Goal: Contribute content: Contribute content

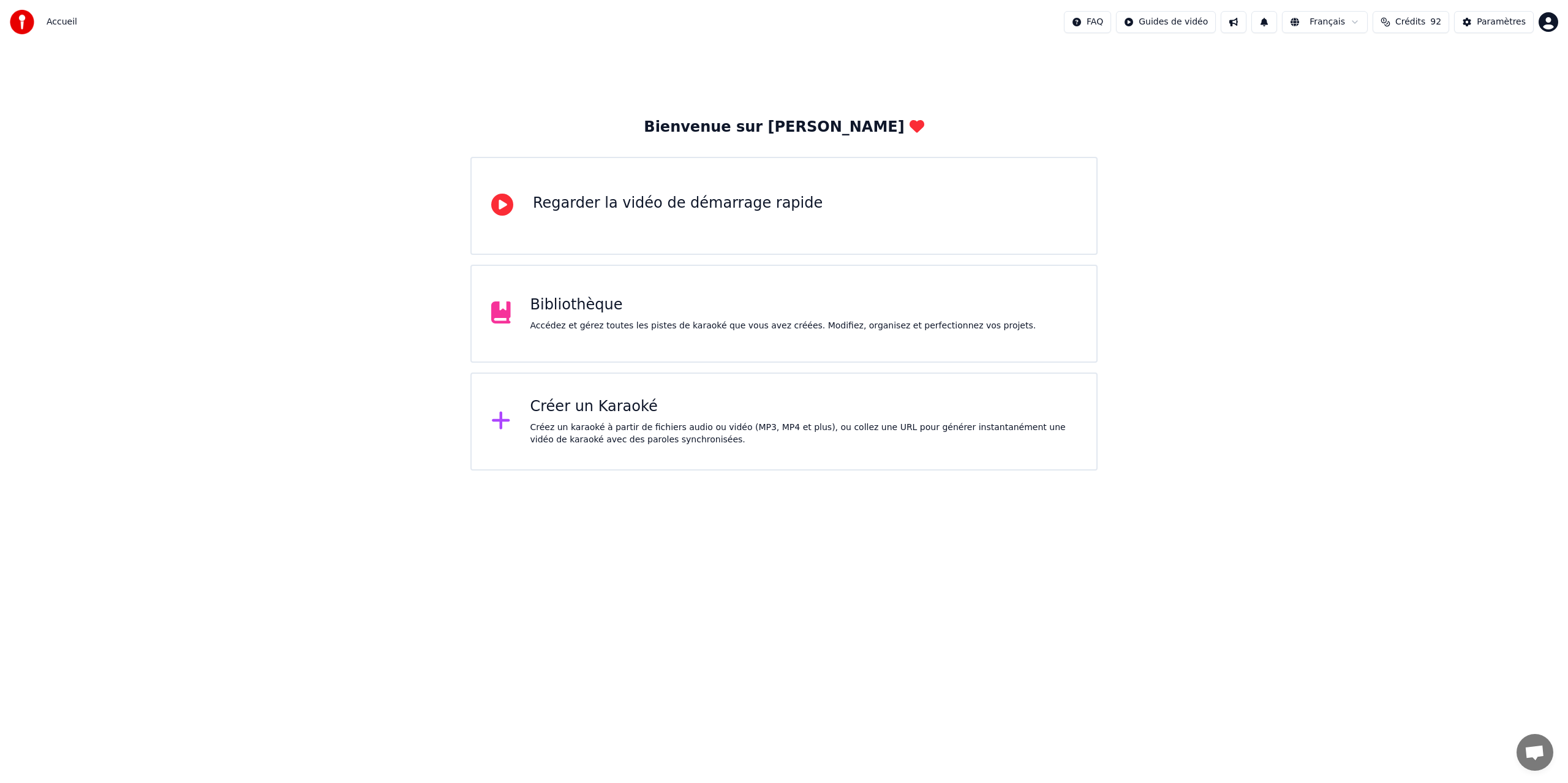
click at [554, 411] on div "Créer un Karaoké" at bounding box center [803, 406] width 546 height 19
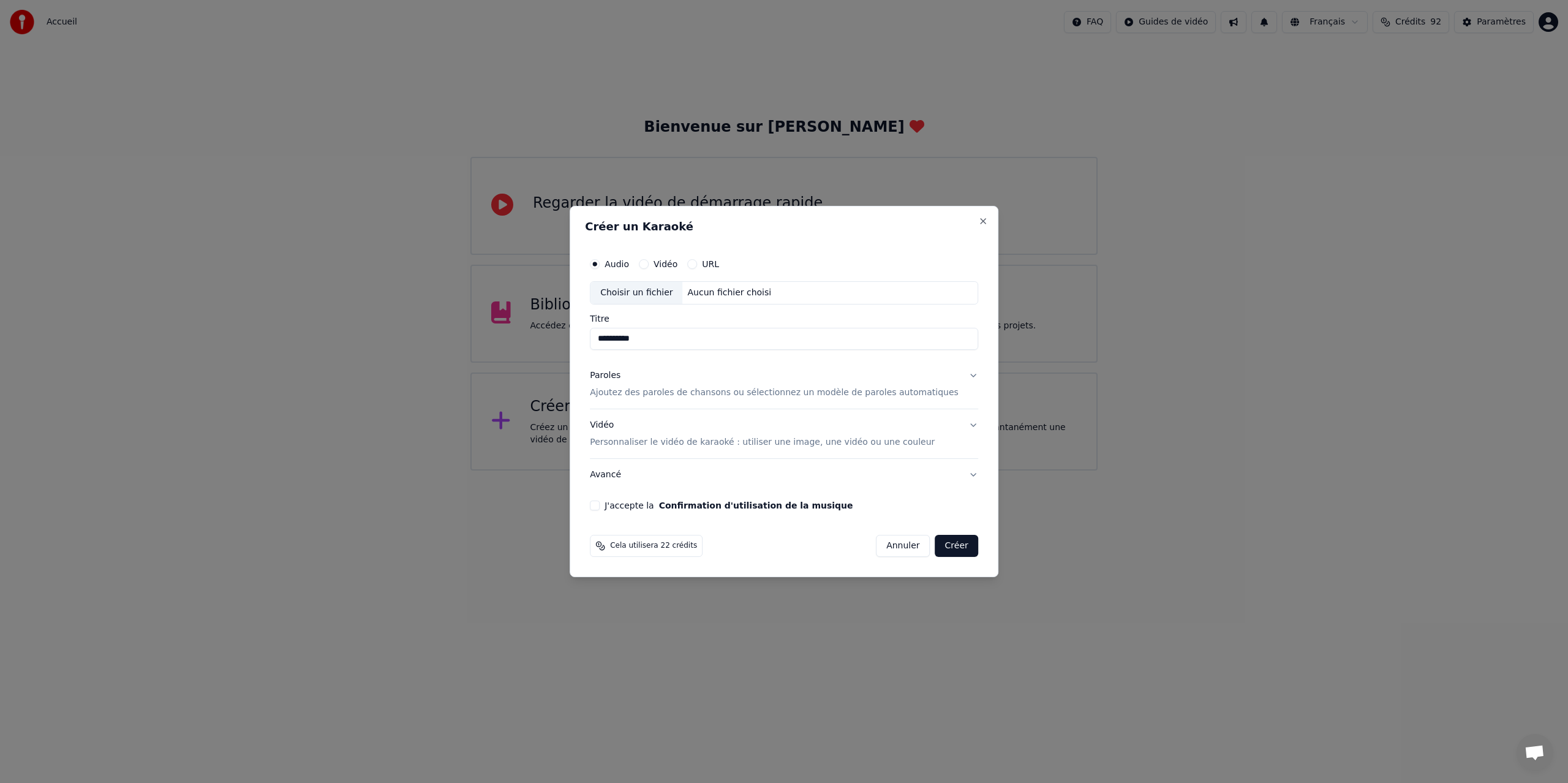
type input "**********"
click at [611, 376] on div "Paroles" at bounding box center [604, 375] width 30 height 12
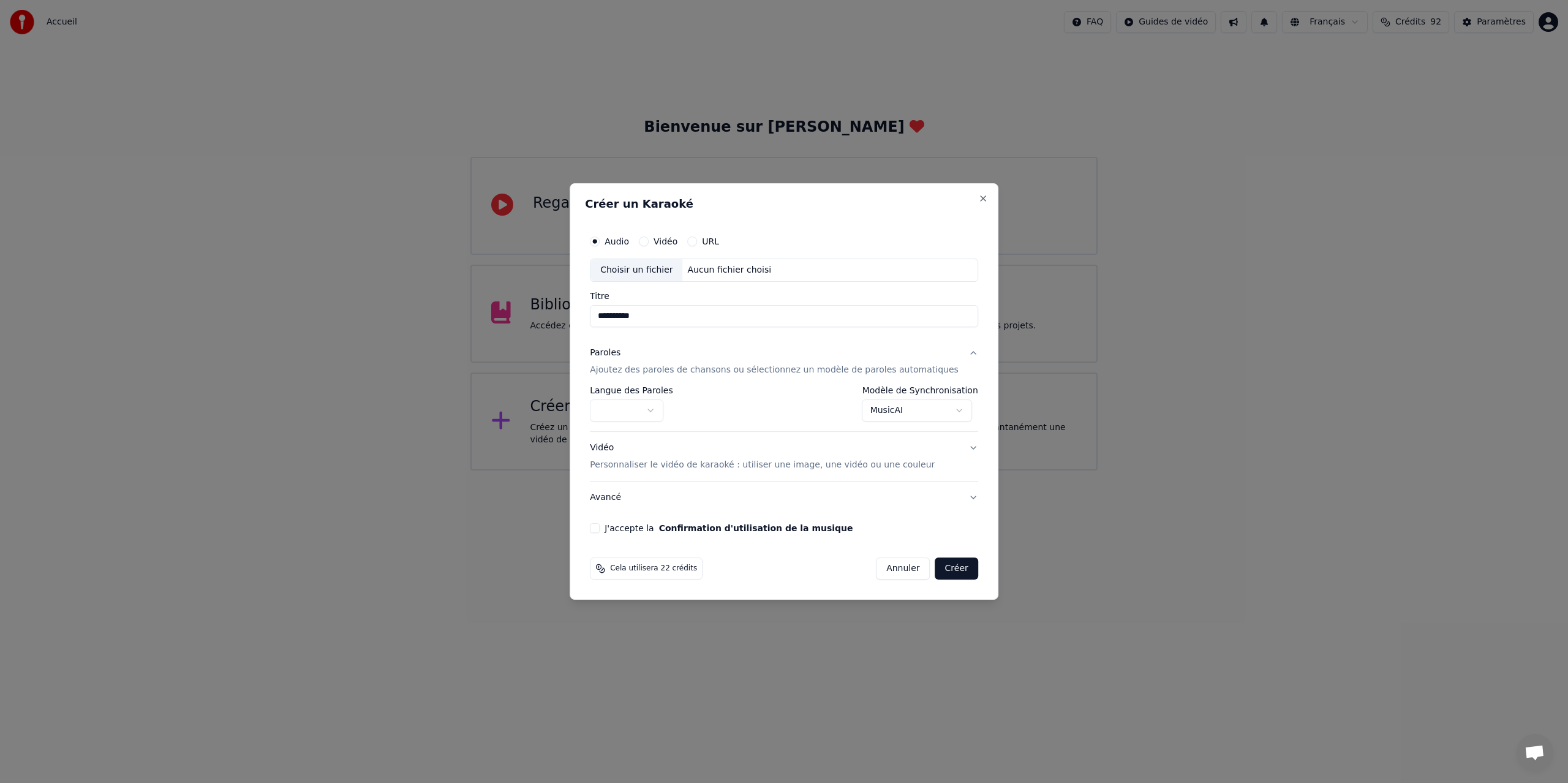
click at [954, 412] on body "**********" at bounding box center [784, 235] width 1568 height 471
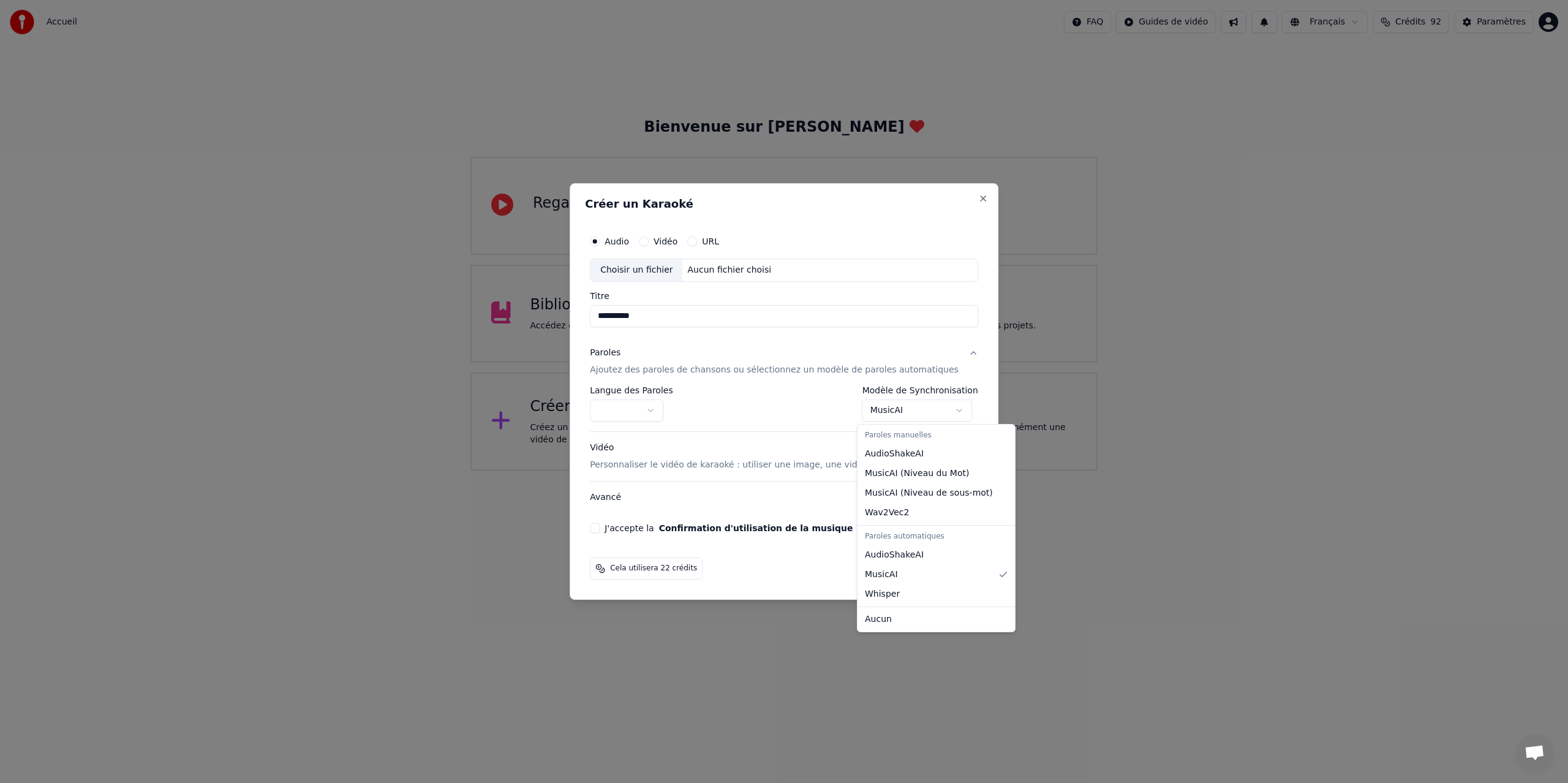
select select "**********"
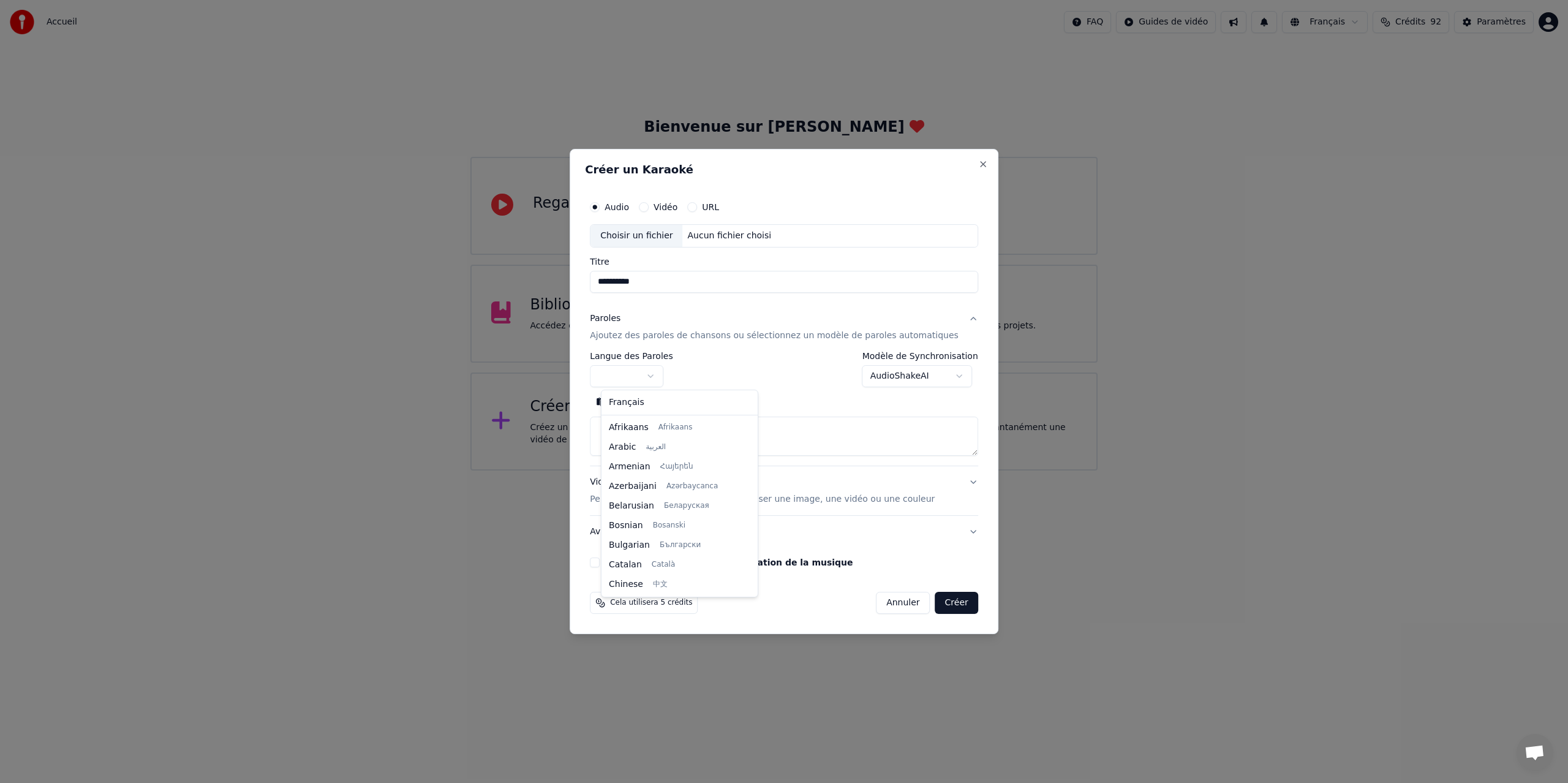
click at [665, 375] on body "**********" at bounding box center [784, 235] width 1568 height 471
select select "**"
click at [622, 427] on textarea at bounding box center [784, 436] width 388 height 39
click at [632, 402] on button "Coller" at bounding box center [615, 401] width 51 height 19
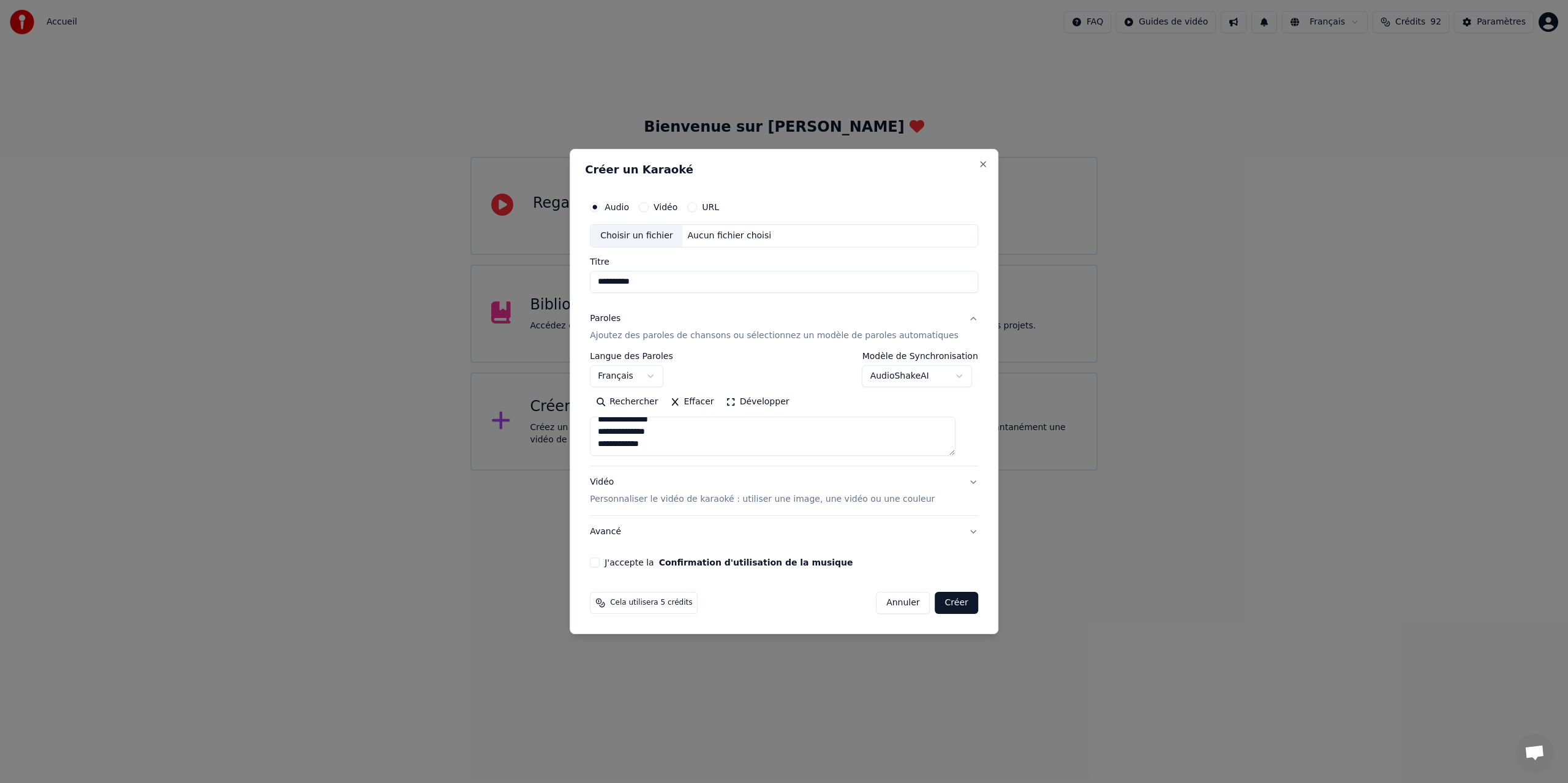
click at [647, 234] on div "Choisir un fichier" at bounding box center [636, 236] width 92 height 22
type textarea "**********"
type input "**********"
type textarea "**********"
click at [600, 563] on button "J'accepte la Confirmation d'utilisation de la musique" at bounding box center [594, 562] width 10 height 10
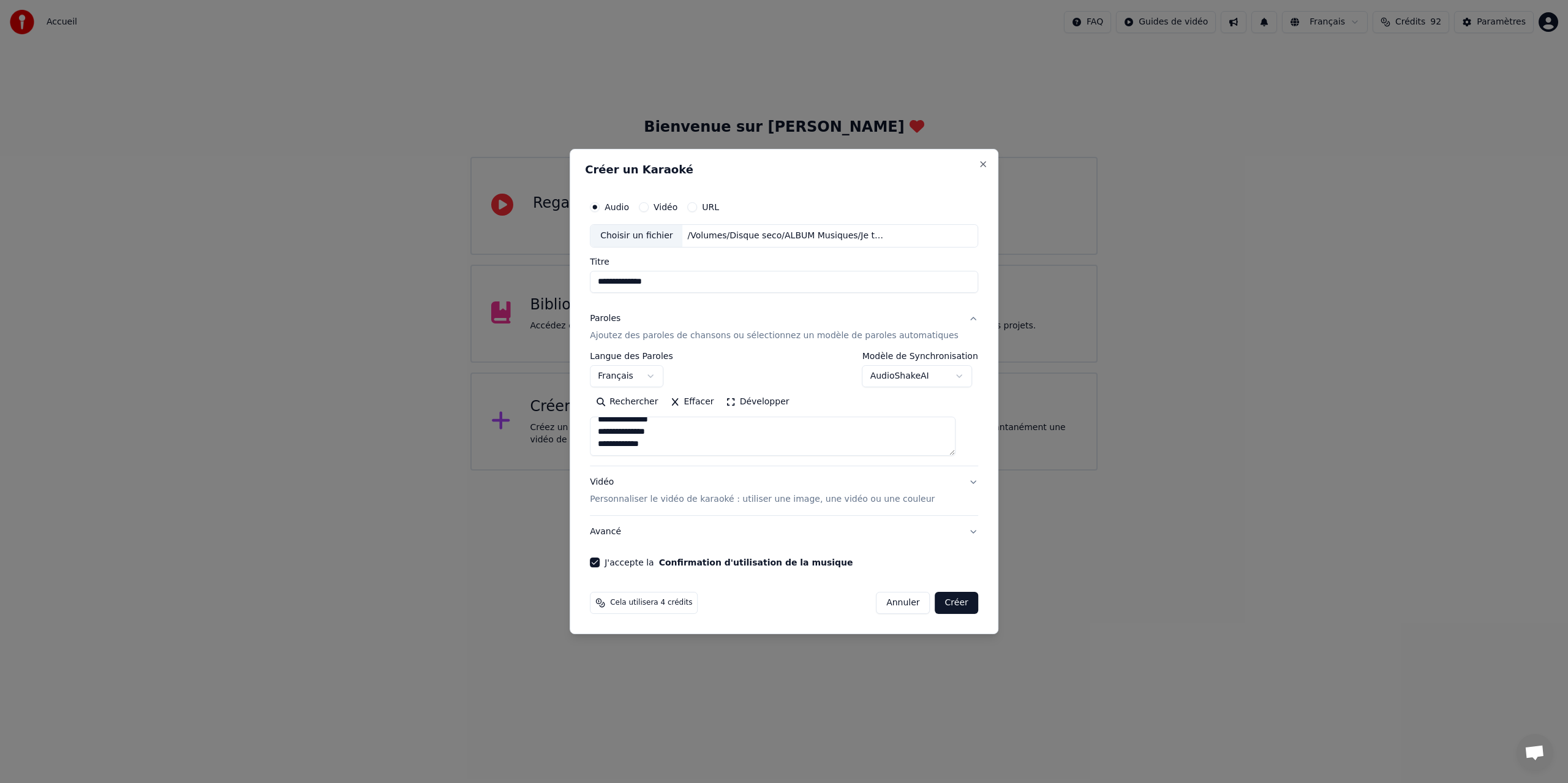
click at [955, 375] on body "**********" at bounding box center [784, 235] width 1568 height 471
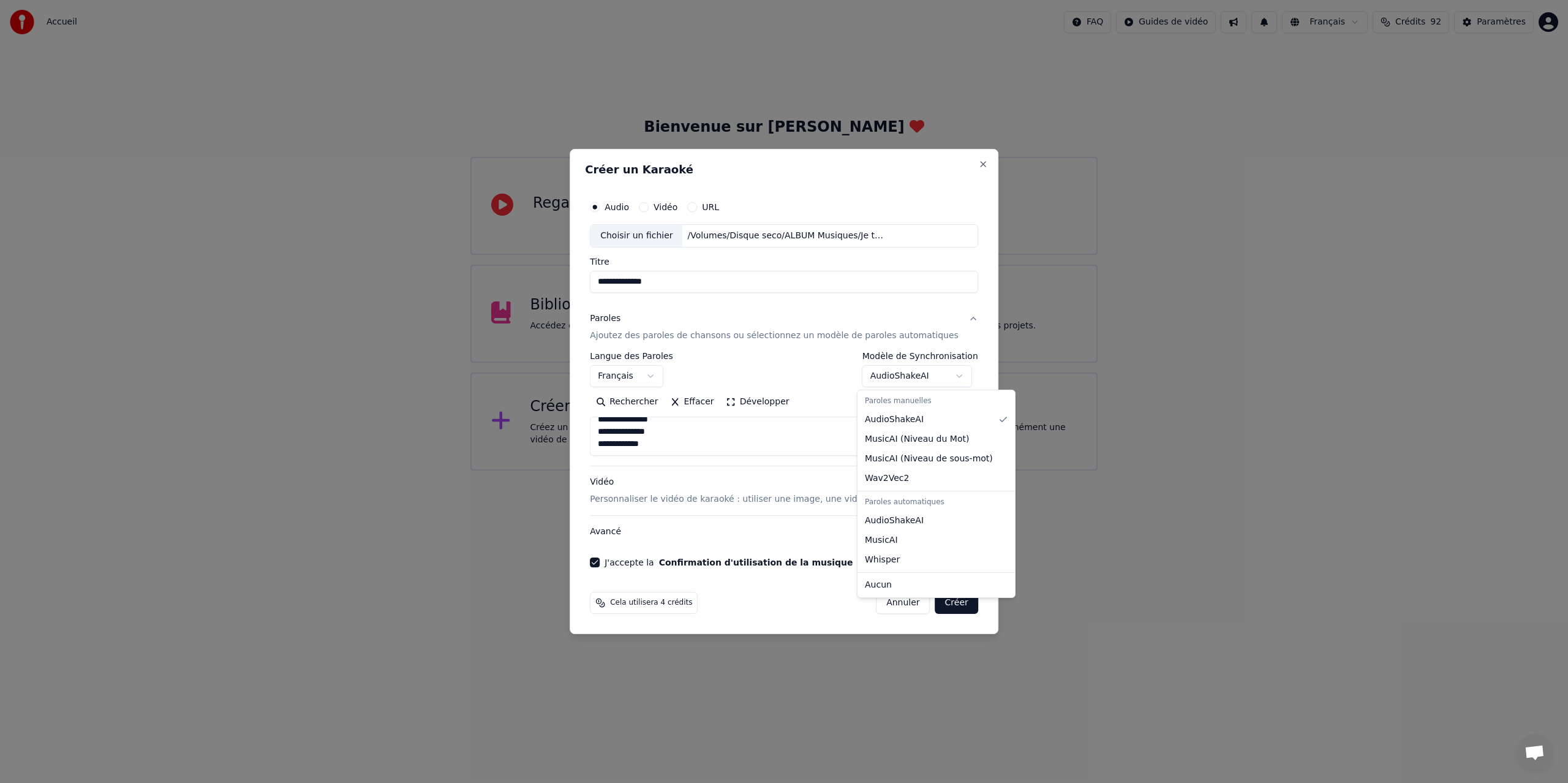
select select "**********"
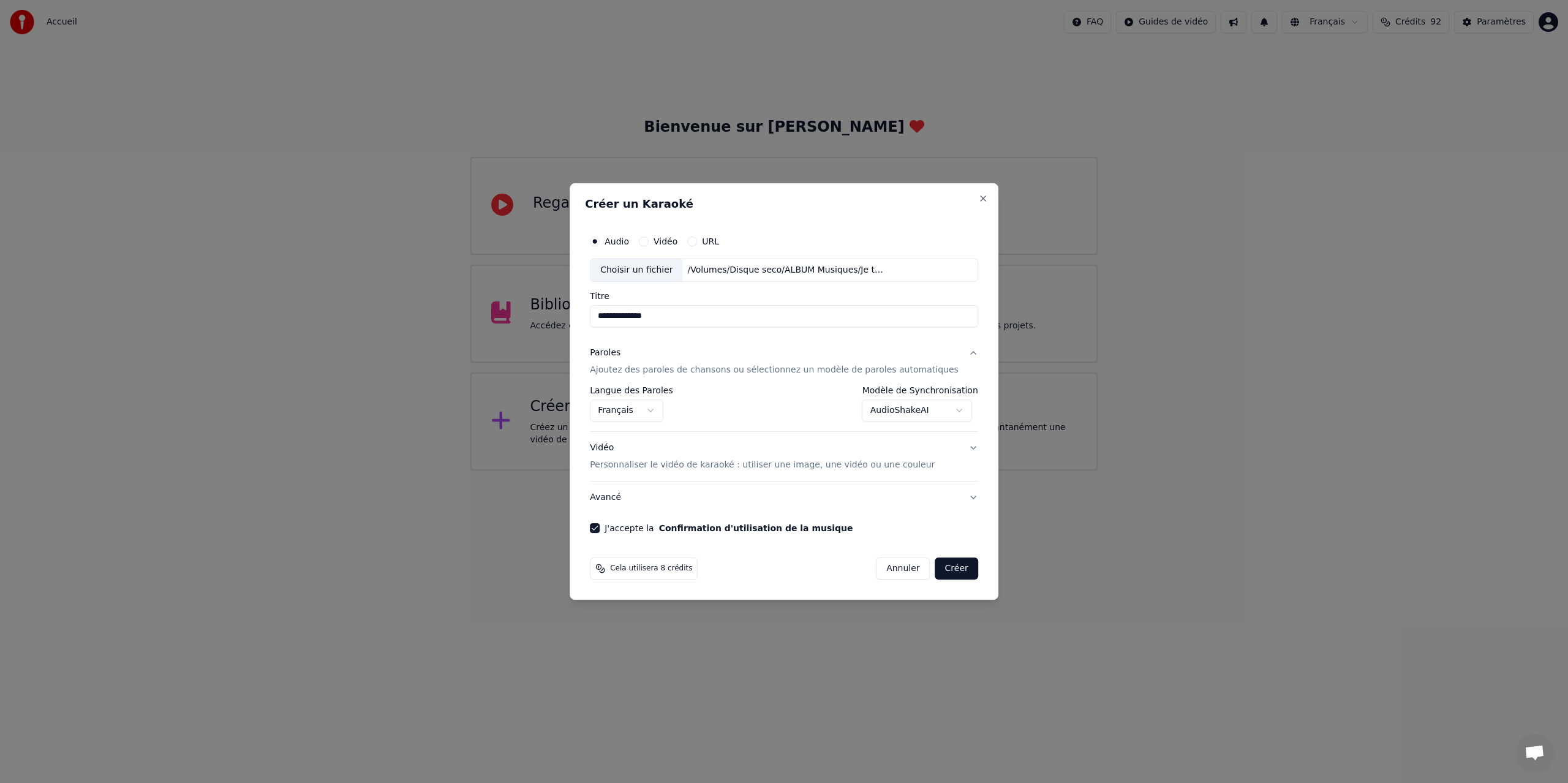
click at [945, 569] on button "Créer" at bounding box center [957, 569] width 43 height 22
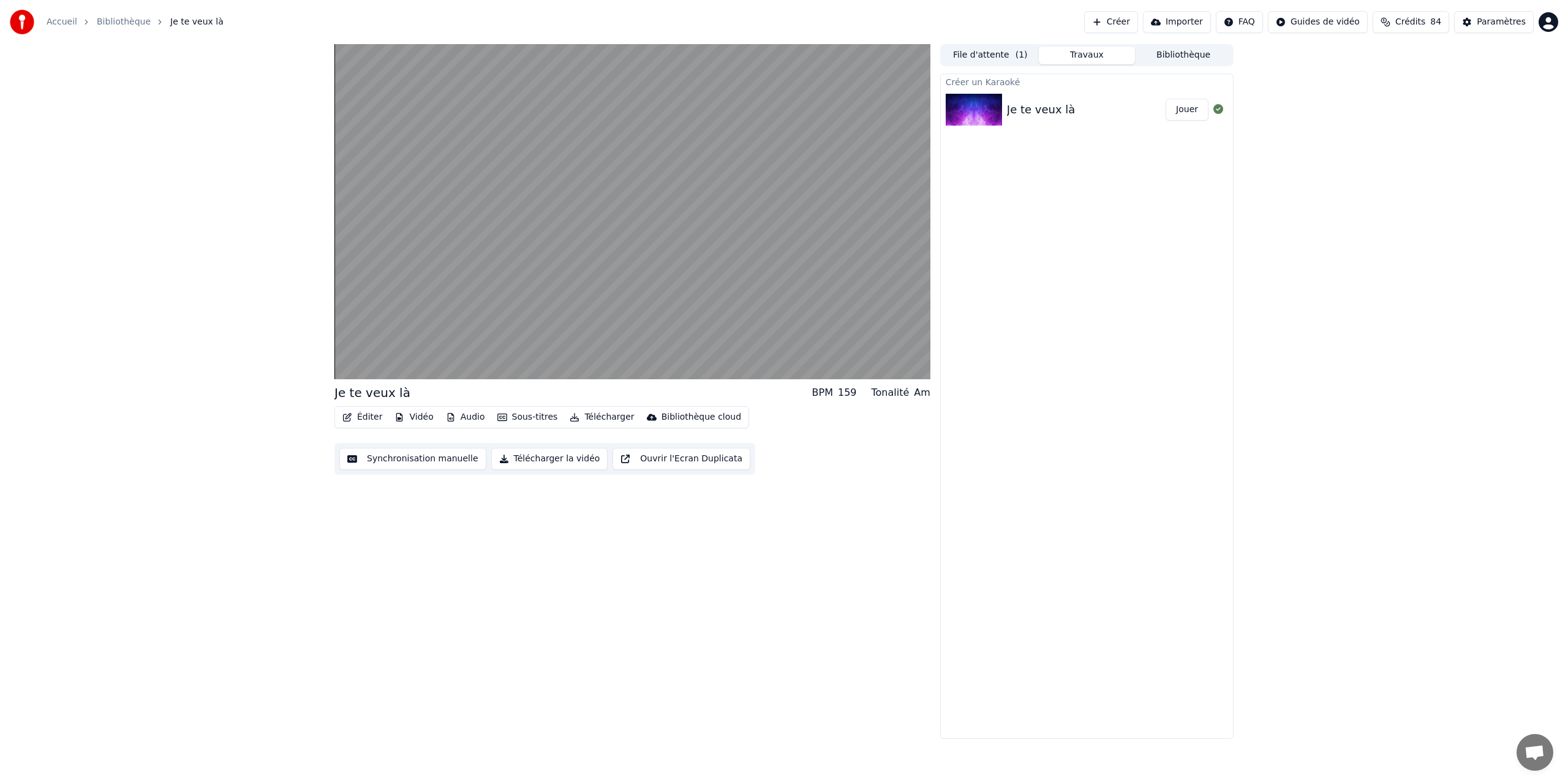
click at [465, 416] on button "Audio" at bounding box center [466, 417] width 49 height 17
click at [558, 365] on icon at bounding box center [557, 366] width 12 height 10
click at [400, 458] on button "Synchronisation manuelle" at bounding box center [413, 459] width 147 height 22
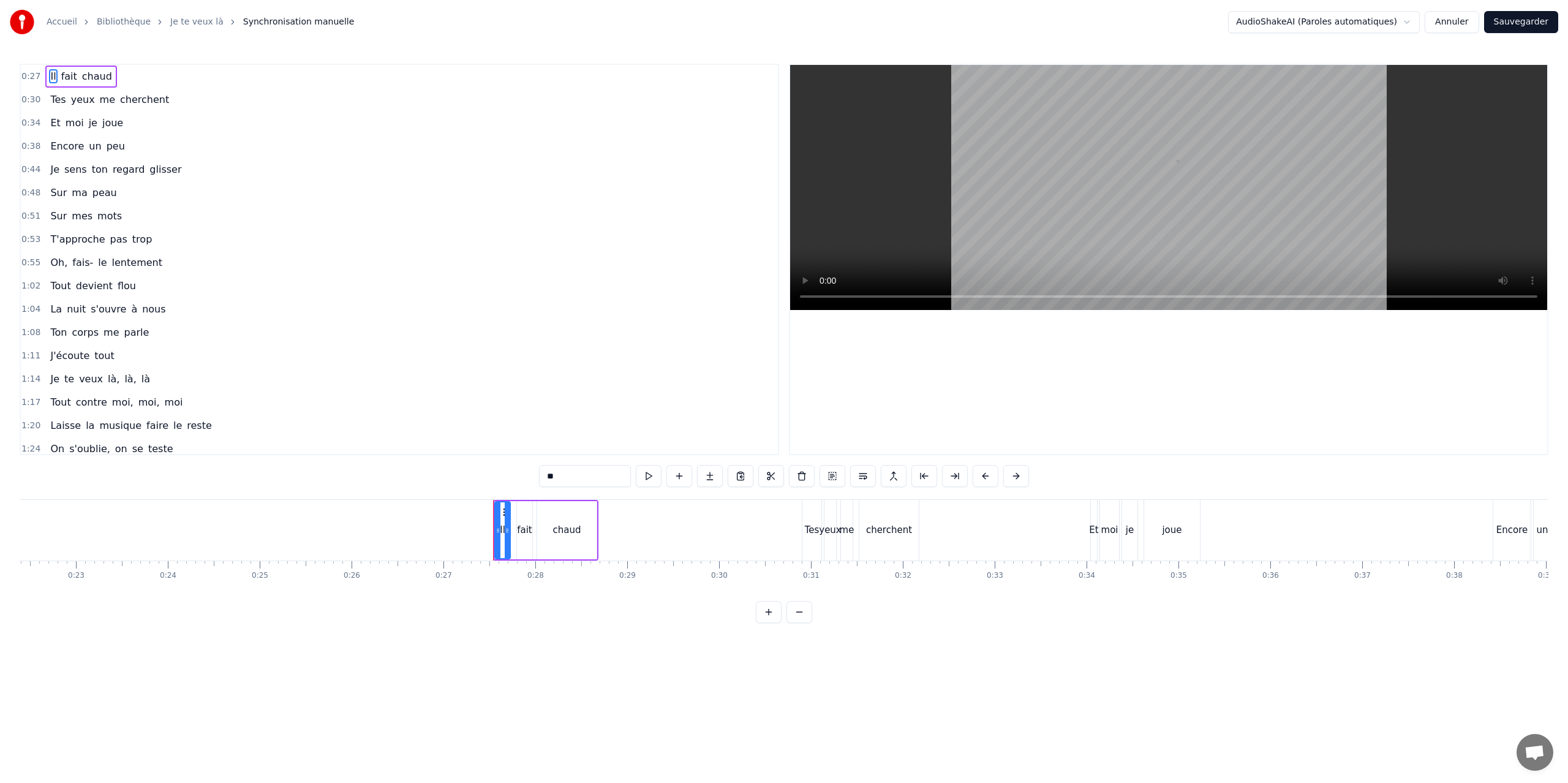
scroll to position [0, 2057]
click at [498, 516] on div "Il" at bounding box center [501, 530] width 16 height 60
click at [1016, 476] on button at bounding box center [1016, 476] width 26 height 22
click at [976, 474] on button at bounding box center [970, 476] width 26 height 22
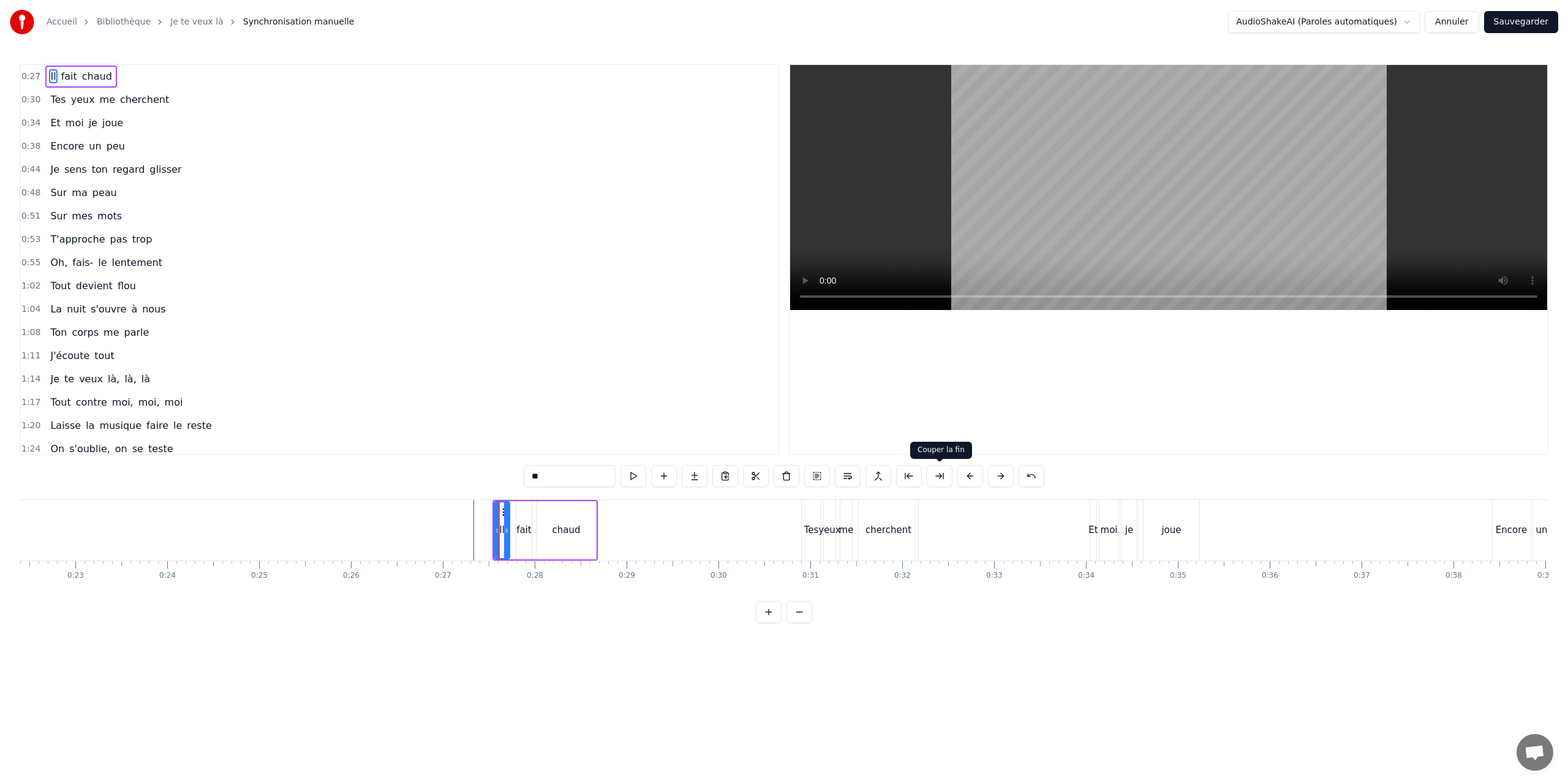
click at [939, 474] on button at bounding box center [939, 476] width 26 height 22
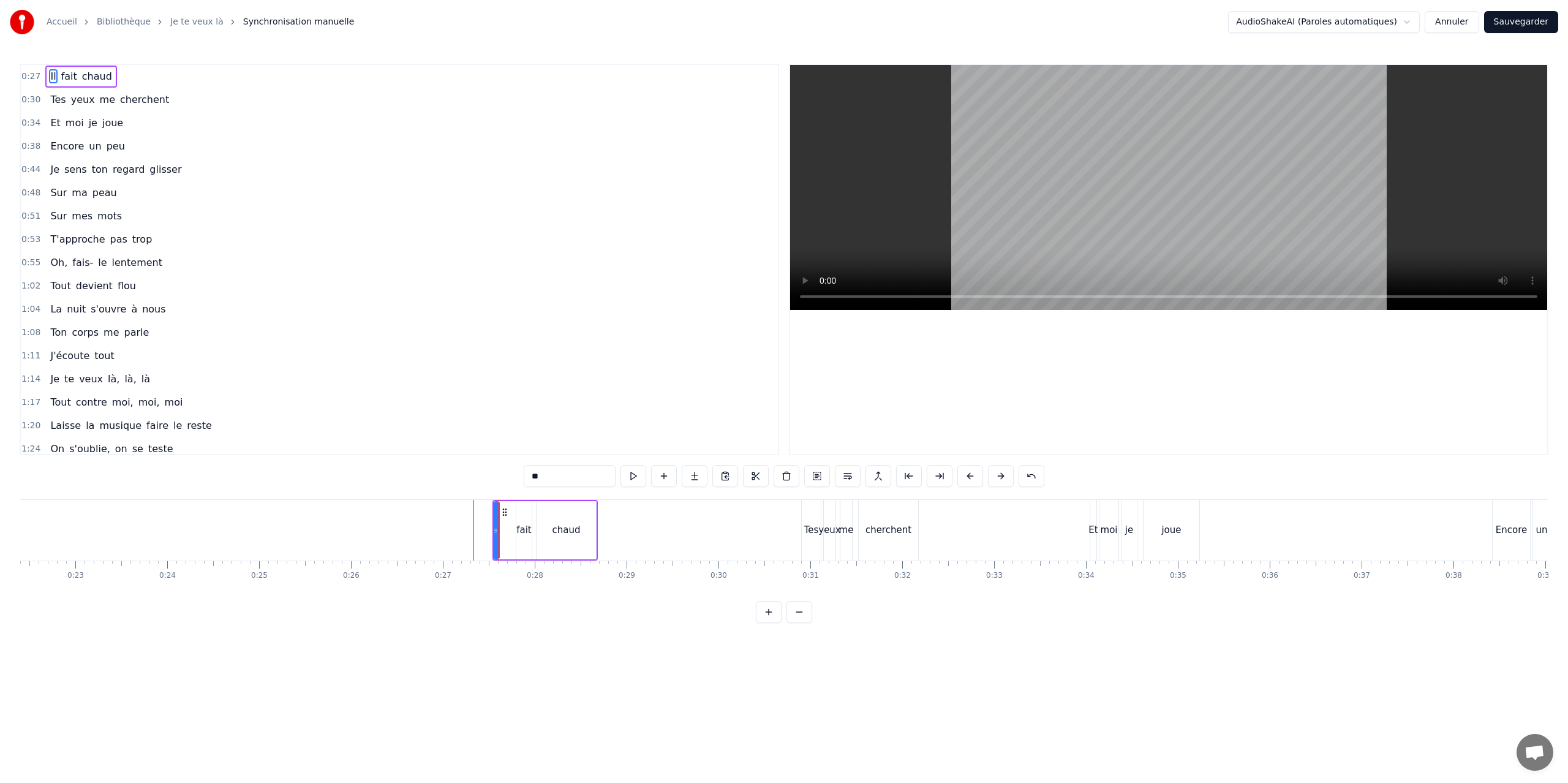
click at [939, 474] on button at bounding box center [939, 476] width 26 height 22
click at [413, 525] on div at bounding box center [413, 530] width 1 height 60
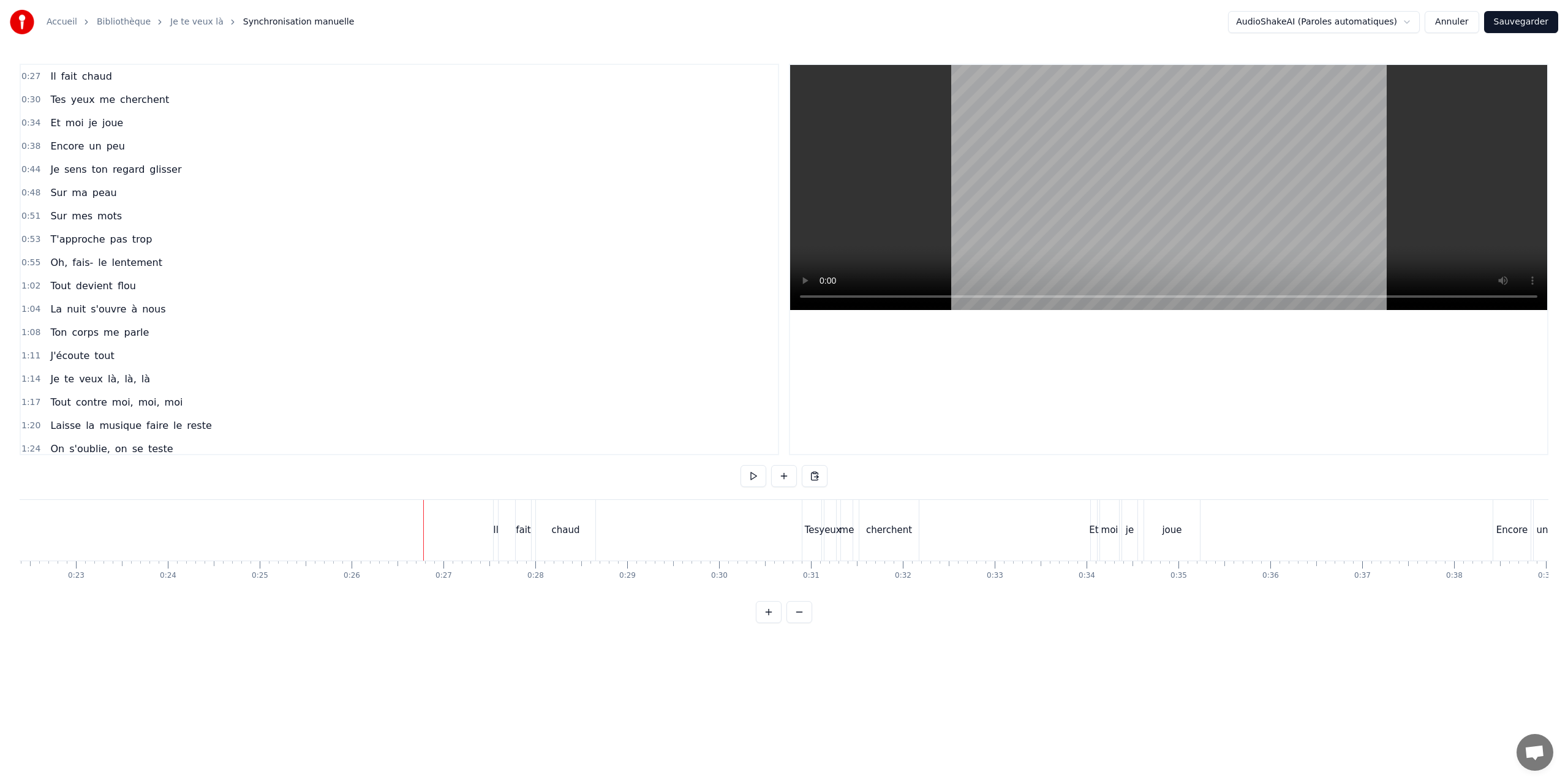
drag, startPoint x: 413, startPoint y: 525, endPoint x: 423, endPoint y: 525, distance: 10.0
click at [423, 525] on div at bounding box center [423, 530] width 1 height 60
click at [495, 514] on div "Il" at bounding box center [495, 530] width 5 height 60
click at [814, 476] on button at bounding box center [816, 476] width 26 height 22
click at [860, 474] on button at bounding box center [860, 476] width 26 height 22
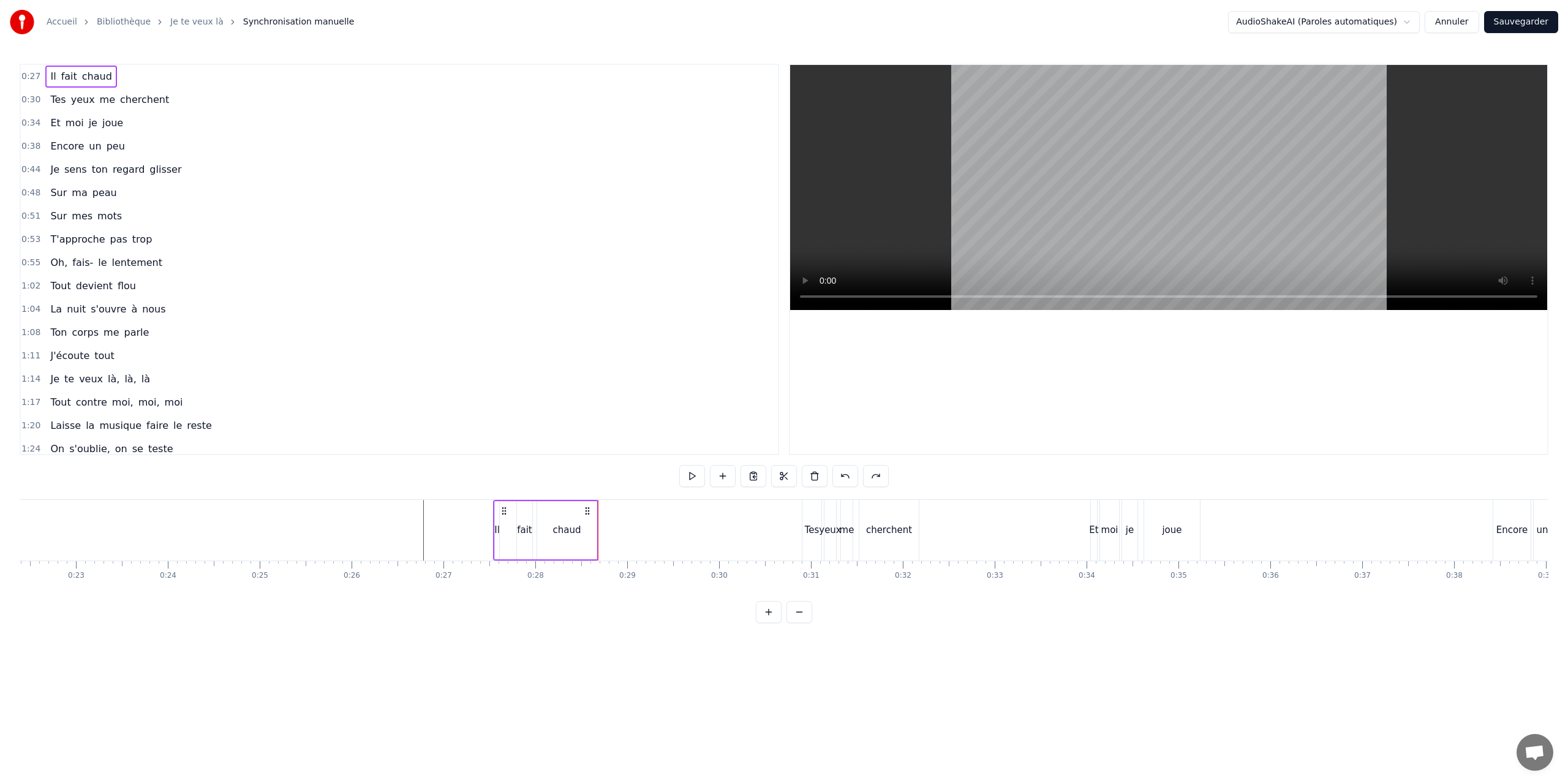
click at [497, 512] on div "Il" at bounding box center [497, 530] width 5 height 59
click at [926, 477] on button at bounding box center [924, 476] width 26 height 22
click at [926, 476] on button at bounding box center [939, 476] width 26 height 22
click at [998, 474] on button at bounding box center [1000, 476] width 26 height 22
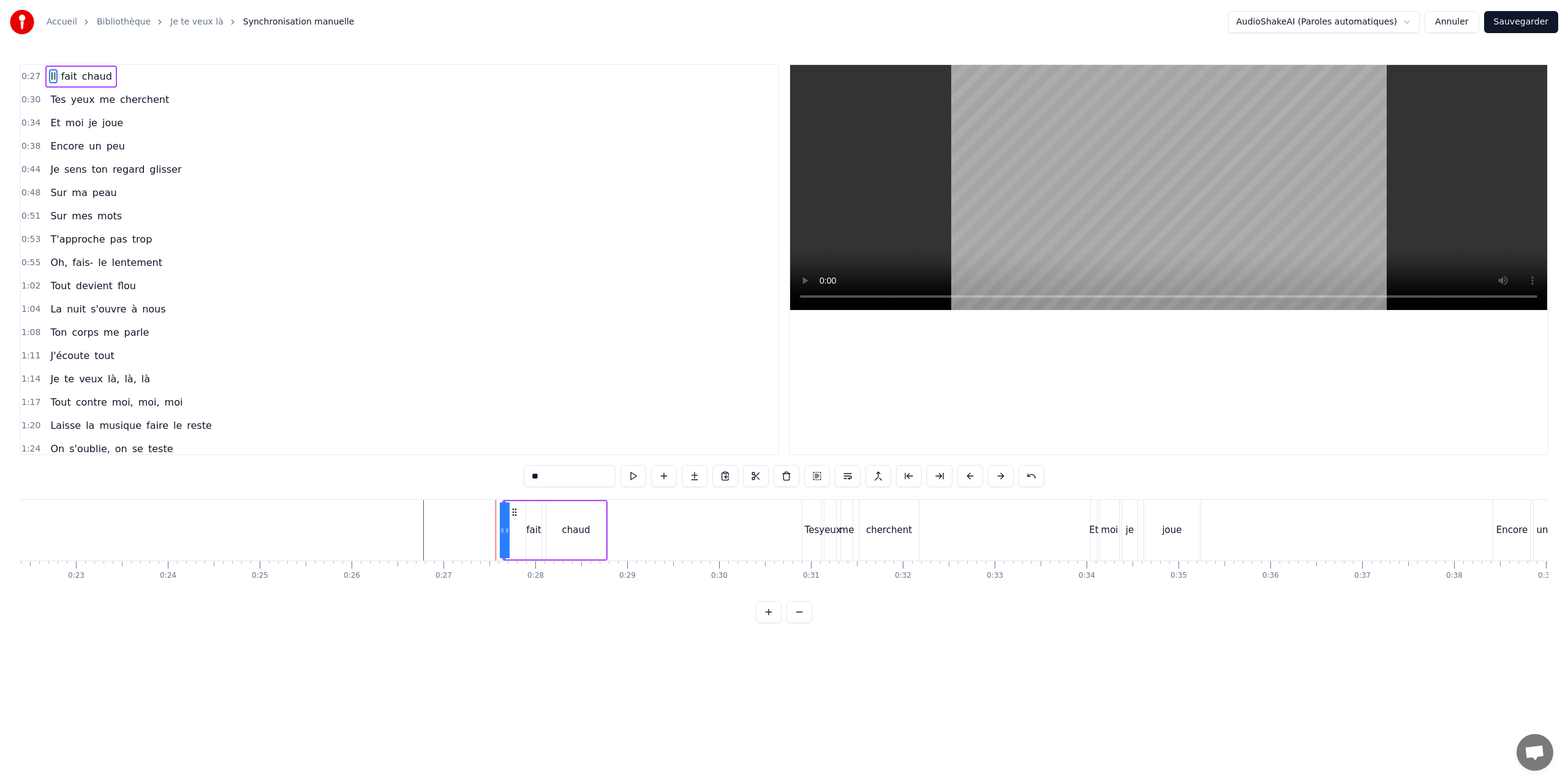
click at [998, 474] on button at bounding box center [1000, 476] width 26 height 22
click at [753, 477] on button at bounding box center [753, 476] width 26 height 22
click at [753, 476] on button at bounding box center [753, 476] width 26 height 22
click at [507, 519] on div "Il" at bounding box center [508, 530] width 3 height 60
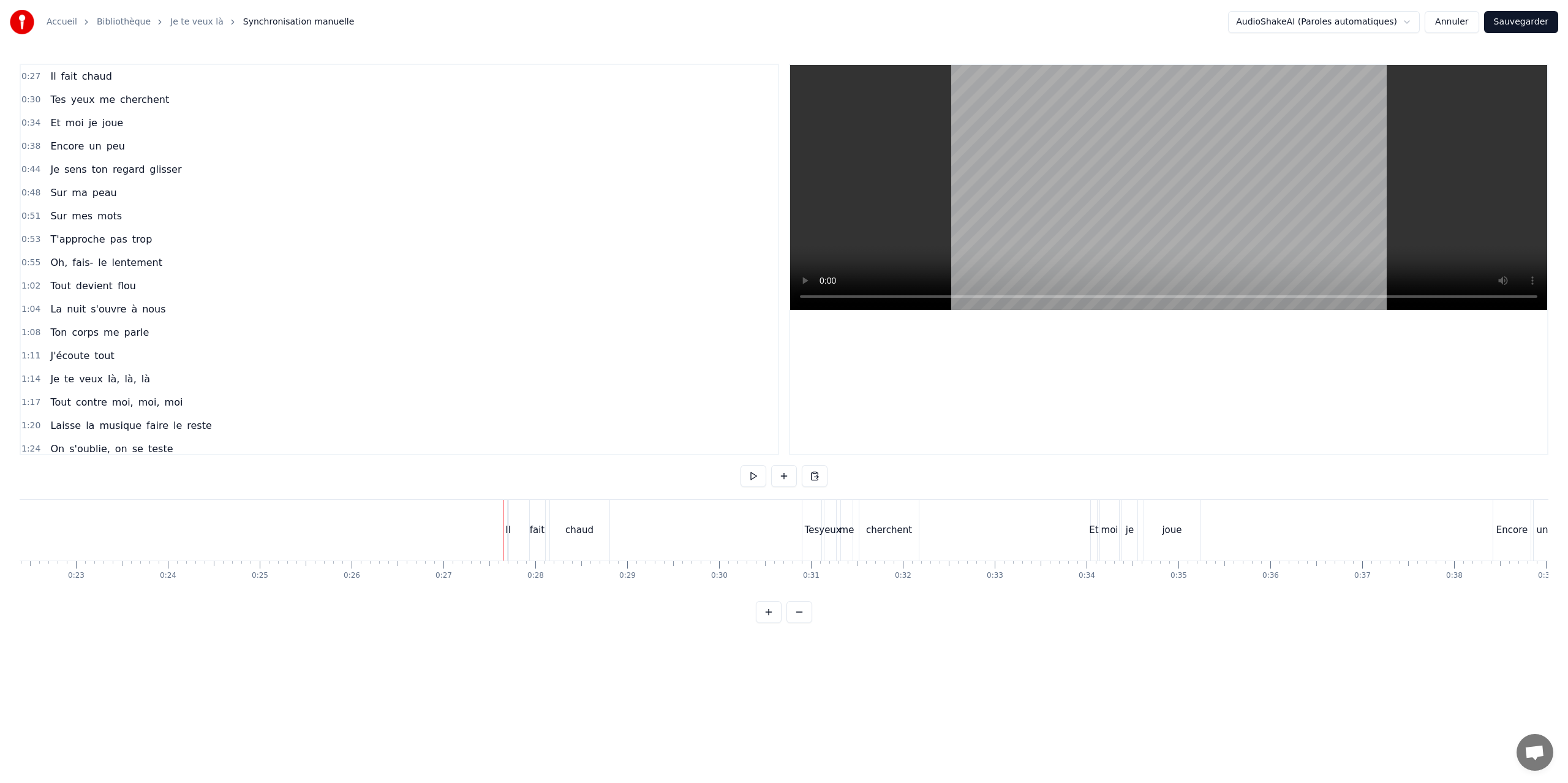
click at [493, 512] on div at bounding box center [493, 530] width 1 height 60
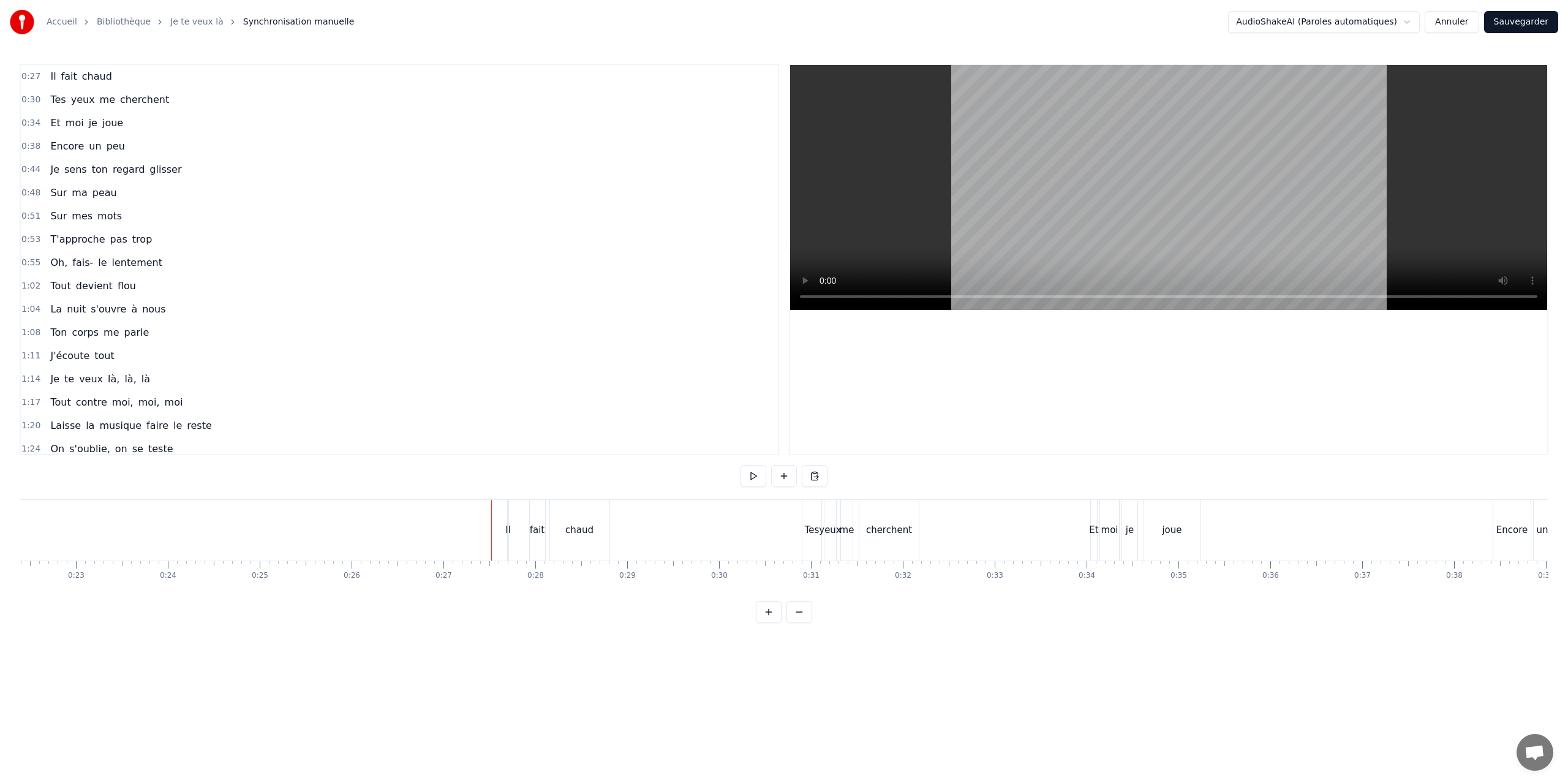
click at [492, 517] on div at bounding box center [492, 530] width 1 height 60
click at [505, 512] on div at bounding box center [505, 530] width 1 height 60
click at [508, 510] on div "Il" at bounding box center [508, 530] width 3 height 60
click at [509, 510] on div at bounding box center [506, 530] width 5 height 56
click at [937, 474] on button at bounding box center [939, 476] width 26 height 22
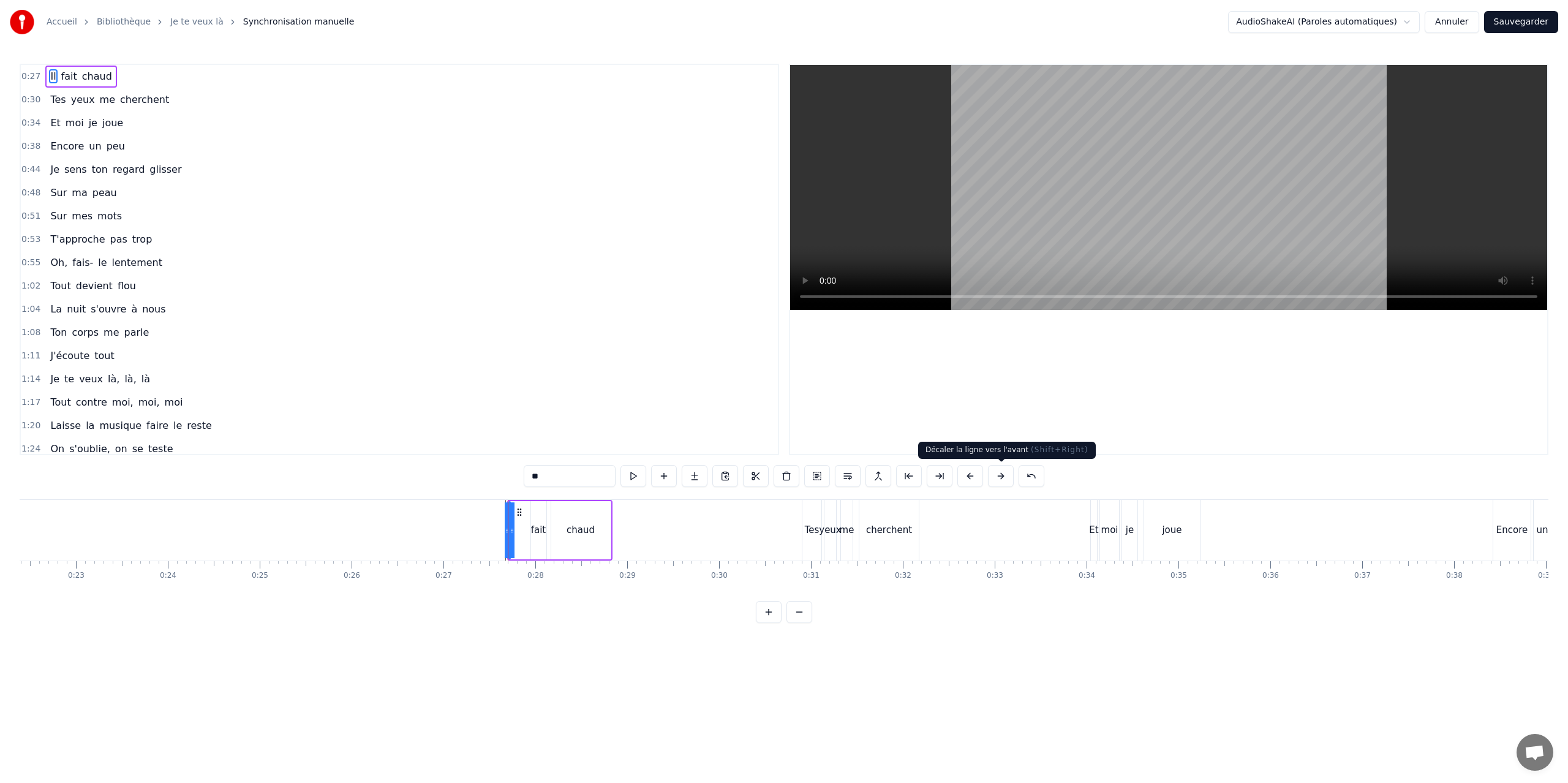
click at [998, 474] on button at bounding box center [1000, 476] width 26 height 22
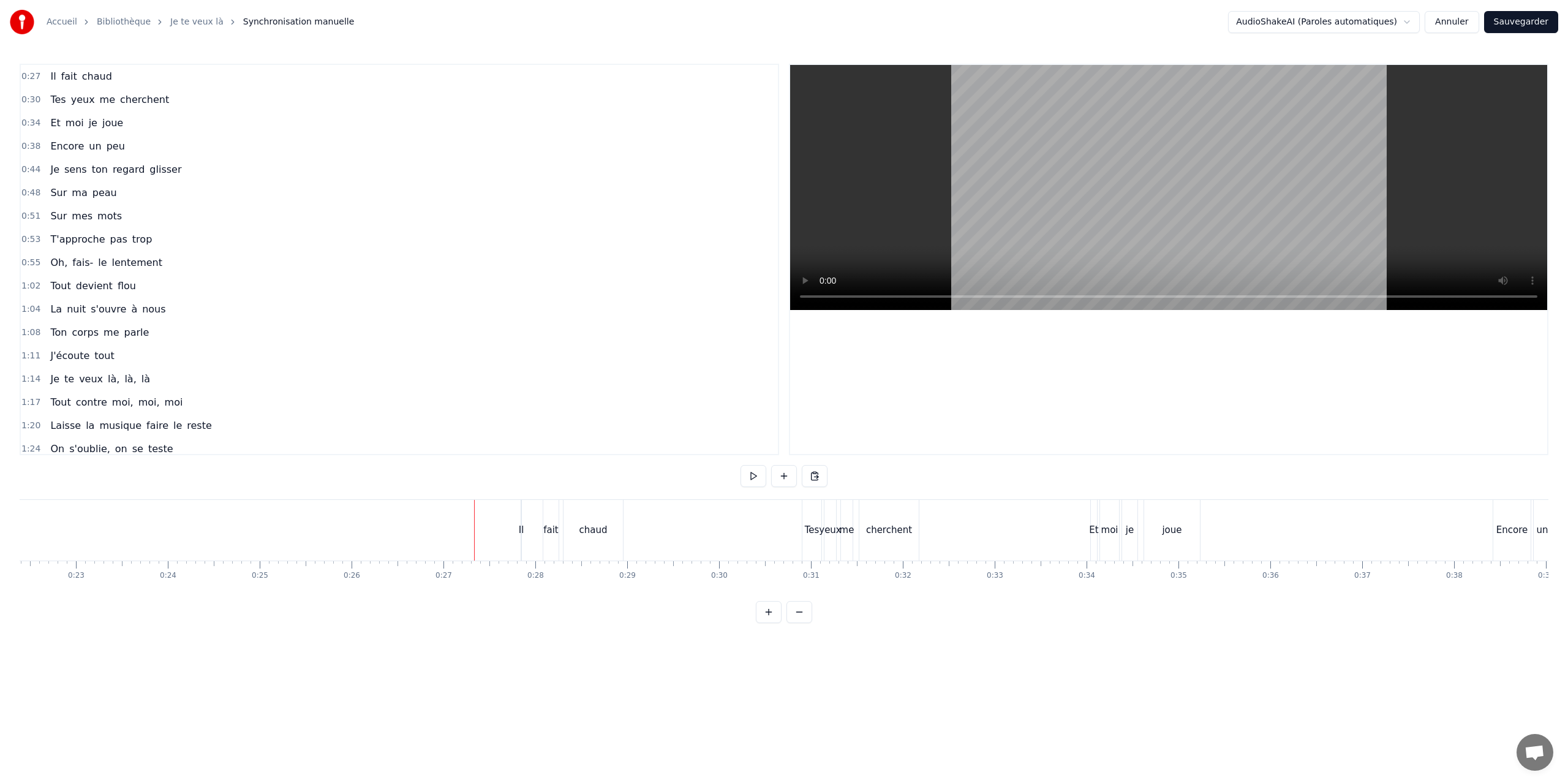
click at [519, 519] on div at bounding box center [519, 530] width 1 height 60
click at [521, 517] on div "Il" at bounding box center [521, 530] width 1 height 60
click at [521, 517] on div at bounding box center [521, 530] width 1 height 60
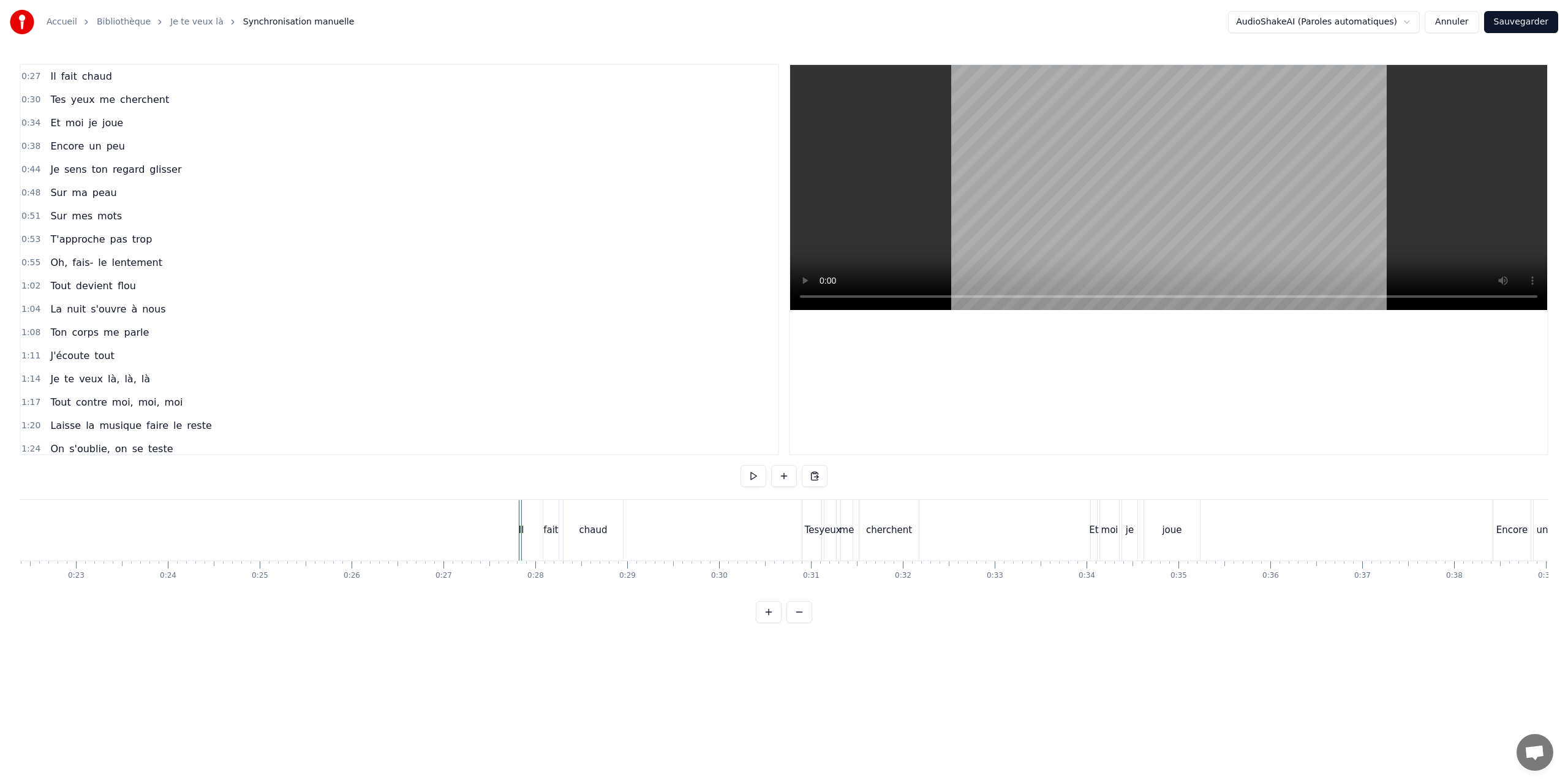
click at [521, 517] on div at bounding box center [521, 530] width 1 height 60
click at [524, 517] on div "Il fait chaud" at bounding box center [573, 530] width 105 height 60
click at [518, 516] on div at bounding box center [518, 530] width 1 height 60
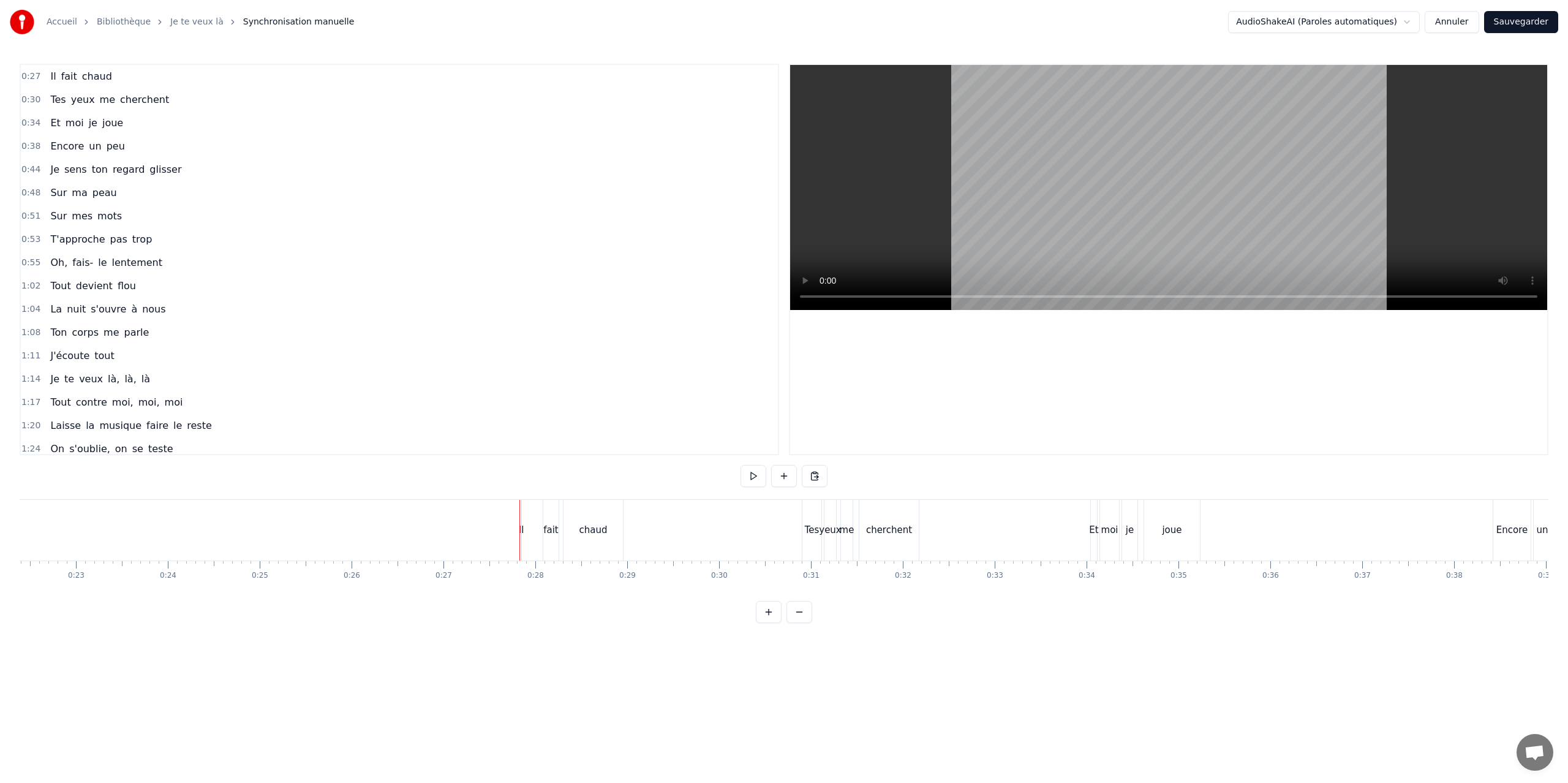
click at [521, 514] on div "Il" at bounding box center [521, 530] width 1 height 60
click at [520, 514] on div at bounding box center [520, 530] width 1 height 60
click at [521, 514] on div "Il" at bounding box center [521, 530] width 1 height 60
click at [521, 514] on div at bounding box center [521, 530] width 1 height 60
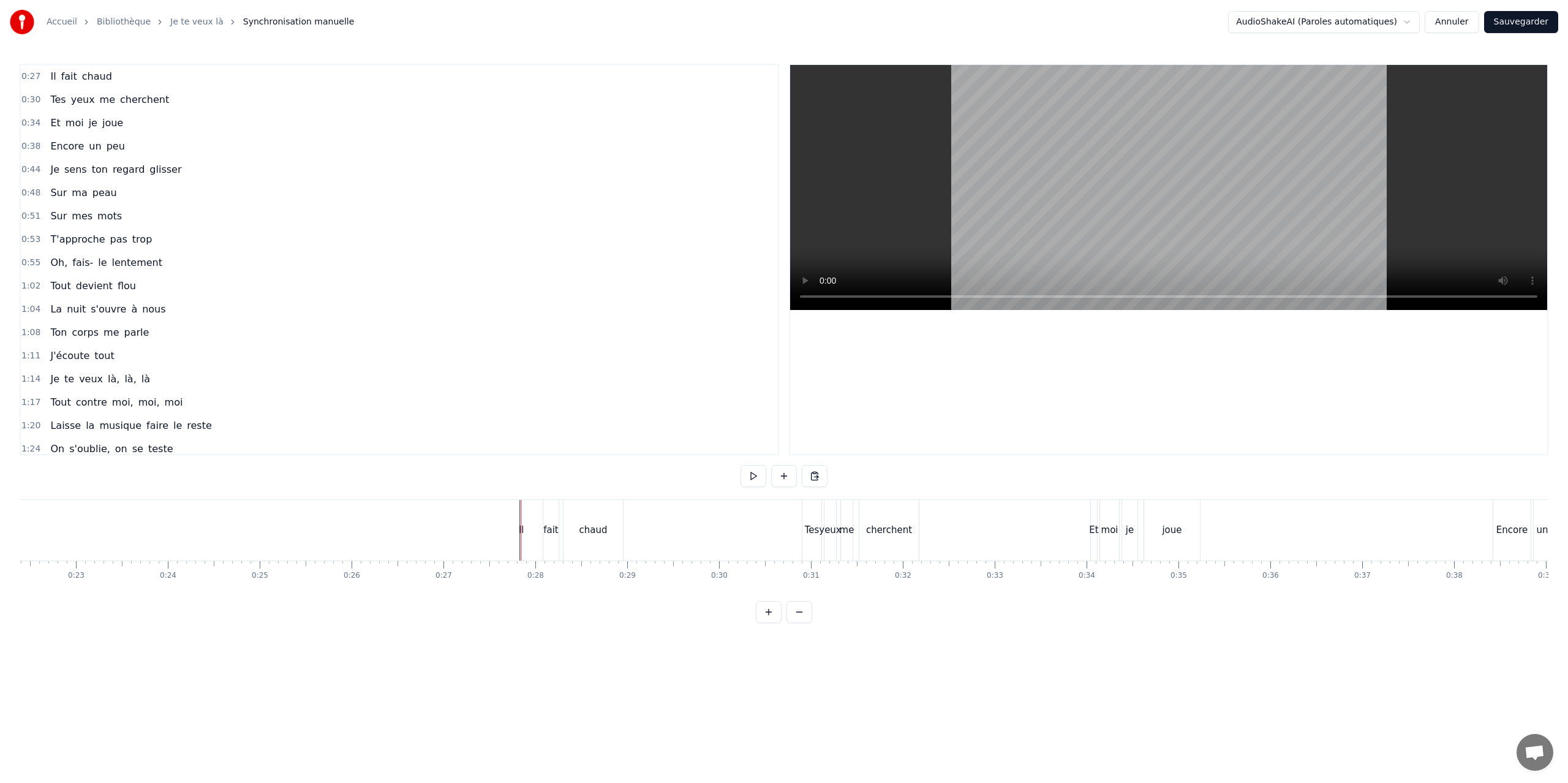
click at [521, 514] on div at bounding box center [521, 530] width 1 height 60
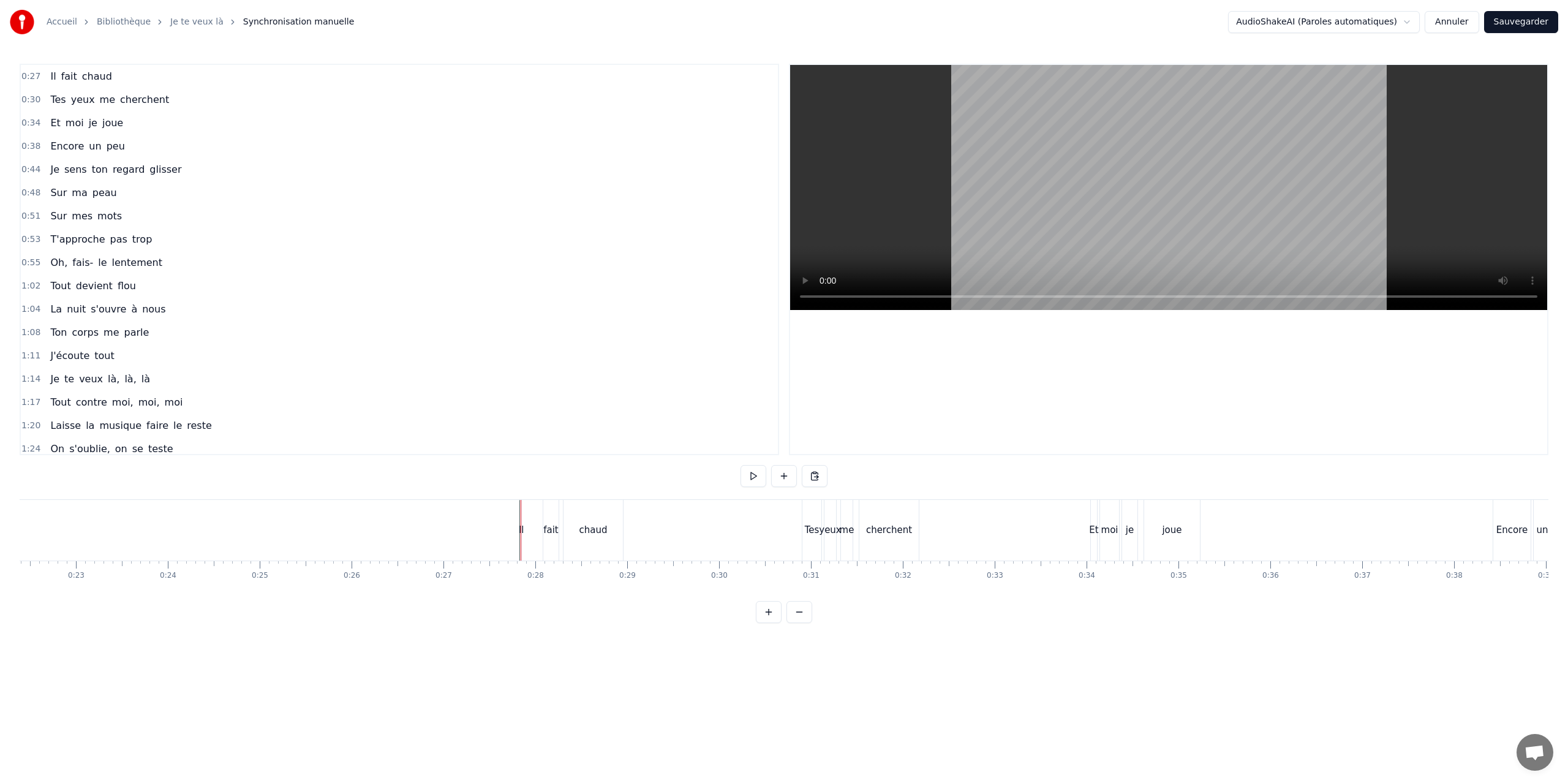
click at [521, 513] on div "Il" at bounding box center [521, 530] width 1 height 60
click at [909, 477] on button at bounding box center [909, 476] width 26 height 22
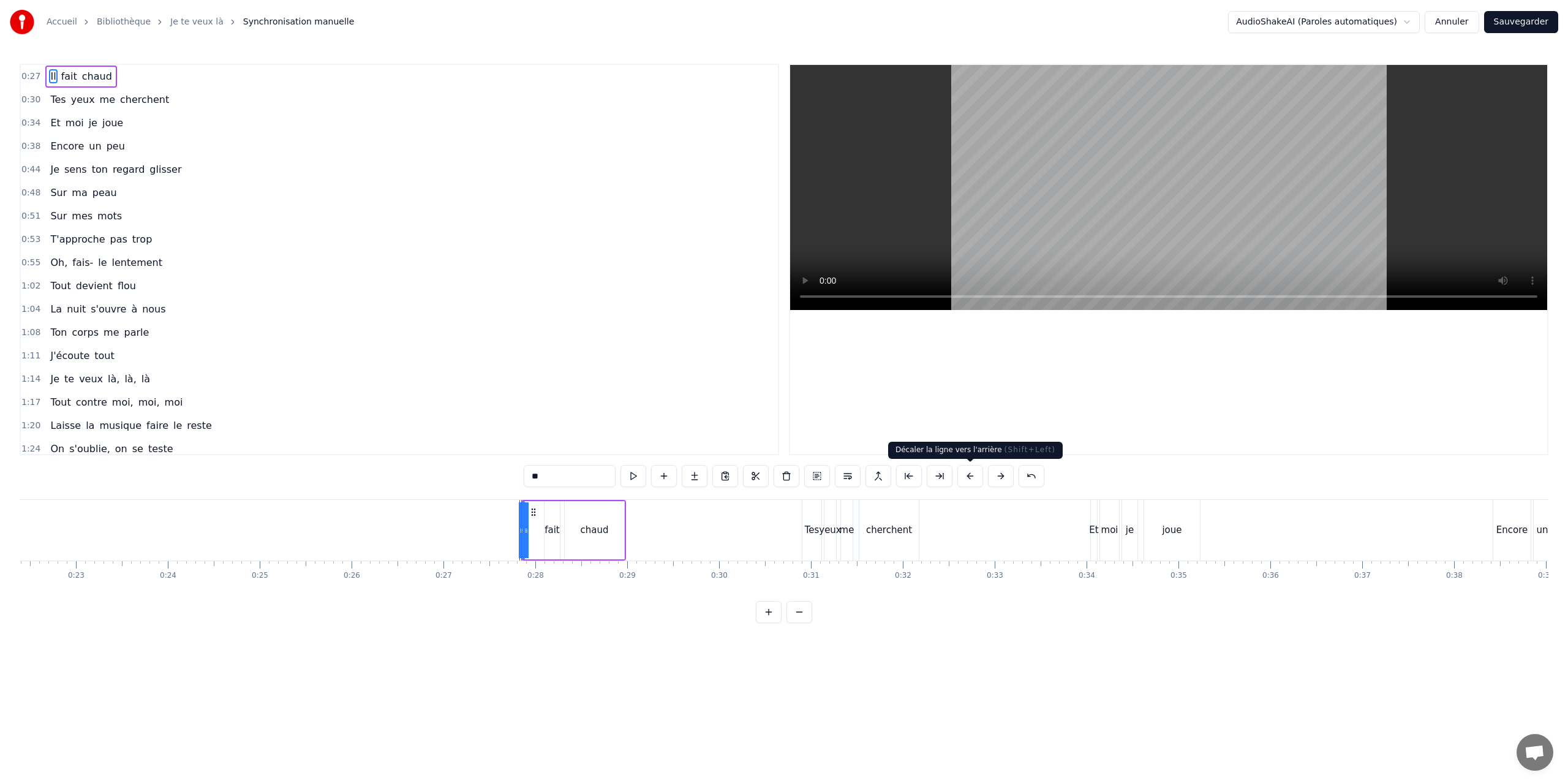
click at [972, 476] on button at bounding box center [970, 476] width 26 height 22
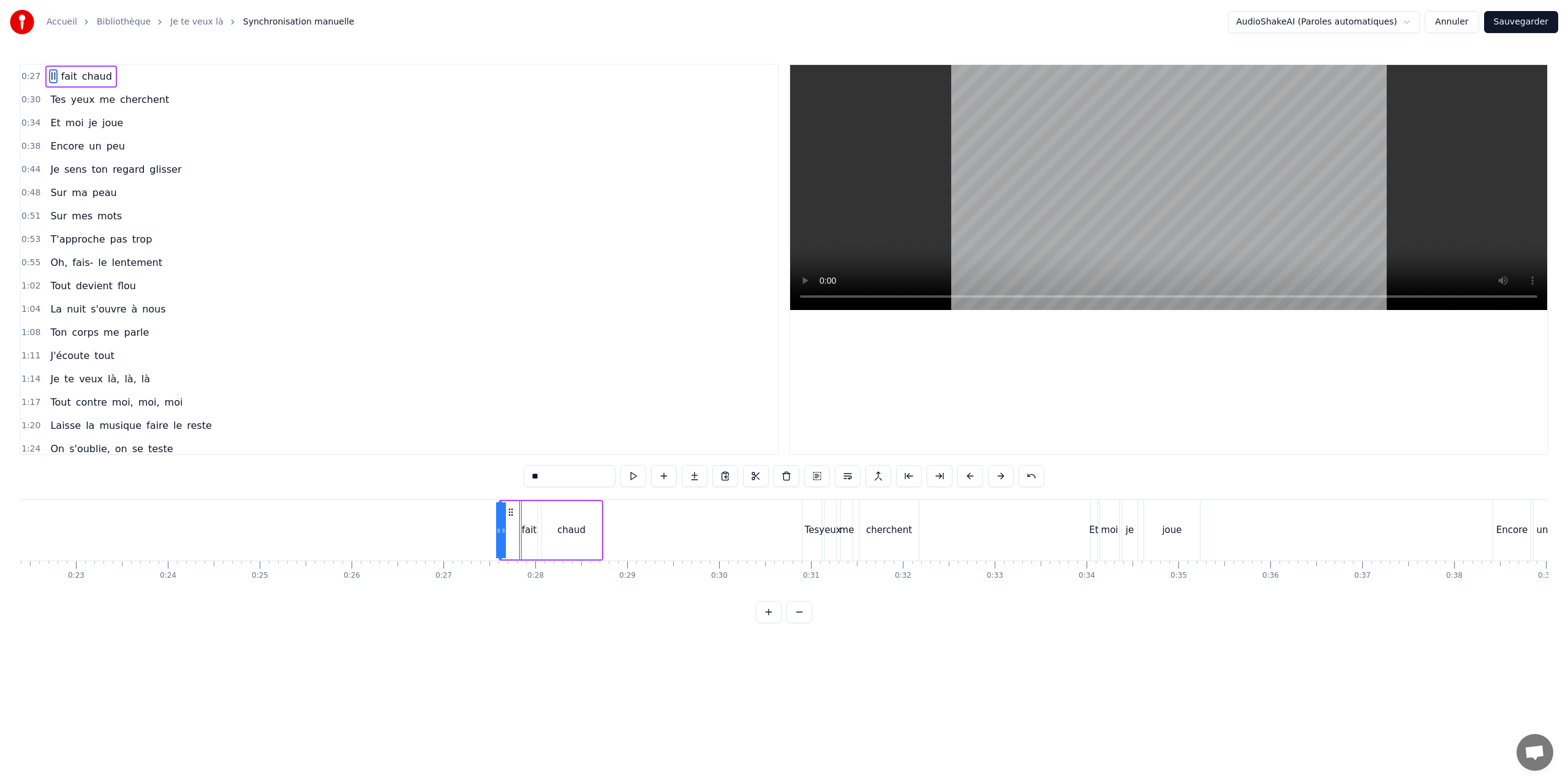
click at [972, 476] on button at bounding box center [970, 476] width 26 height 22
click at [966, 472] on button at bounding box center [970, 476] width 26 height 22
click at [966, 471] on button at bounding box center [970, 476] width 26 height 22
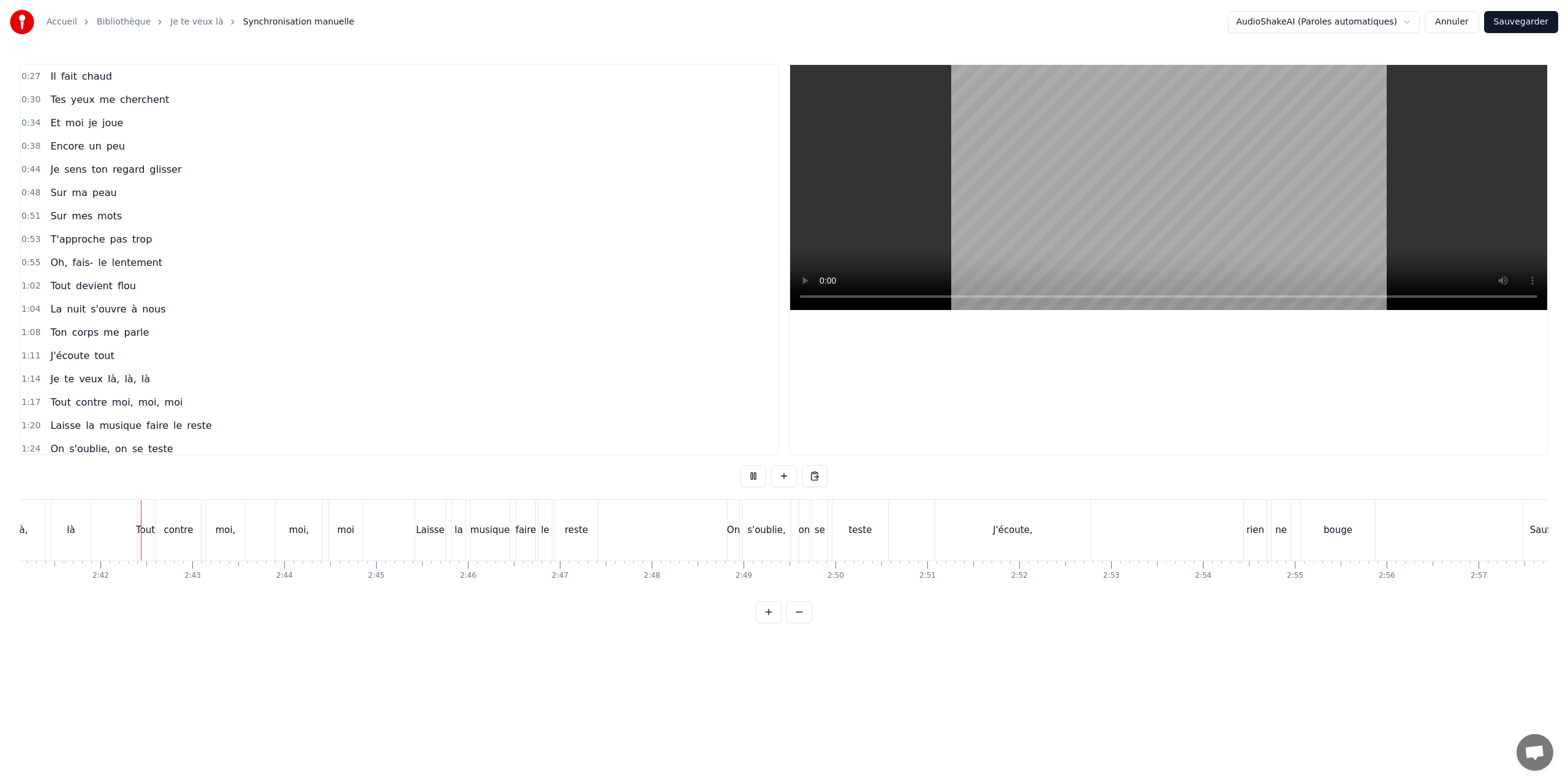
scroll to position [0, 14805]
click at [752, 474] on button at bounding box center [753, 476] width 26 height 22
click at [946, 525] on div "J'écoute," at bounding box center [1006, 530] width 155 height 60
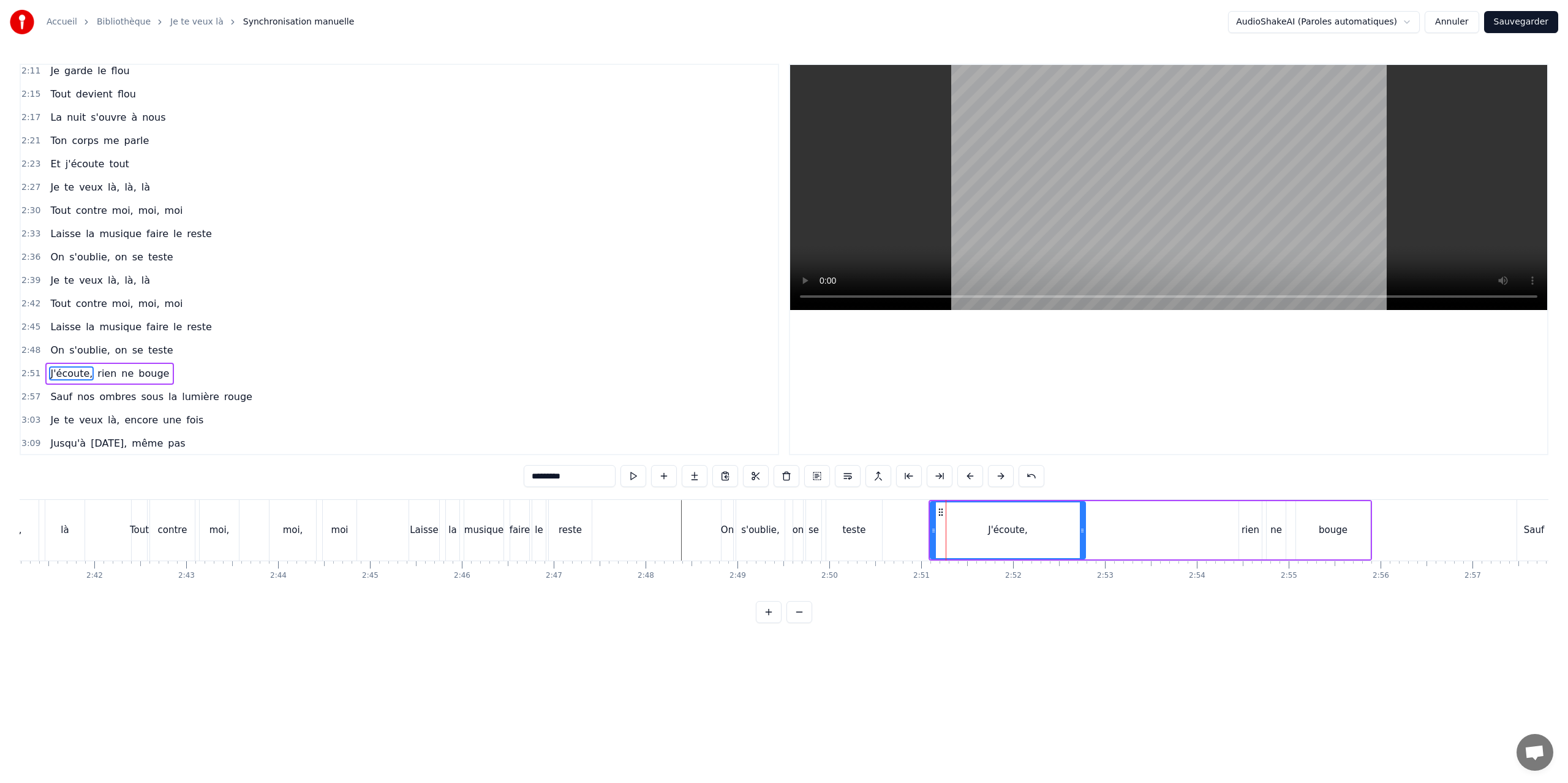
scroll to position [565, 0]
drag, startPoint x: 1083, startPoint y: 523, endPoint x: 1219, endPoint y: 520, distance: 136.0
click at [1238, 518] on div at bounding box center [1237, 530] width 5 height 56
drag, startPoint x: 934, startPoint y: 531, endPoint x: 1206, endPoint y: 532, distance: 272.0
click at [1217, 530] on icon at bounding box center [1217, 530] width 5 height 10
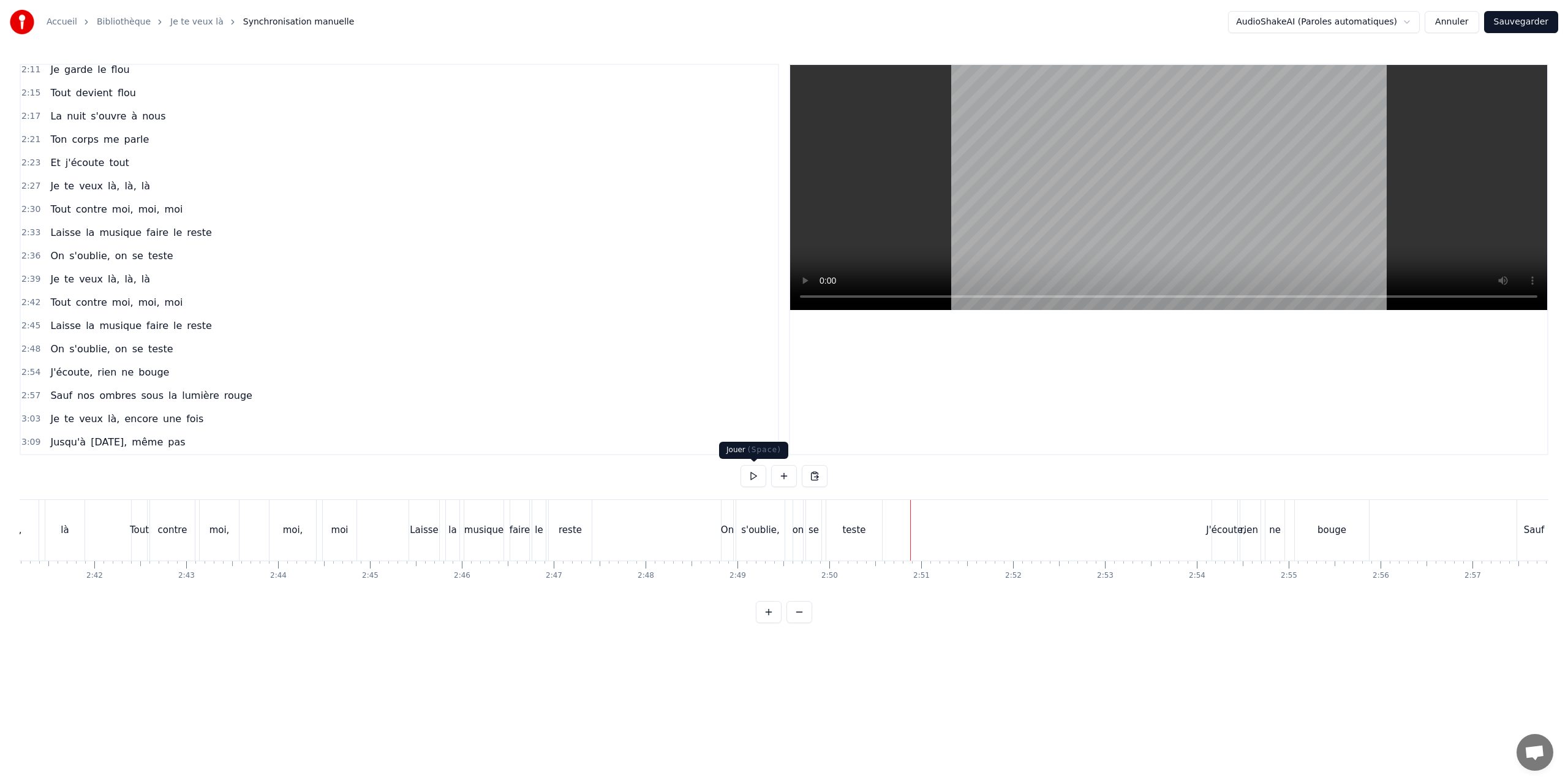
click at [748, 473] on button at bounding box center [753, 476] width 26 height 22
click at [748, 474] on button at bounding box center [753, 476] width 26 height 22
click at [1011, 520] on div at bounding box center [1011, 530] width 1 height 60
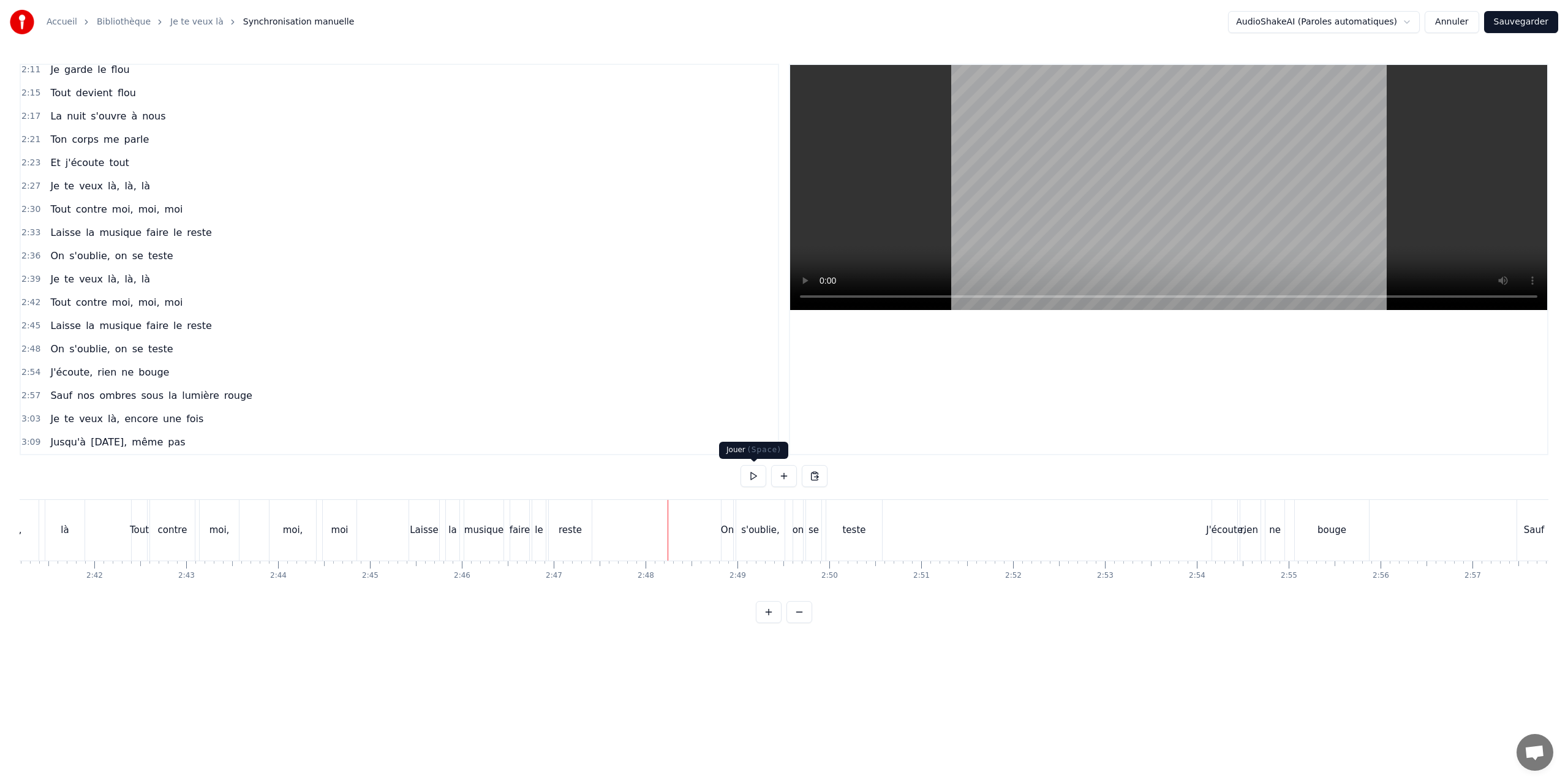
click at [749, 479] on button at bounding box center [753, 476] width 26 height 22
click at [753, 479] on button at bounding box center [753, 476] width 26 height 22
click at [1212, 532] on div "J'écoute," at bounding box center [1225, 529] width 39 height 14
click at [753, 474] on button at bounding box center [753, 476] width 26 height 22
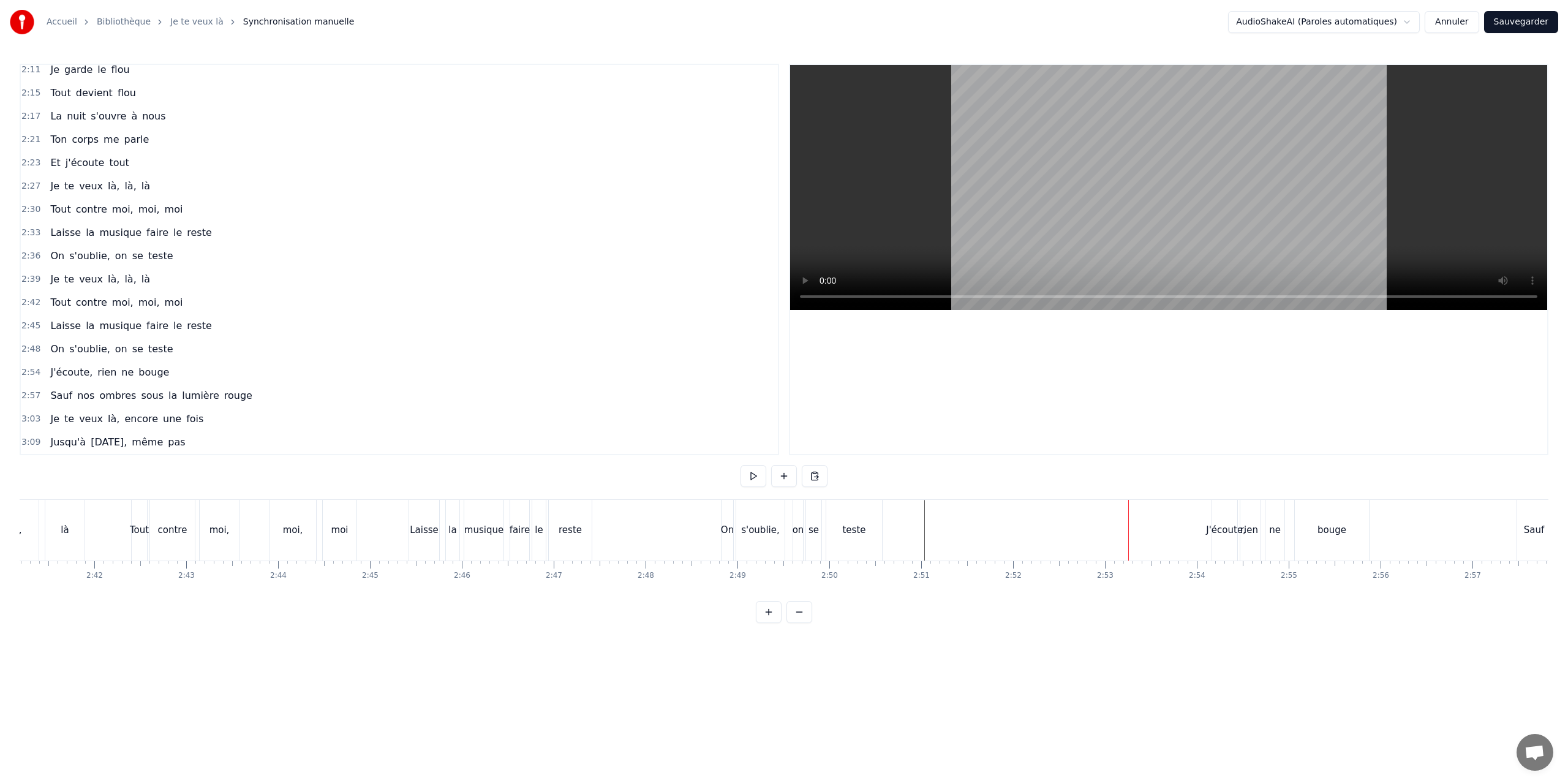
click at [1217, 527] on div "J'écoute," at bounding box center [1225, 529] width 39 height 14
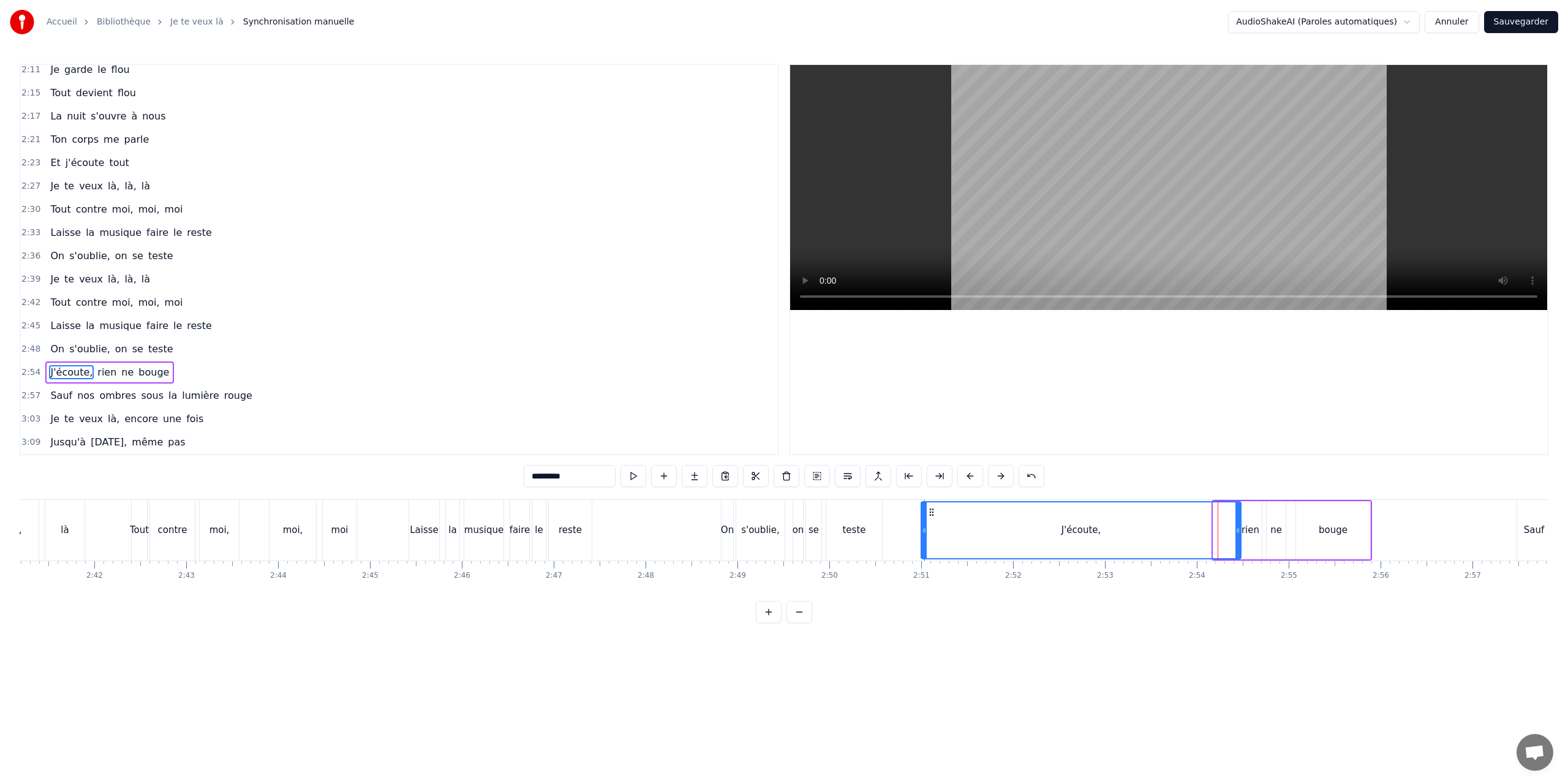
drag, startPoint x: 1215, startPoint y: 527, endPoint x: 924, endPoint y: 540, distance: 291.3
click at [924, 540] on div at bounding box center [924, 530] width 5 height 56
drag, startPoint x: 1238, startPoint y: 527, endPoint x: 976, endPoint y: 528, distance: 262.0
click at [976, 528] on icon at bounding box center [975, 530] width 5 height 10
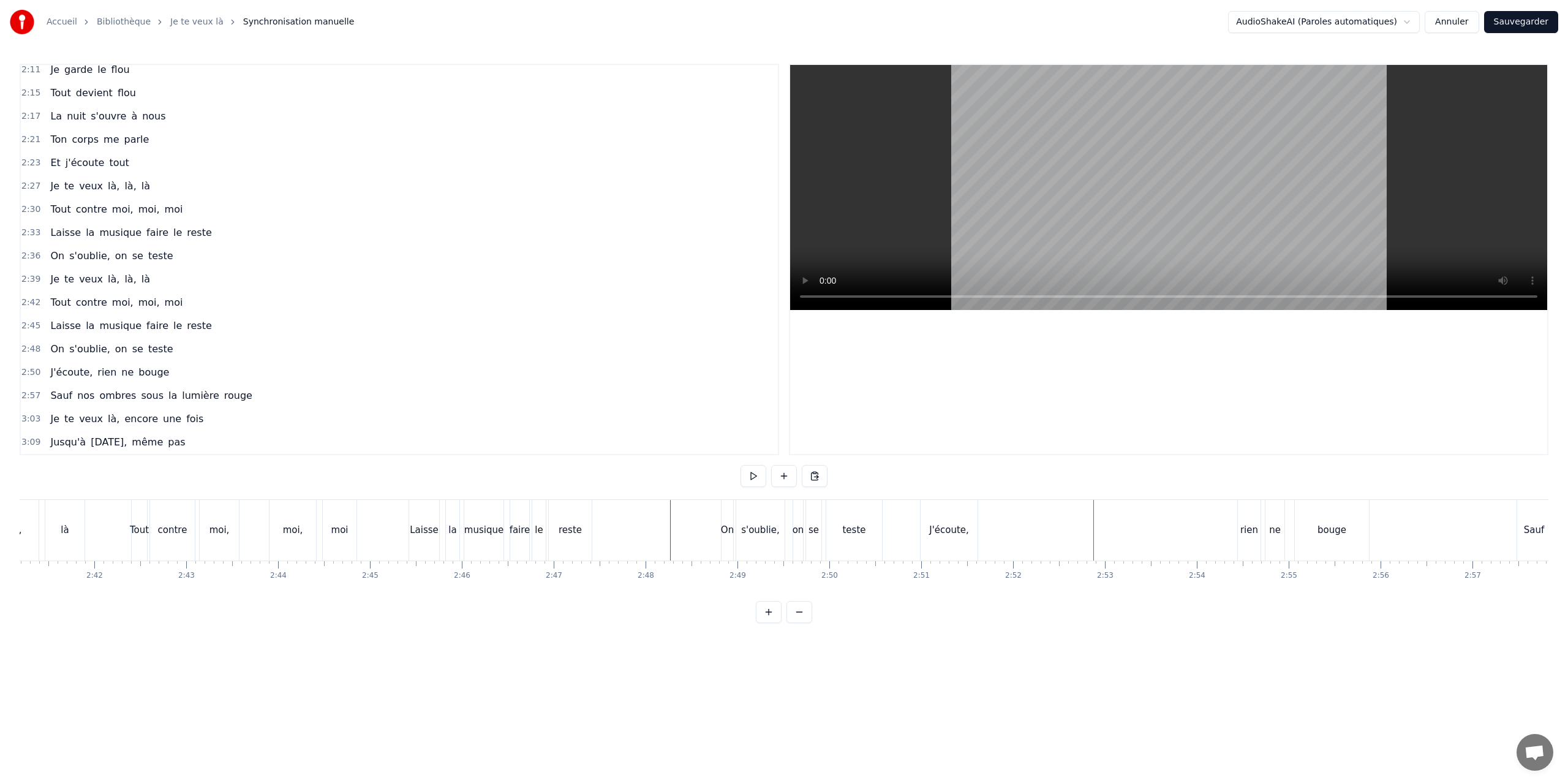
click at [977, 526] on div "J'écoute," at bounding box center [949, 530] width 59 height 60
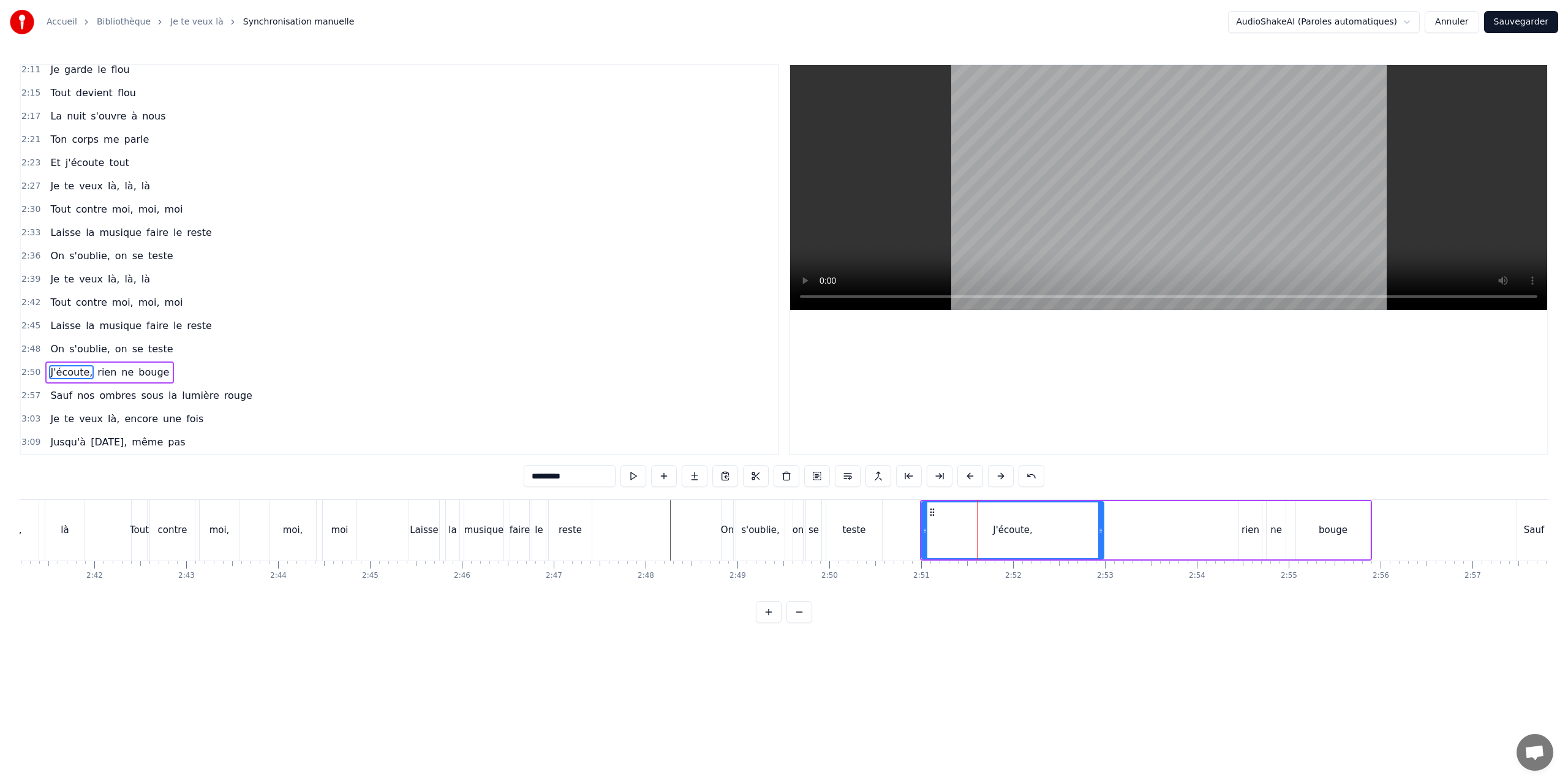
drag, startPoint x: 978, startPoint y: 525, endPoint x: 1066, endPoint y: 528, distance: 88.1
click at [1101, 528] on icon at bounding box center [1099, 530] width 5 height 10
drag, startPoint x: 922, startPoint y: 528, endPoint x: 1056, endPoint y: 527, distance: 134.0
click at [1059, 527] on icon at bounding box center [1061, 530] width 5 height 10
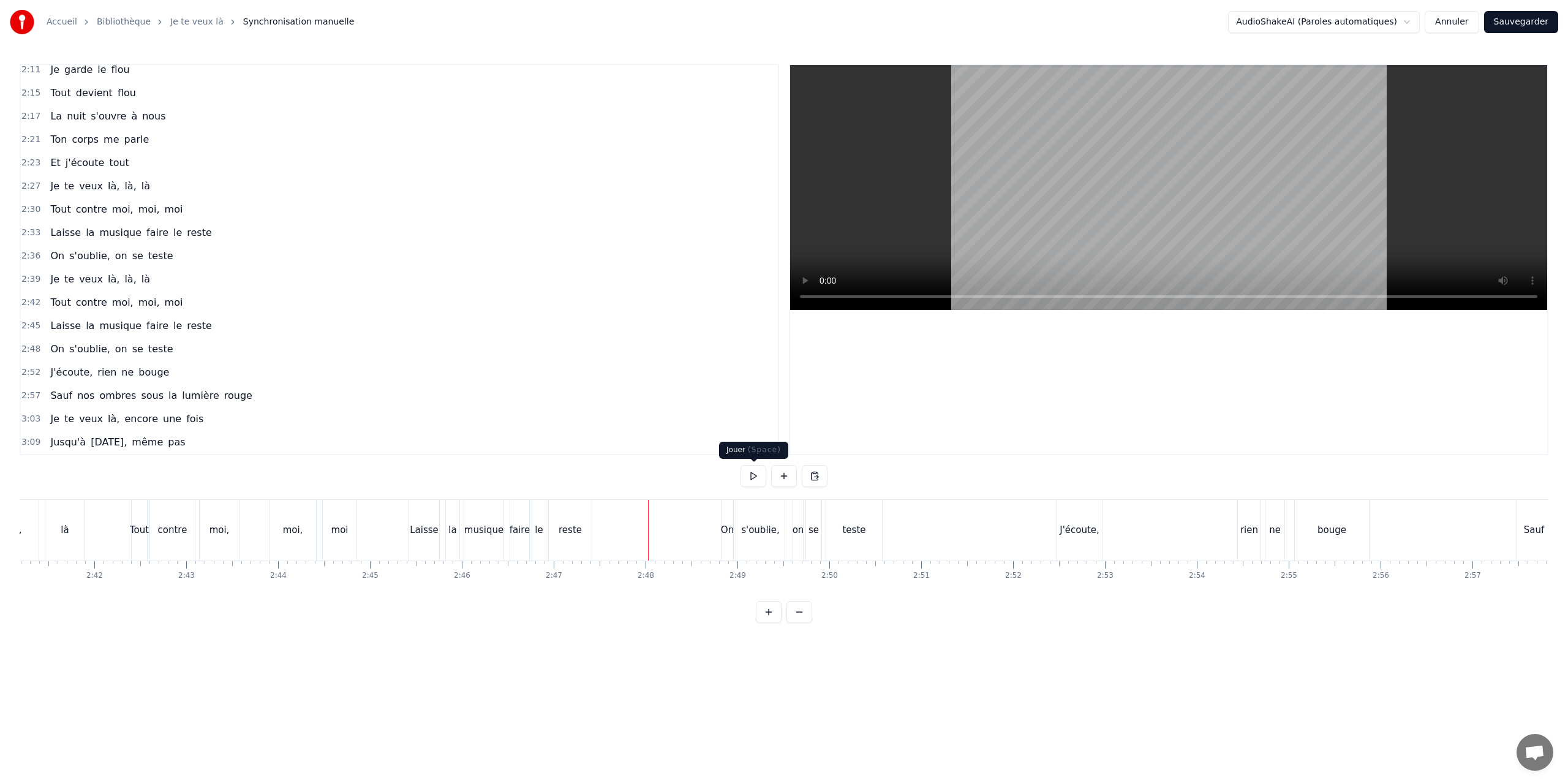
click at [758, 473] on button at bounding box center [753, 476] width 26 height 22
click at [752, 473] on button at bounding box center [753, 476] width 26 height 22
click at [1059, 530] on div "J'écoute," at bounding box center [1079, 530] width 45 height 60
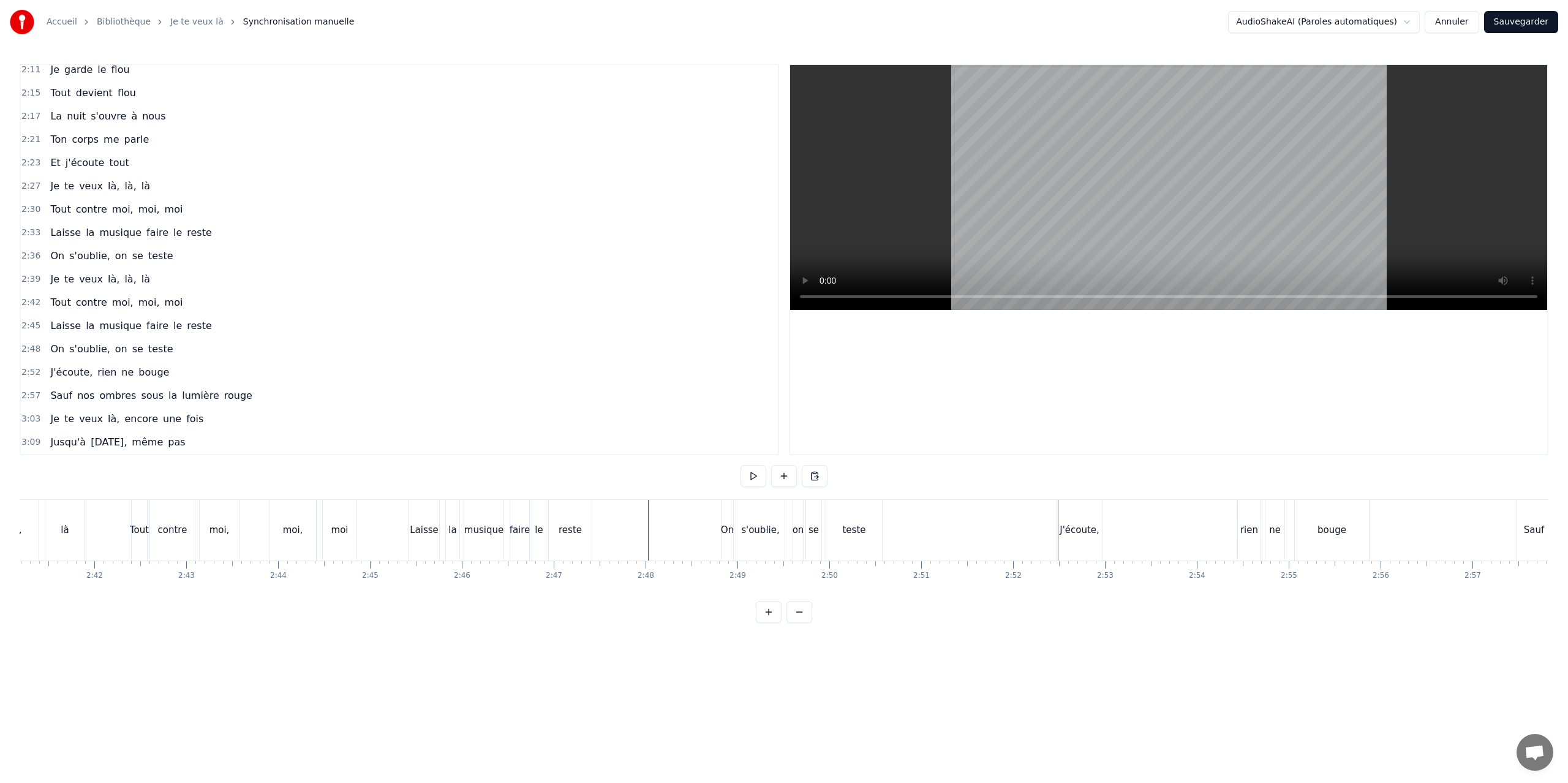
click at [1061, 526] on div "J'écoute," at bounding box center [1078, 529] width 39 height 14
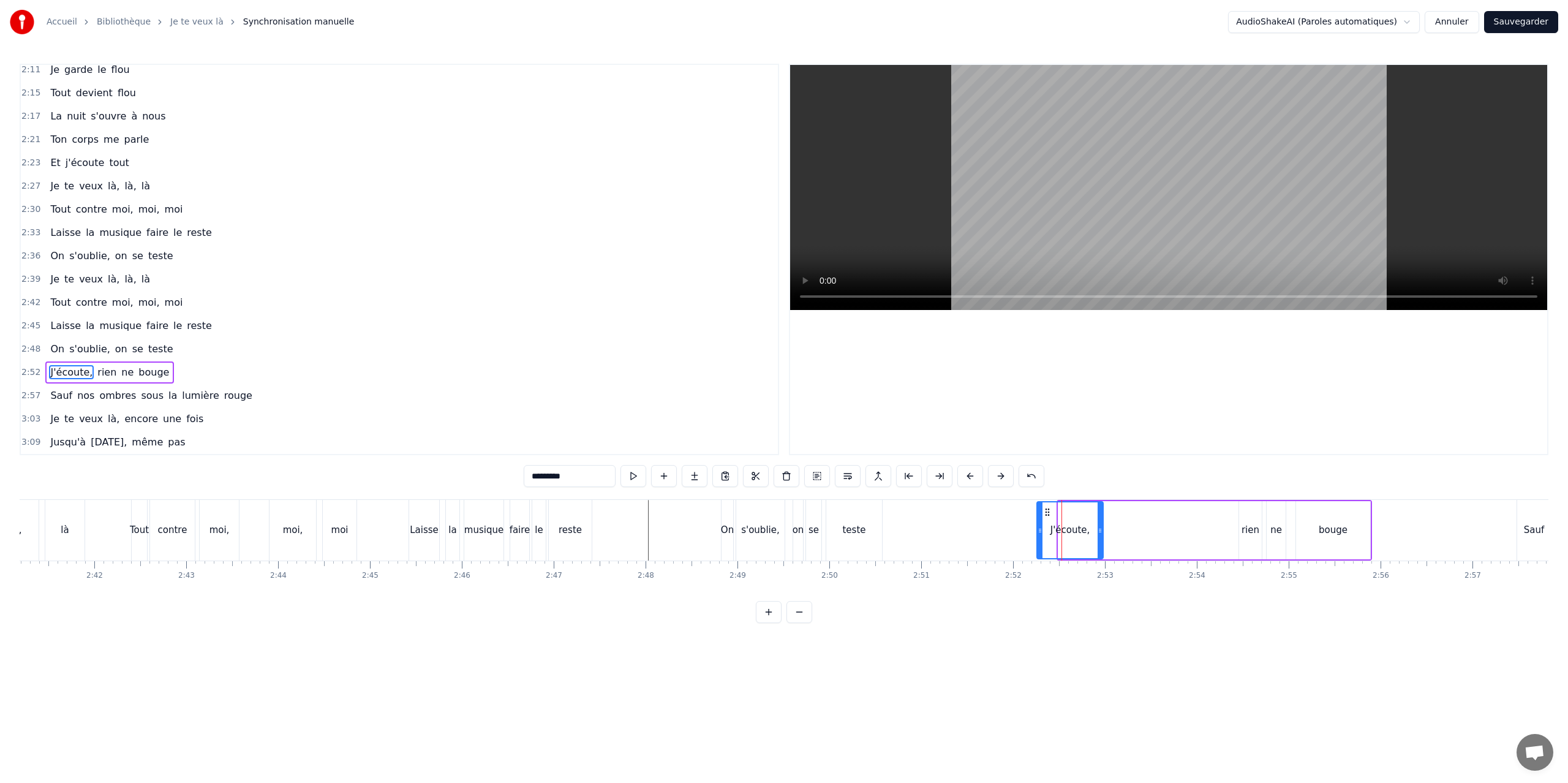
drag, startPoint x: 1058, startPoint y: 527, endPoint x: 1040, endPoint y: 528, distance: 18.0
click at [1037, 528] on icon at bounding box center [1039, 530] width 5 height 10
drag, startPoint x: 1099, startPoint y: 530, endPoint x: 1067, endPoint y: 531, distance: 32.0
click at [1067, 531] on icon at bounding box center [1066, 530] width 5 height 10
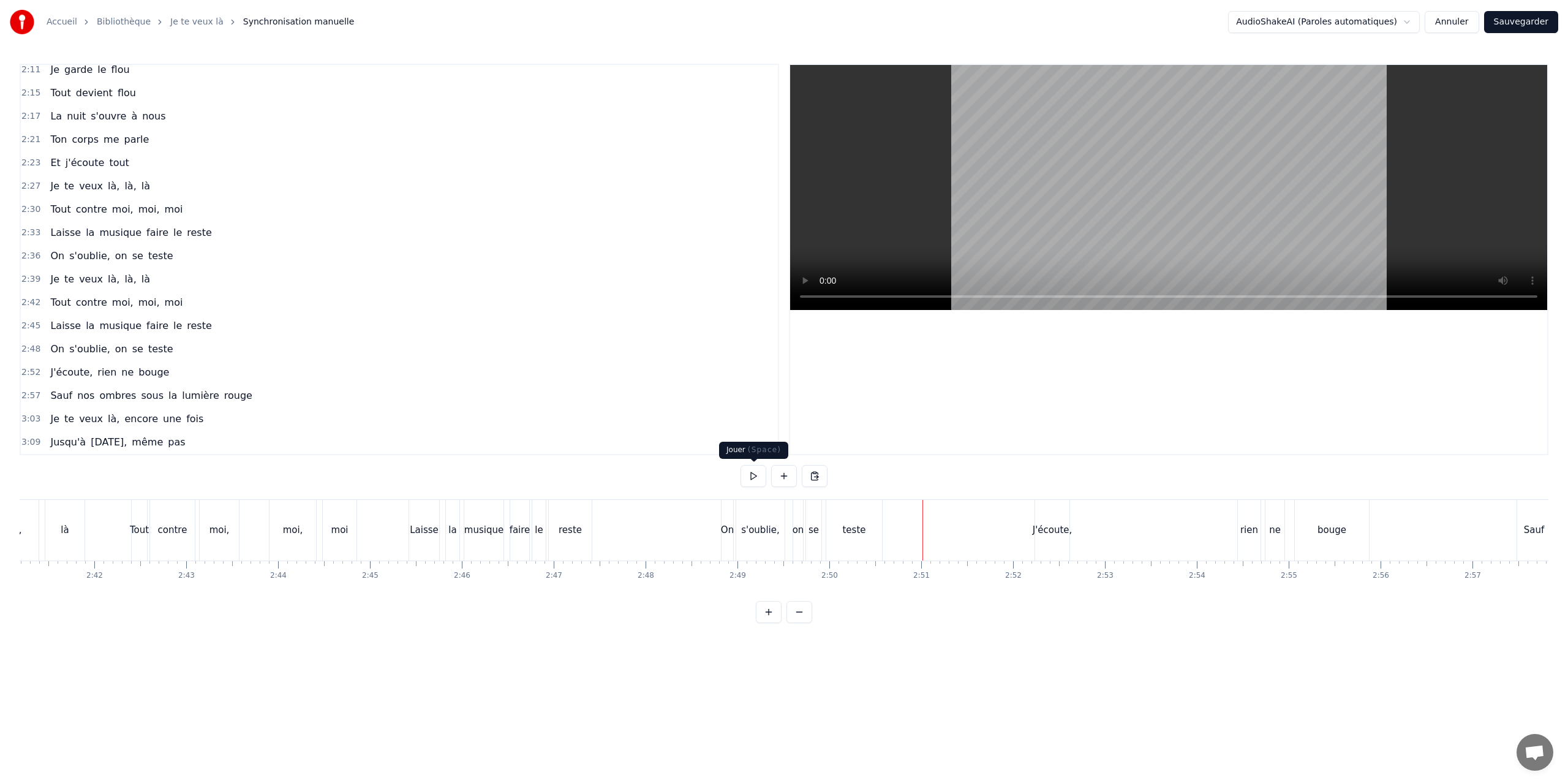
click at [752, 472] on button at bounding box center [753, 476] width 26 height 22
click at [753, 476] on button at bounding box center [753, 476] width 26 height 22
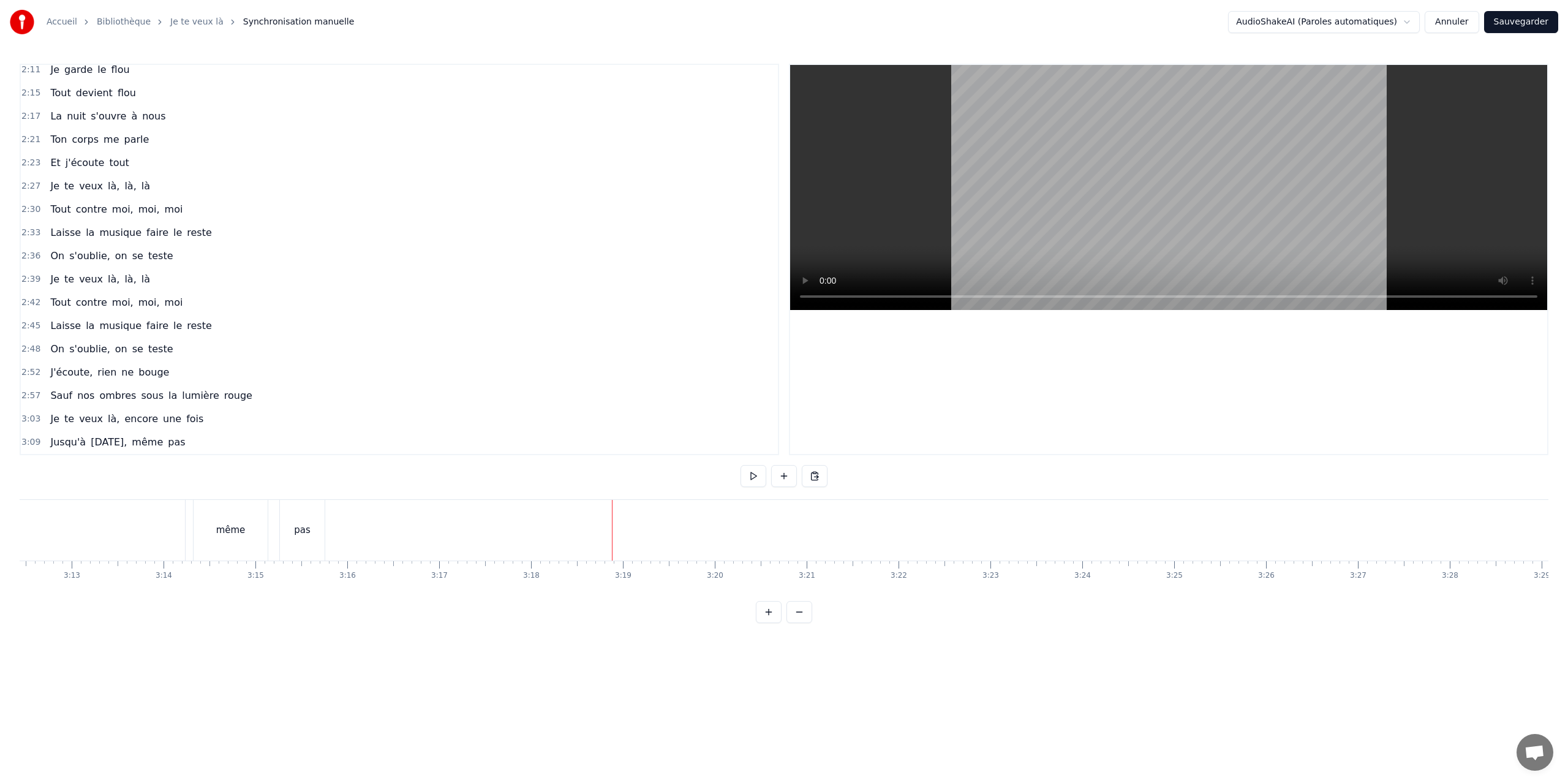
click at [611, 538] on div at bounding box center [611, 530] width 1 height 60
click at [751, 476] on button at bounding box center [753, 476] width 26 height 22
click at [191, 24] on link "Je te veux là" at bounding box center [197, 21] width 53 height 12
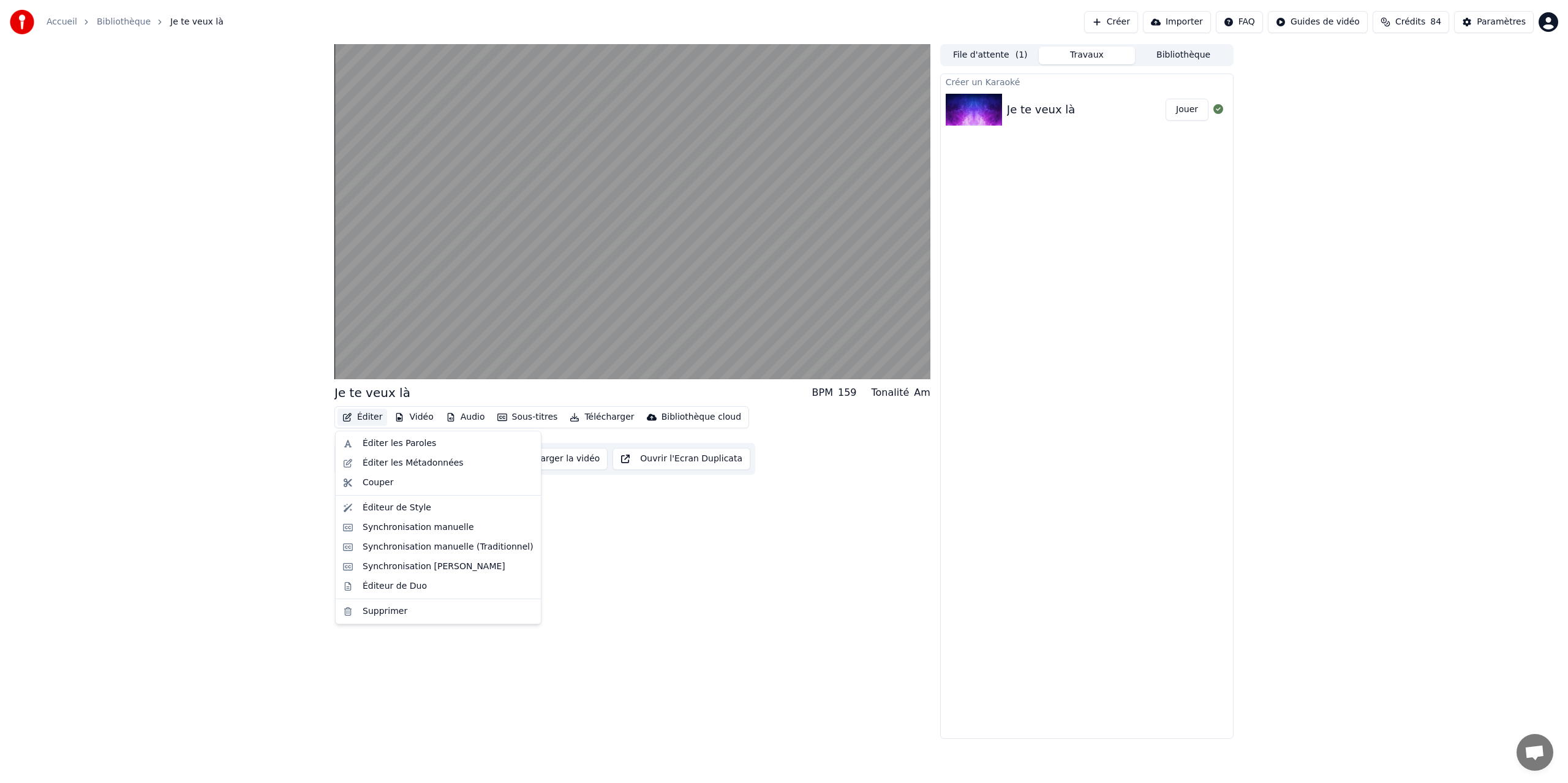
click at [368, 416] on button "Éditer" at bounding box center [362, 417] width 49 height 17
click at [373, 463] on div "Éditer les Métadonnées" at bounding box center [413, 462] width 101 height 12
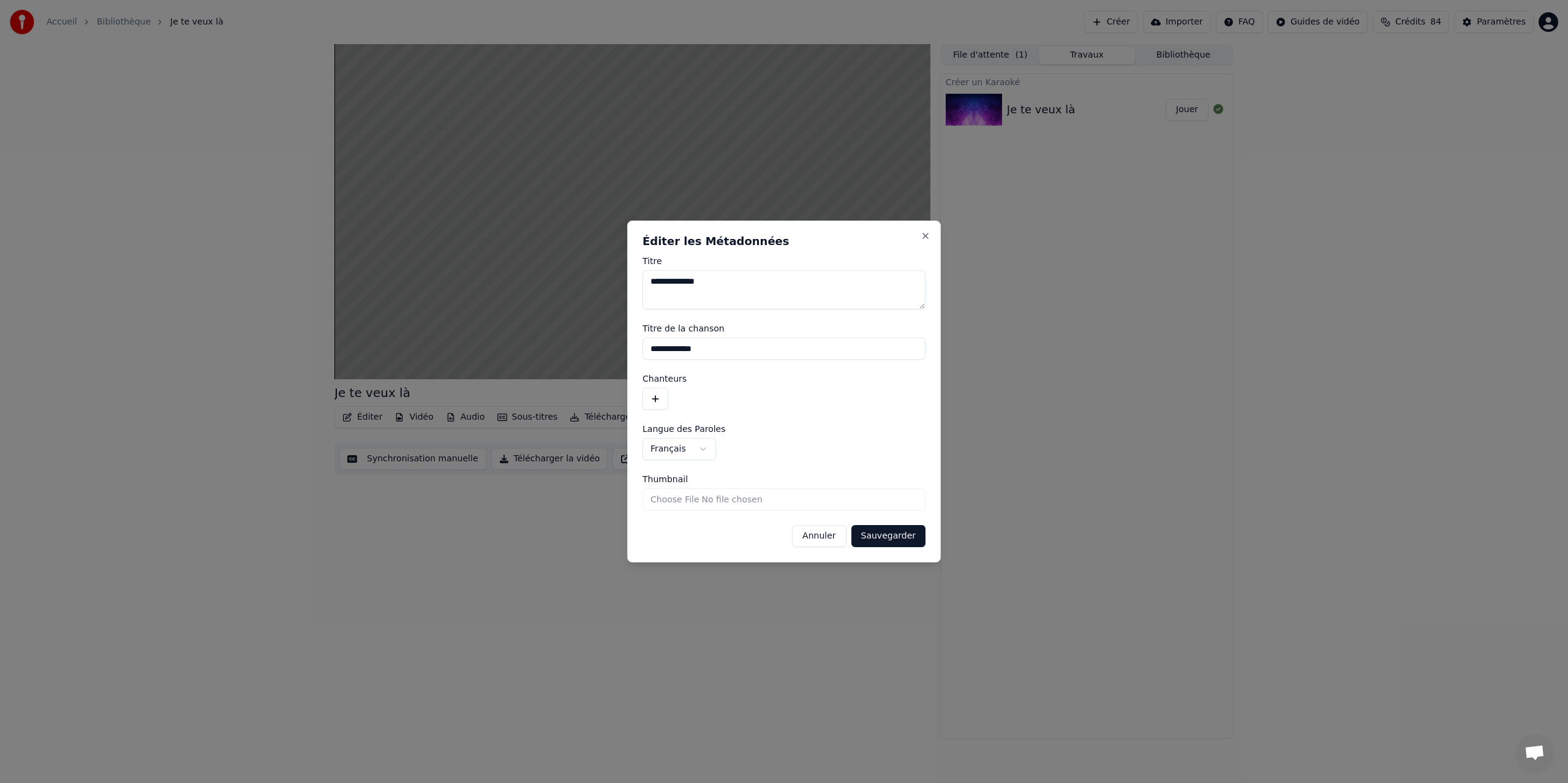
click at [657, 398] on button "button" at bounding box center [655, 398] width 26 height 22
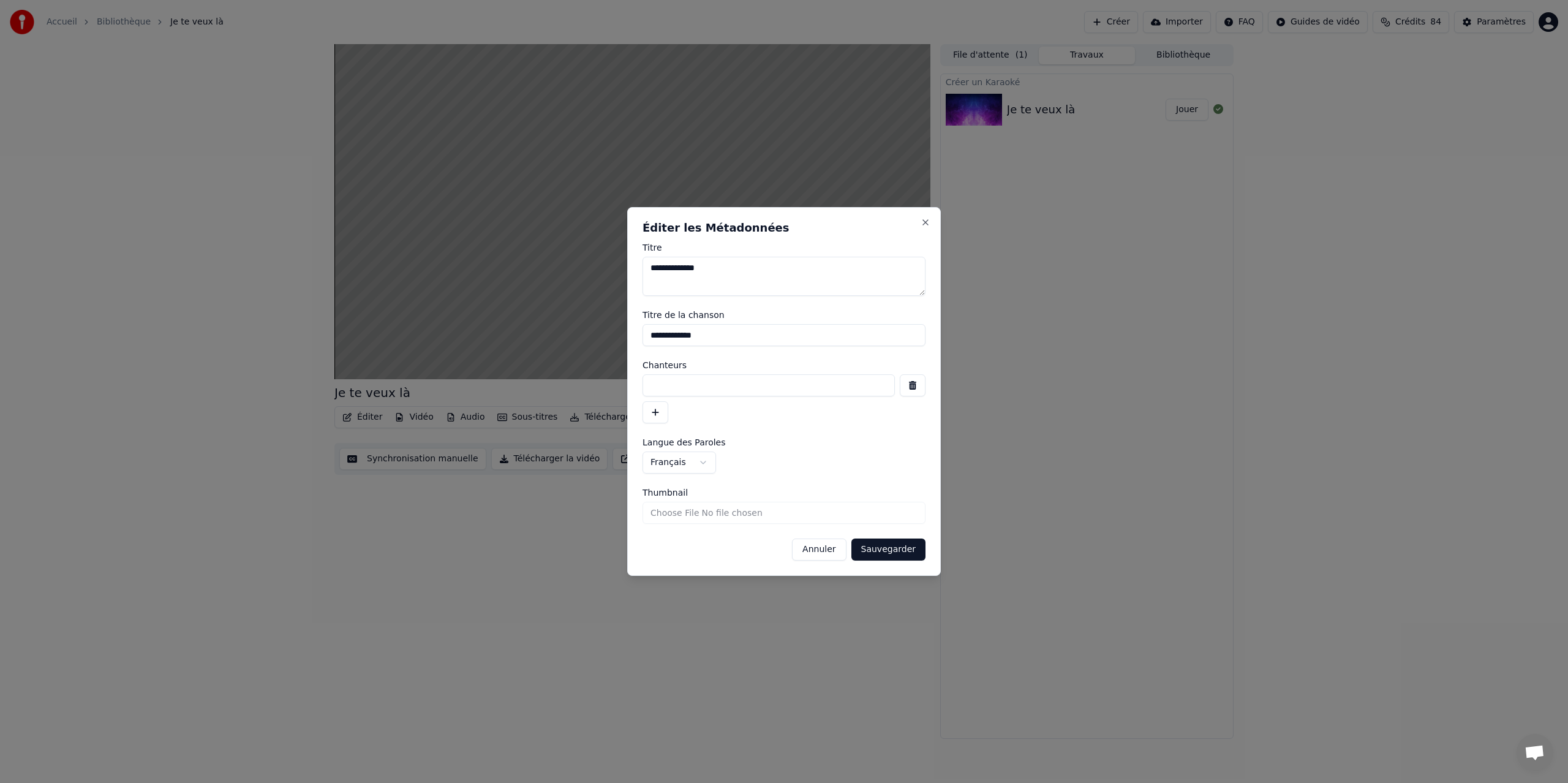
click at [659, 384] on input at bounding box center [769, 386] width 253 height 22
type input "**********"
click at [906, 550] on button "Sauvegarder" at bounding box center [888, 549] width 74 height 22
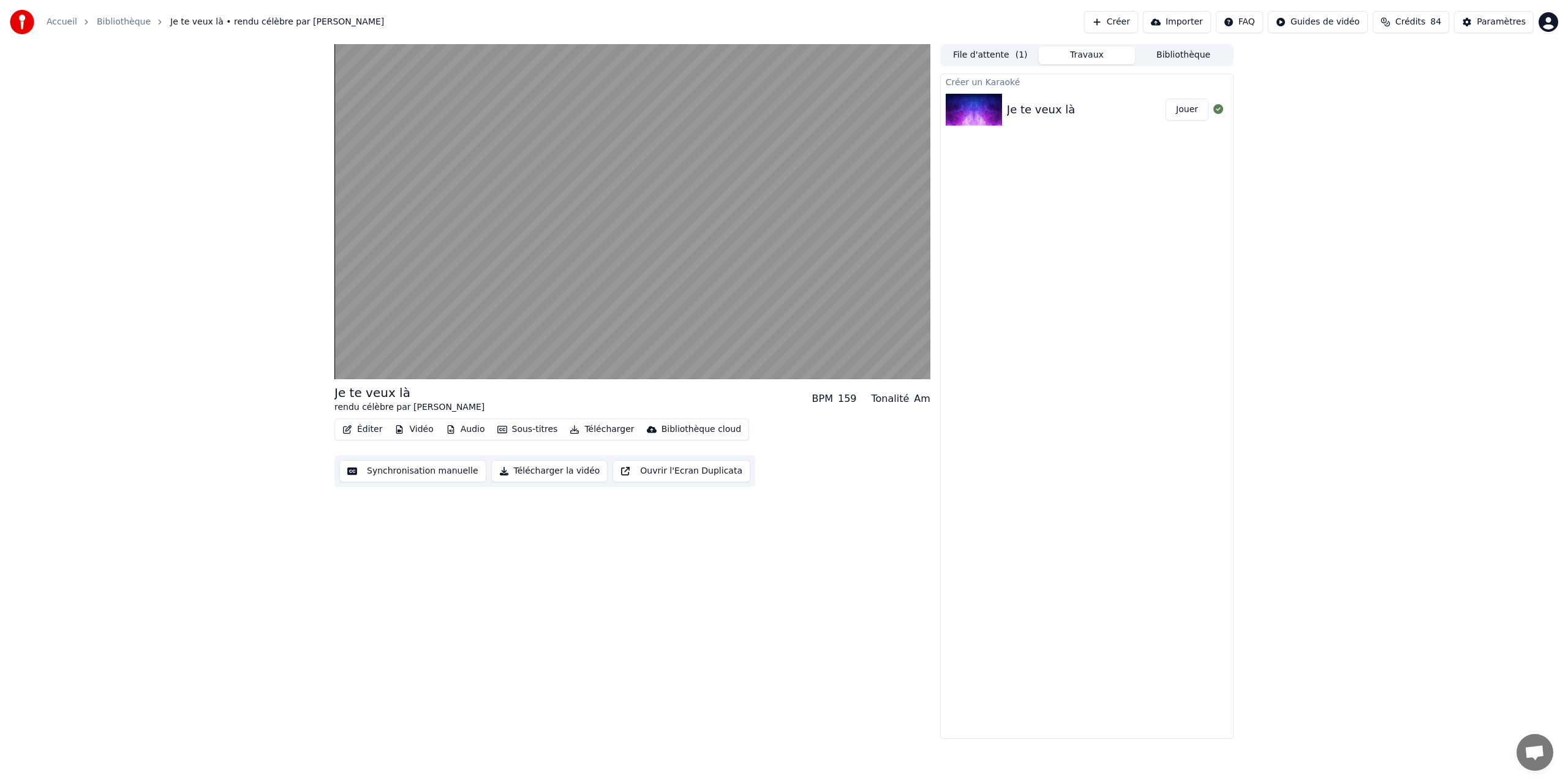
click at [394, 472] on button "Synchronisation manuelle" at bounding box center [413, 471] width 147 height 22
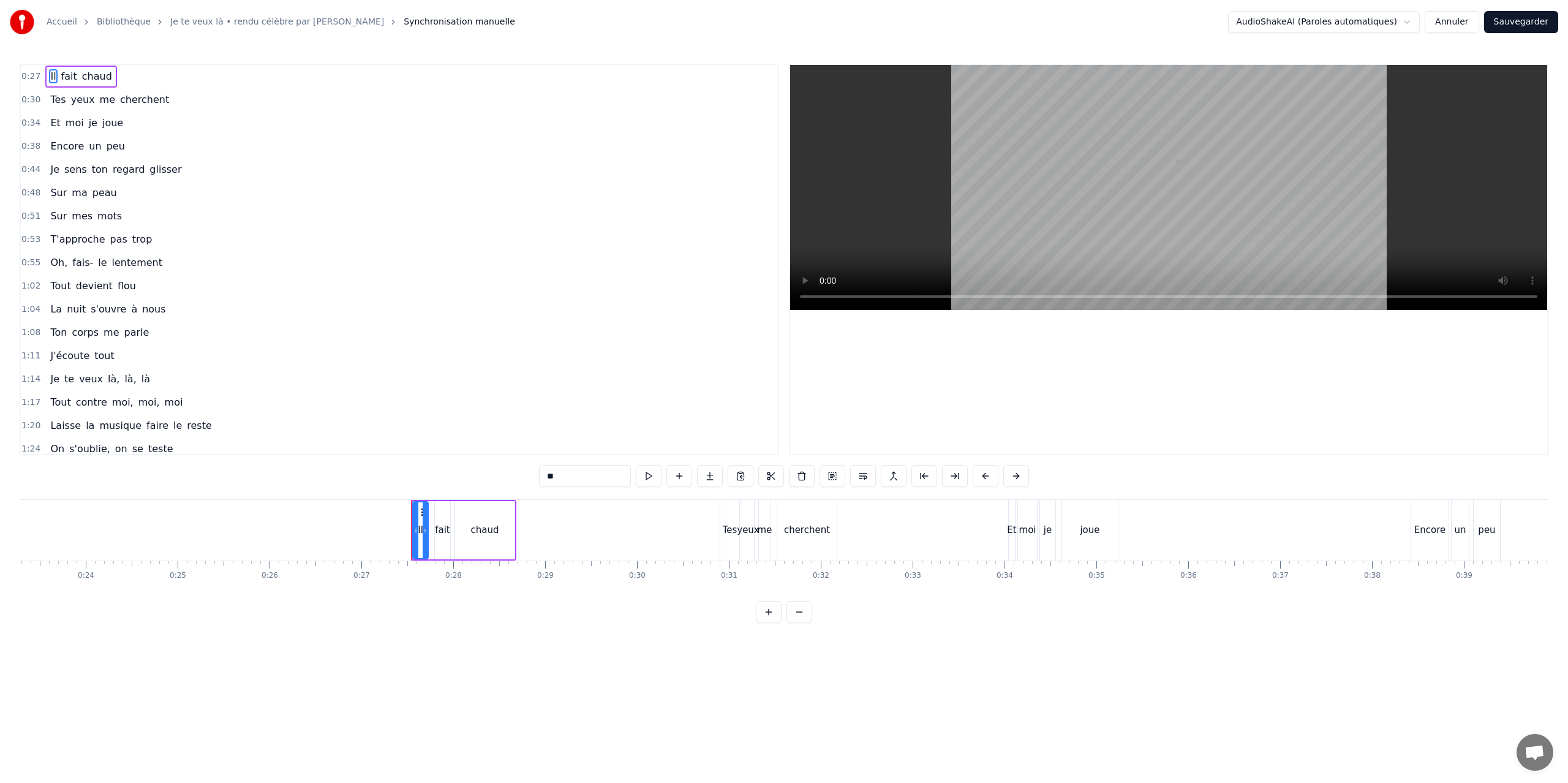
scroll to position [0, 2469]
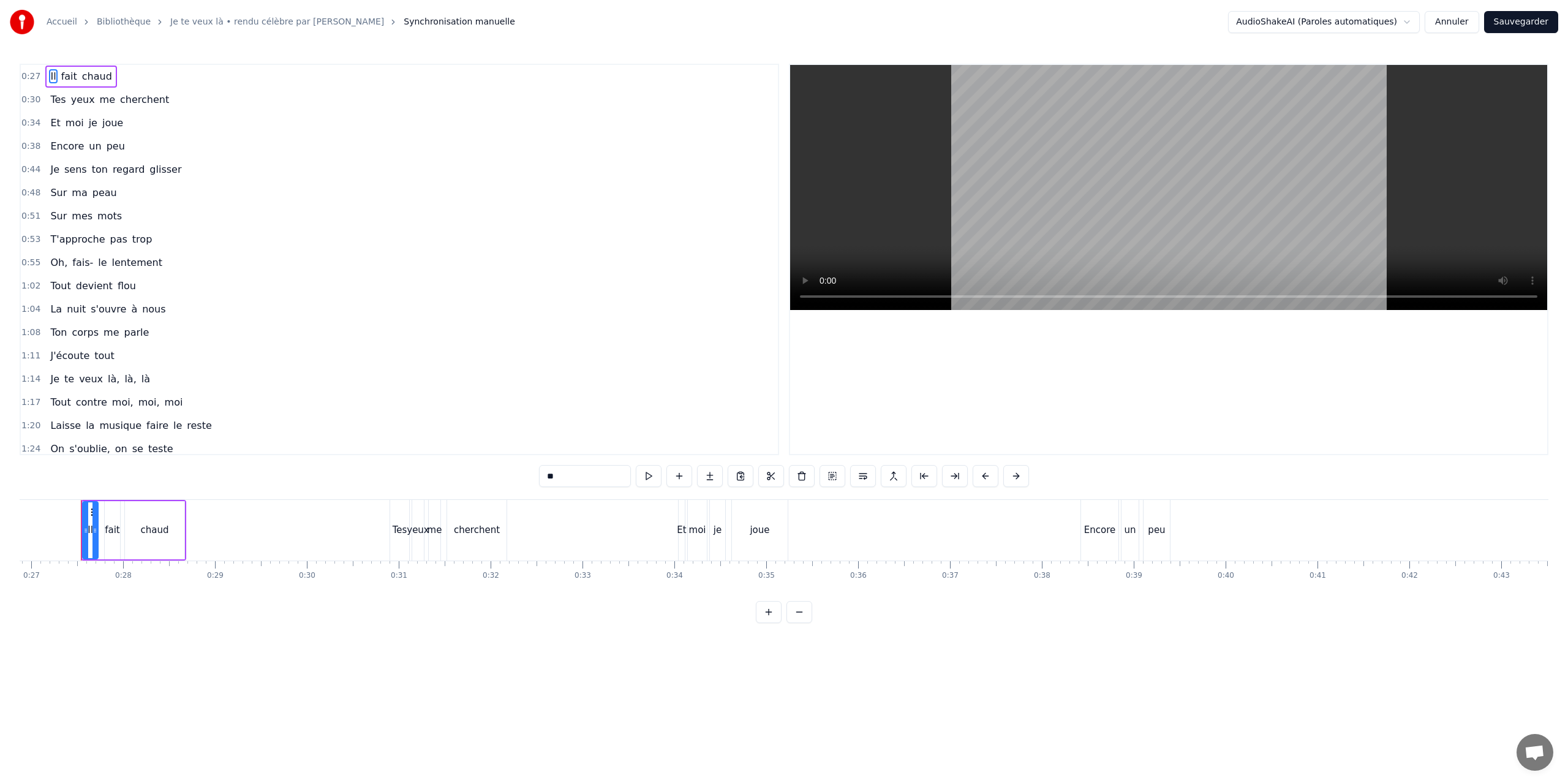
click at [114, 19] on link "Bibliothèque" at bounding box center [124, 21] width 54 height 12
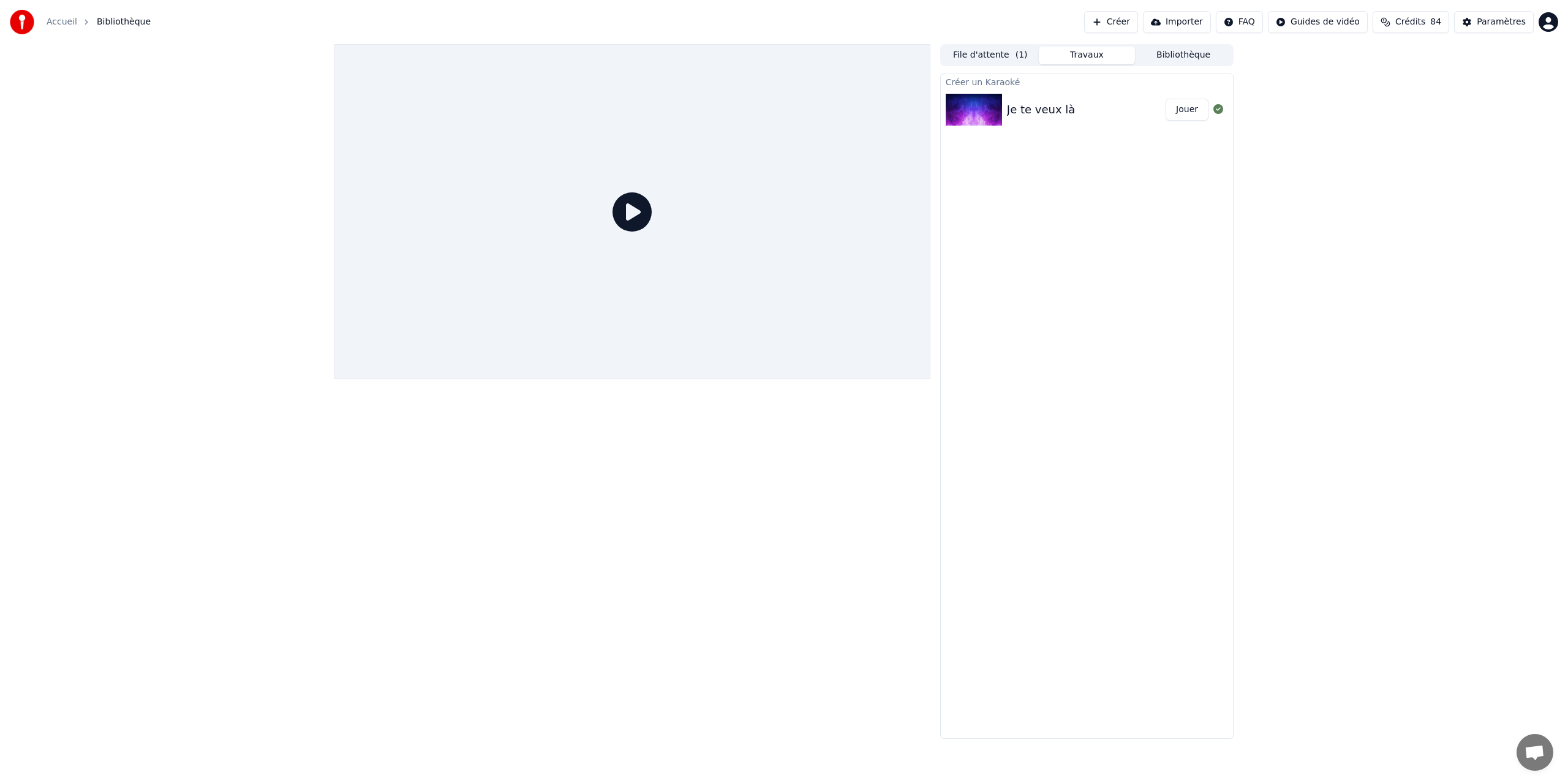
click at [994, 110] on img at bounding box center [974, 109] width 57 height 32
click at [988, 108] on img at bounding box center [974, 109] width 57 height 32
click at [1059, 111] on div "Je te veux là" at bounding box center [1041, 109] width 69 height 17
click at [981, 106] on img at bounding box center [974, 109] width 57 height 32
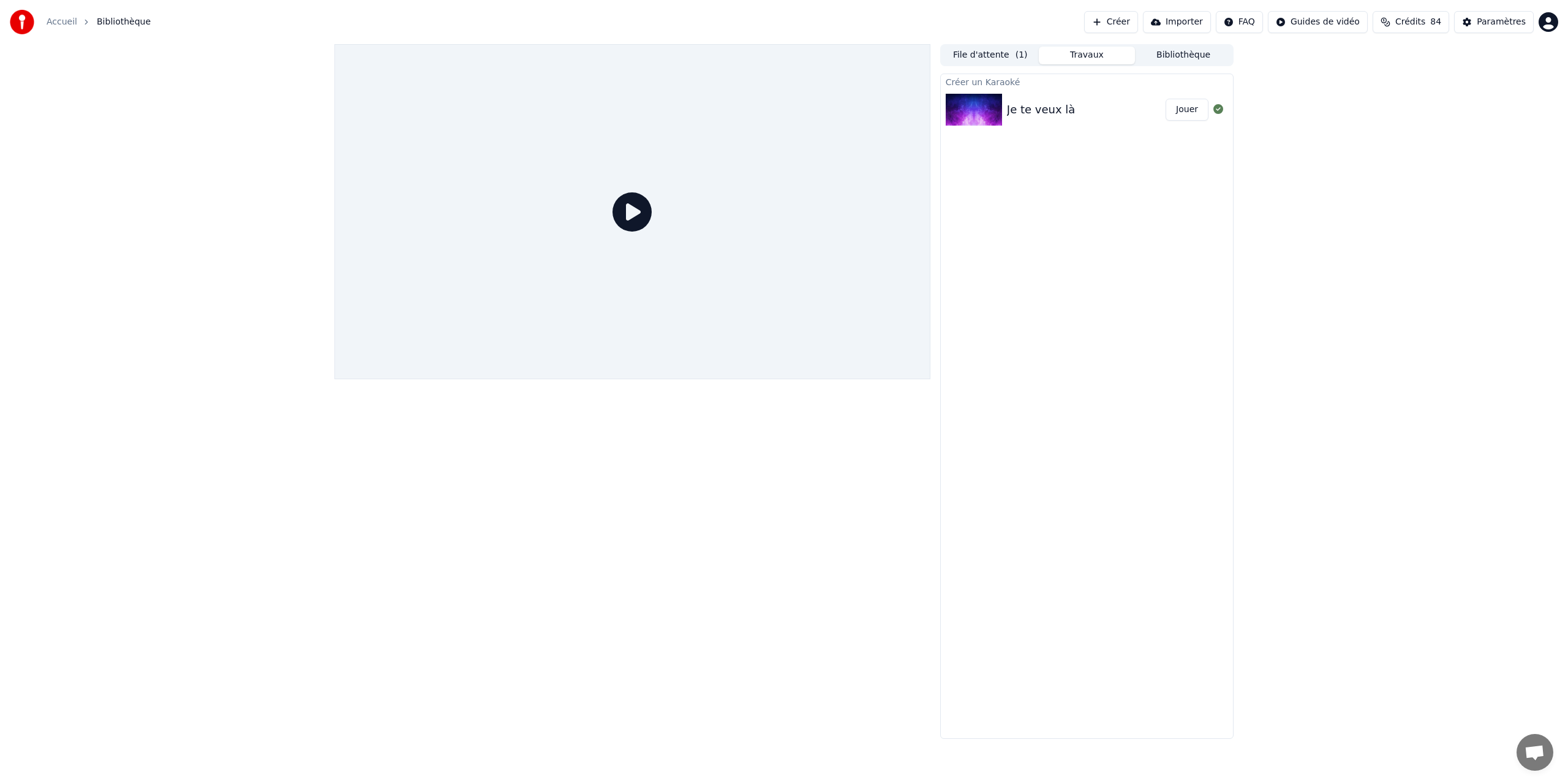
click at [981, 106] on img at bounding box center [974, 109] width 57 height 32
click at [993, 50] on button "File d'attente ( 1 )" at bounding box center [990, 55] width 97 height 17
click at [1003, 96] on img at bounding box center [986, 94] width 57 height 32
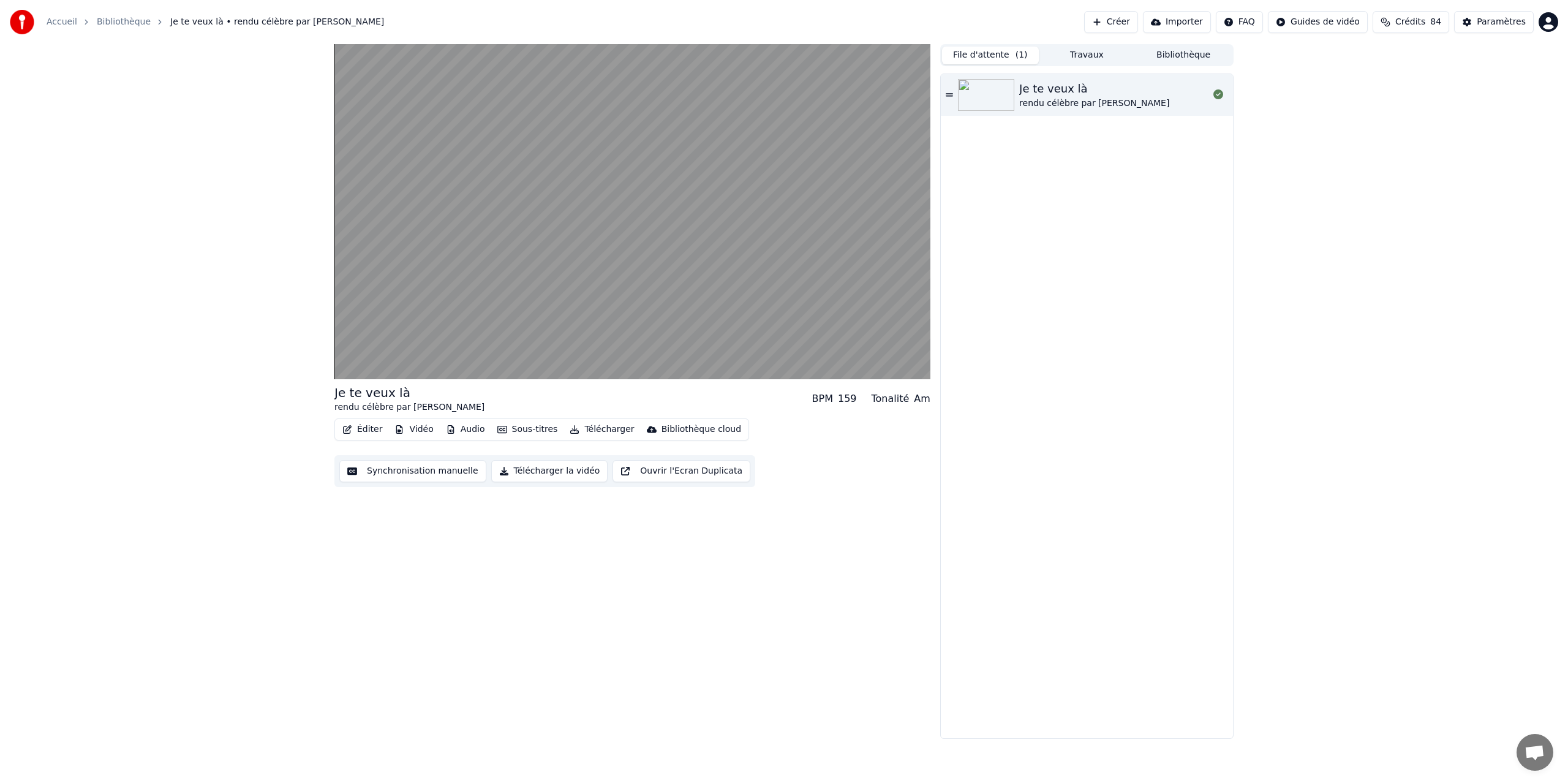
click at [420, 429] on button "Vidéo" at bounding box center [413, 430] width 49 height 17
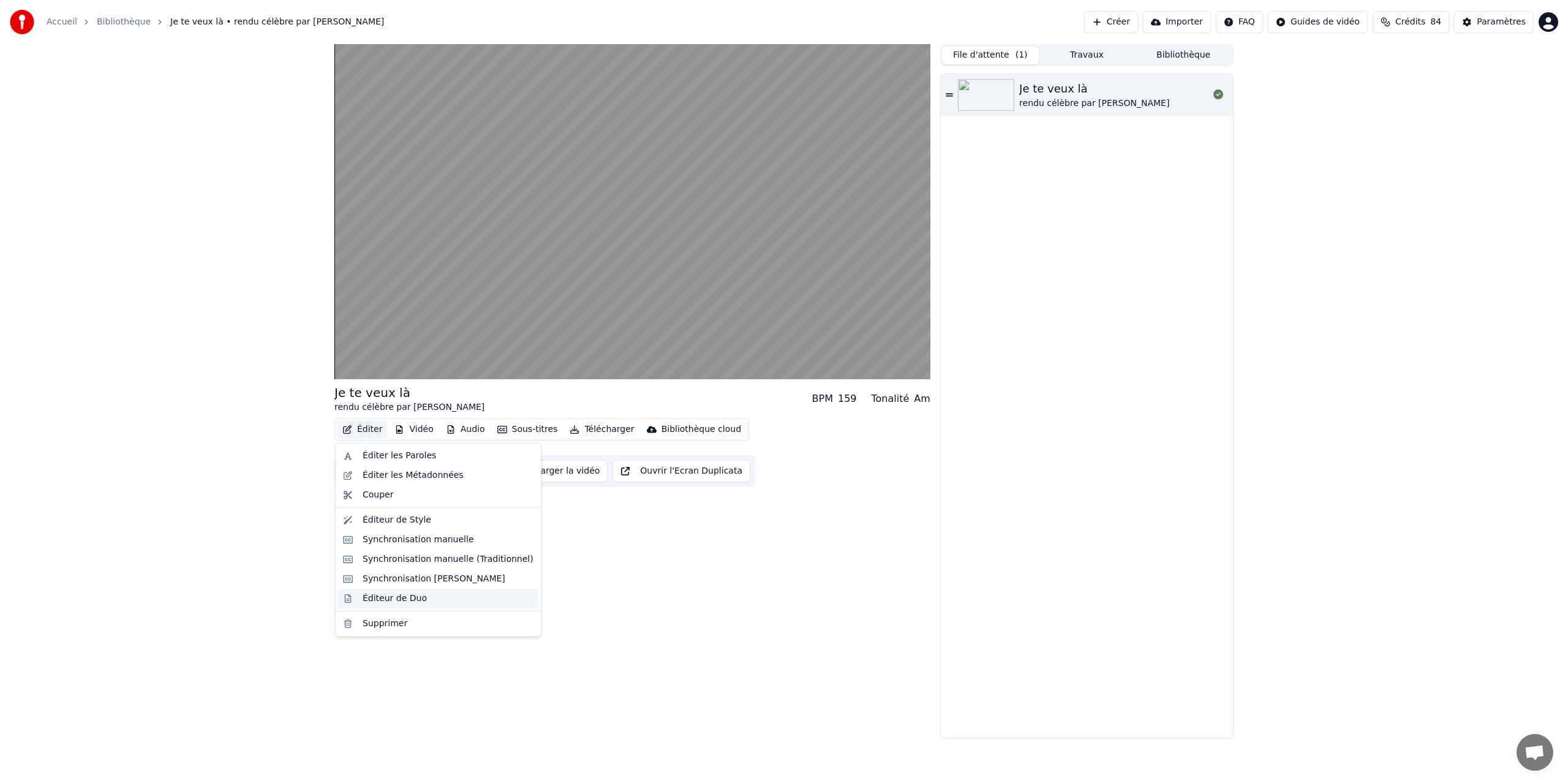
click at [387, 597] on div "Éditeur de Duo" at bounding box center [395, 598] width 64 height 12
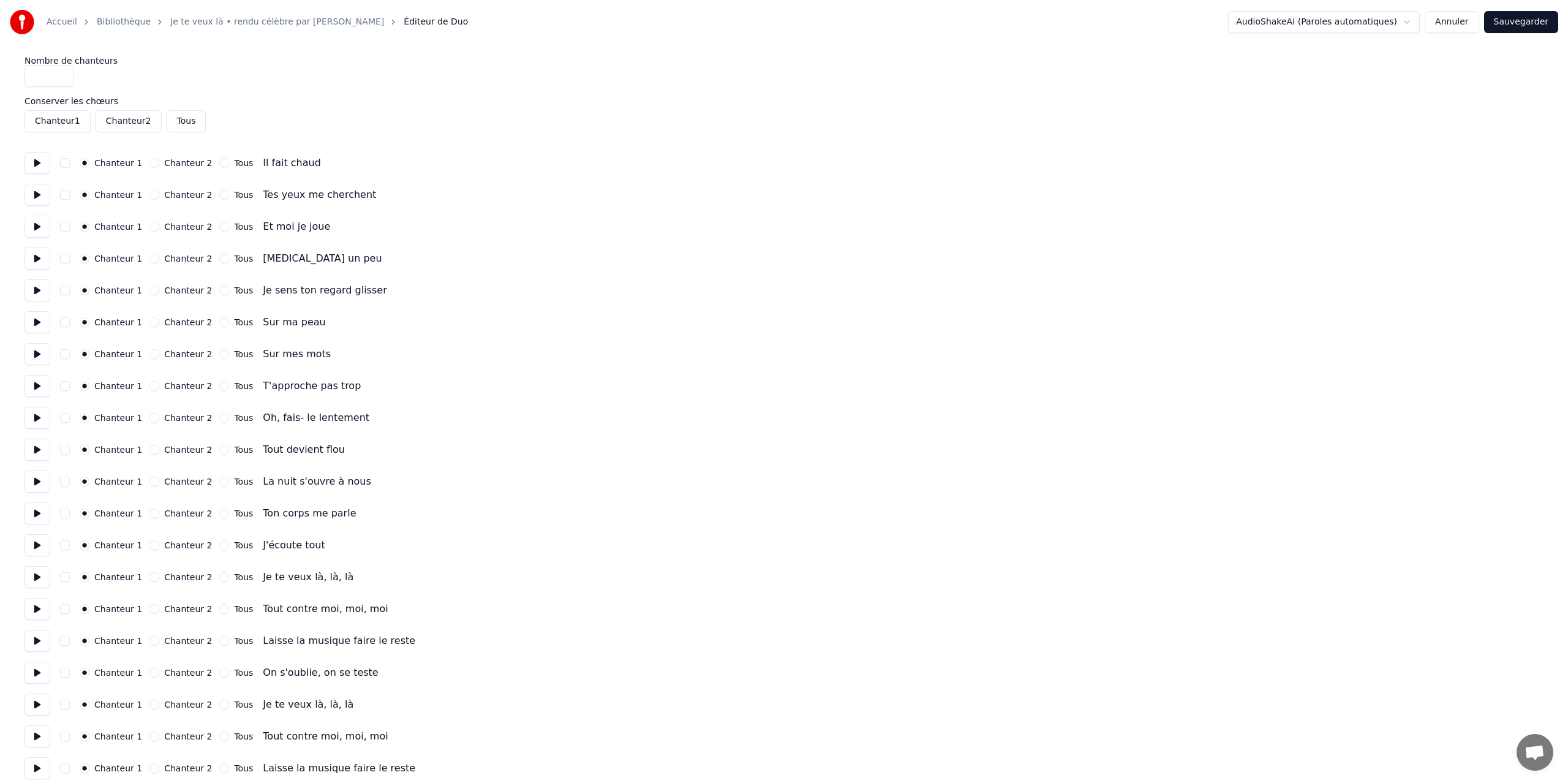
click at [34, 163] on button at bounding box center [38, 163] width 26 height 22
click at [36, 163] on button at bounding box center [38, 163] width 26 height 22
click at [118, 164] on label "Chanteur 1" at bounding box center [118, 162] width 48 height 8
click at [90, 164] on button "Chanteur 1" at bounding box center [84, 163] width 10 height 10
click at [38, 196] on button at bounding box center [38, 195] width 26 height 22
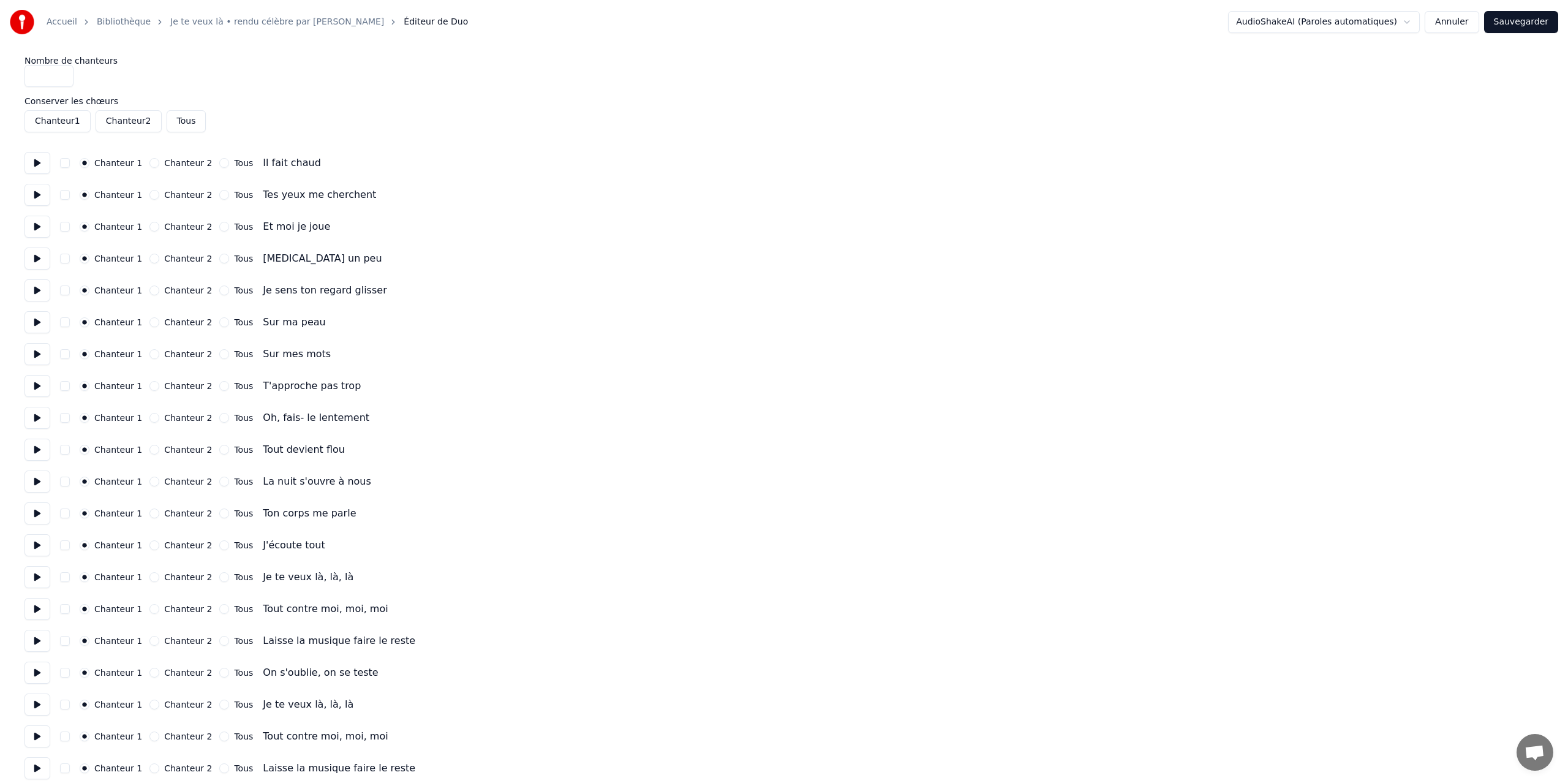
click at [35, 225] on button at bounding box center [38, 226] width 26 height 22
click at [33, 257] on button at bounding box center [38, 258] width 26 height 22
click at [34, 292] on button at bounding box center [38, 290] width 26 height 22
click at [164, 289] on label "Chanteur 2" at bounding box center [188, 289] width 48 height 8
click at [159, 289] on button "Chanteur 2" at bounding box center [154, 290] width 10 height 10
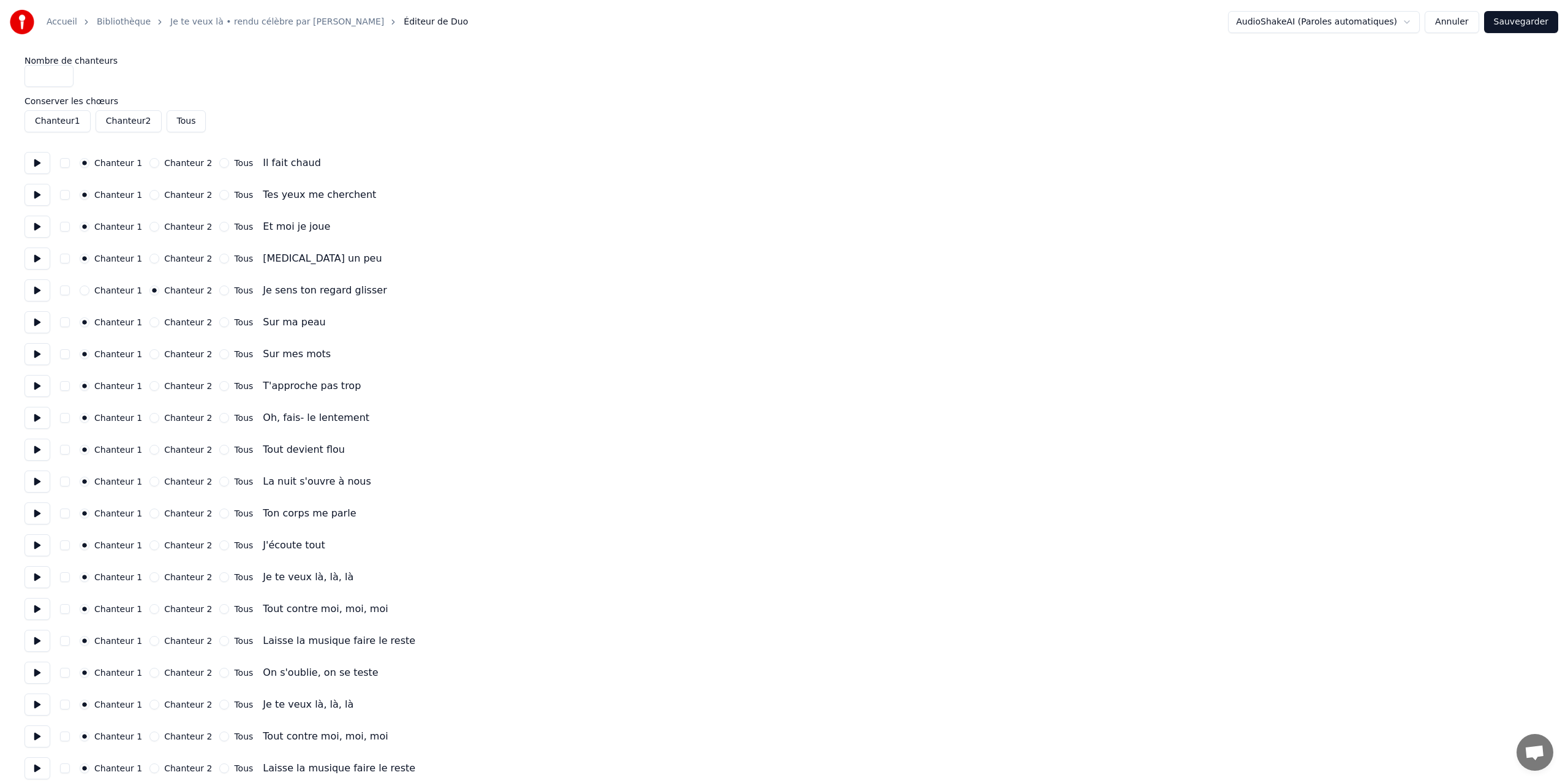
click at [39, 323] on button at bounding box center [38, 322] width 26 height 22
click at [149, 321] on button "Chanteur 2" at bounding box center [154, 322] width 10 height 10
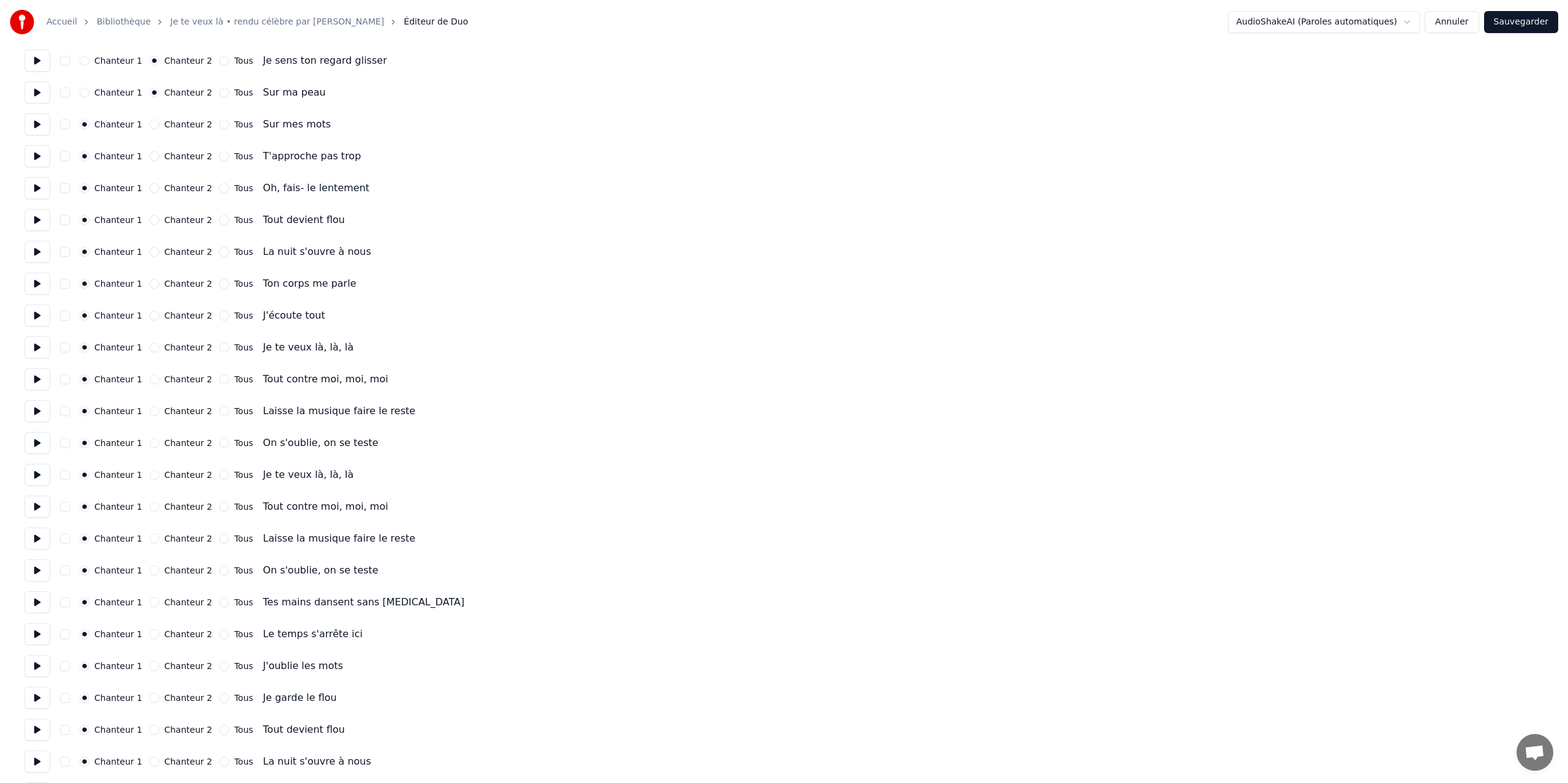
click at [38, 127] on button at bounding box center [38, 125] width 26 height 22
click at [38, 127] on button at bounding box center [38, 121] width 26 height 22
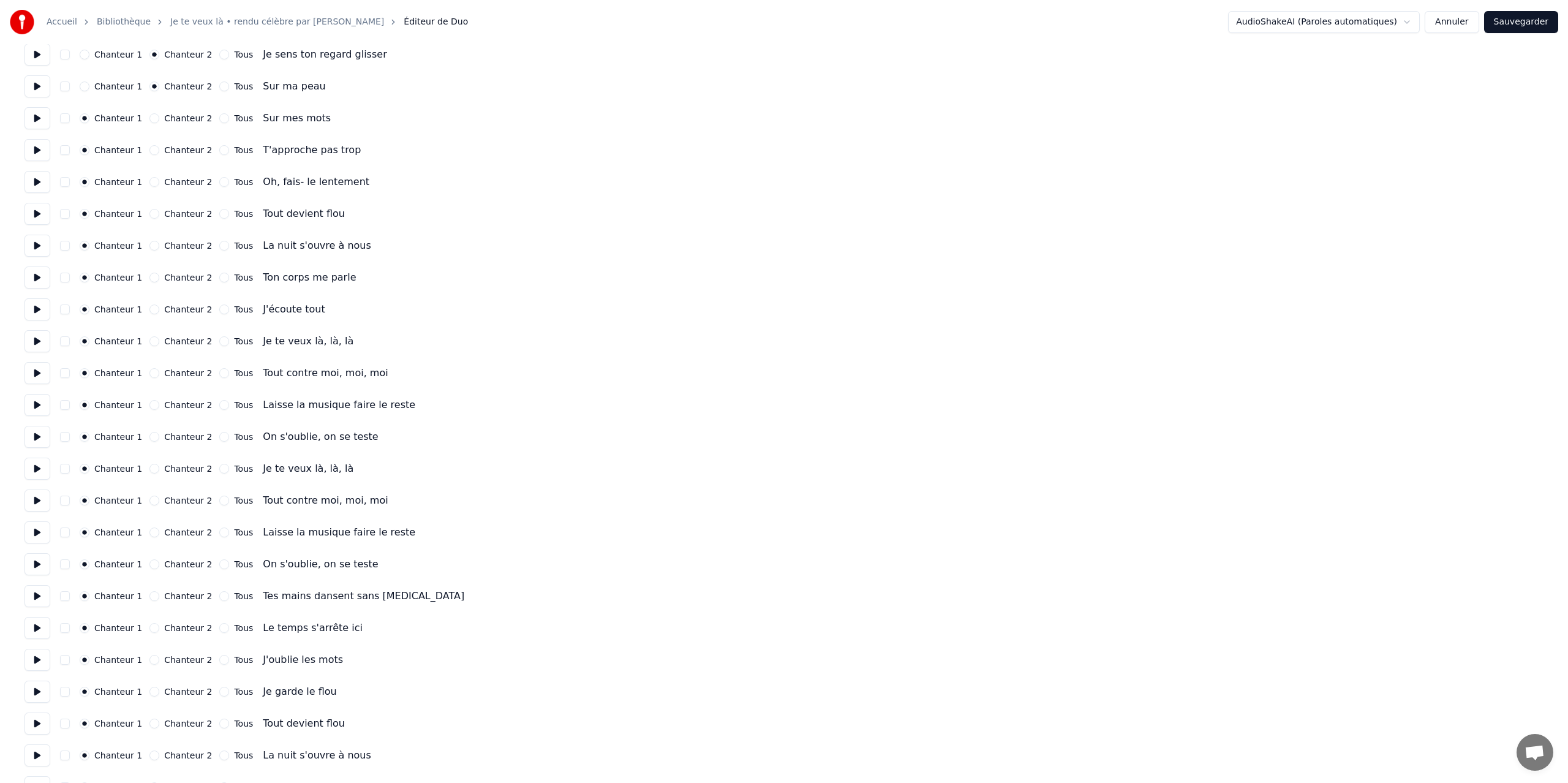
click at [149, 119] on button "Chanteur 2" at bounding box center [154, 118] width 10 height 10
click at [34, 155] on button at bounding box center [38, 153] width 26 height 22
click at [152, 156] on button "Chanteur 2" at bounding box center [154, 154] width 10 height 10
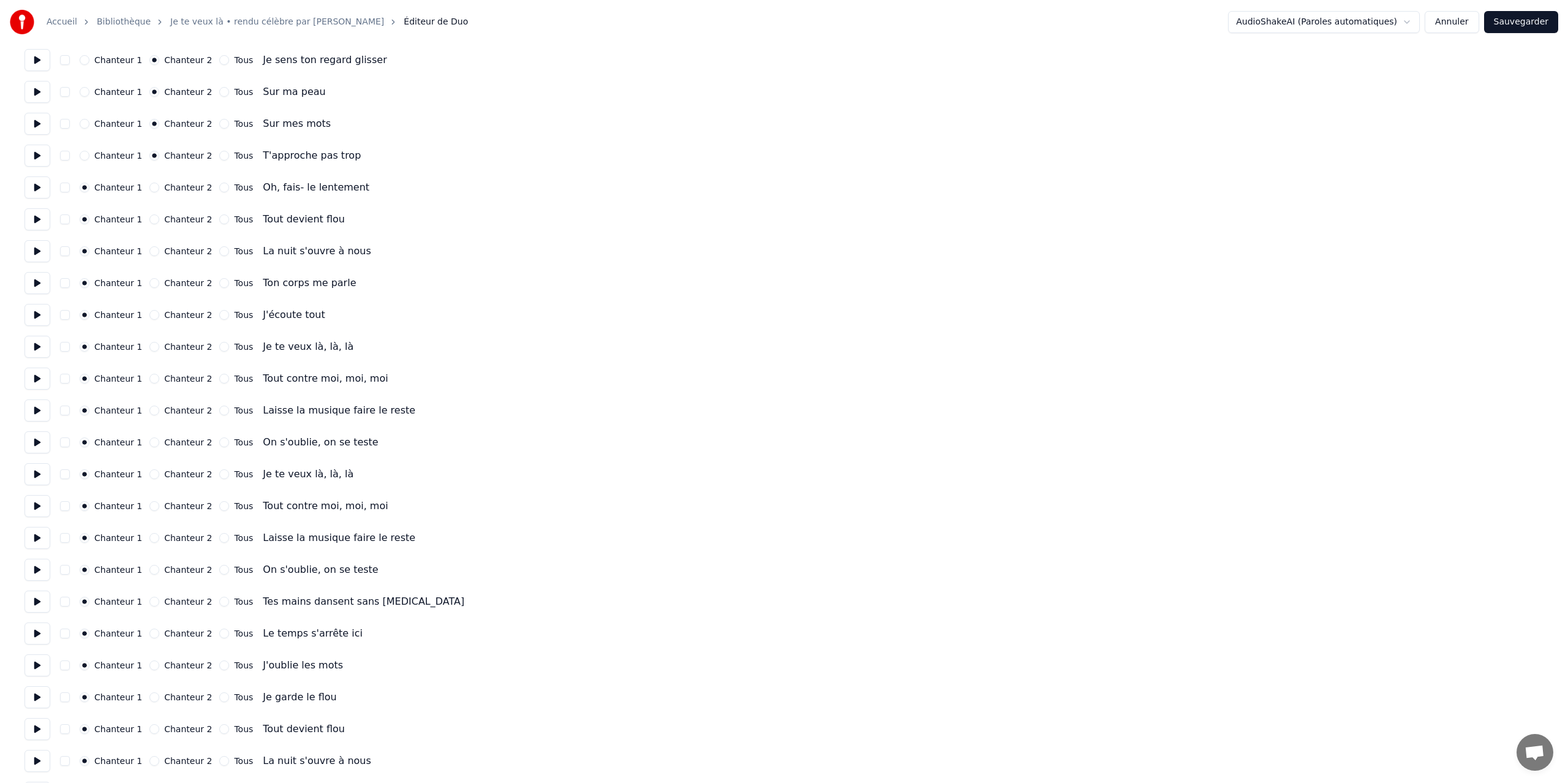
click at [41, 189] on button at bounding box center [38, 188] width 26 height 22
click at [151, 186] on button "Chanteur 2" at bounding box center [154, 187] width 10 height 10
click at [36, 215] on button at bounding box center [38, 219] width 26 height 22
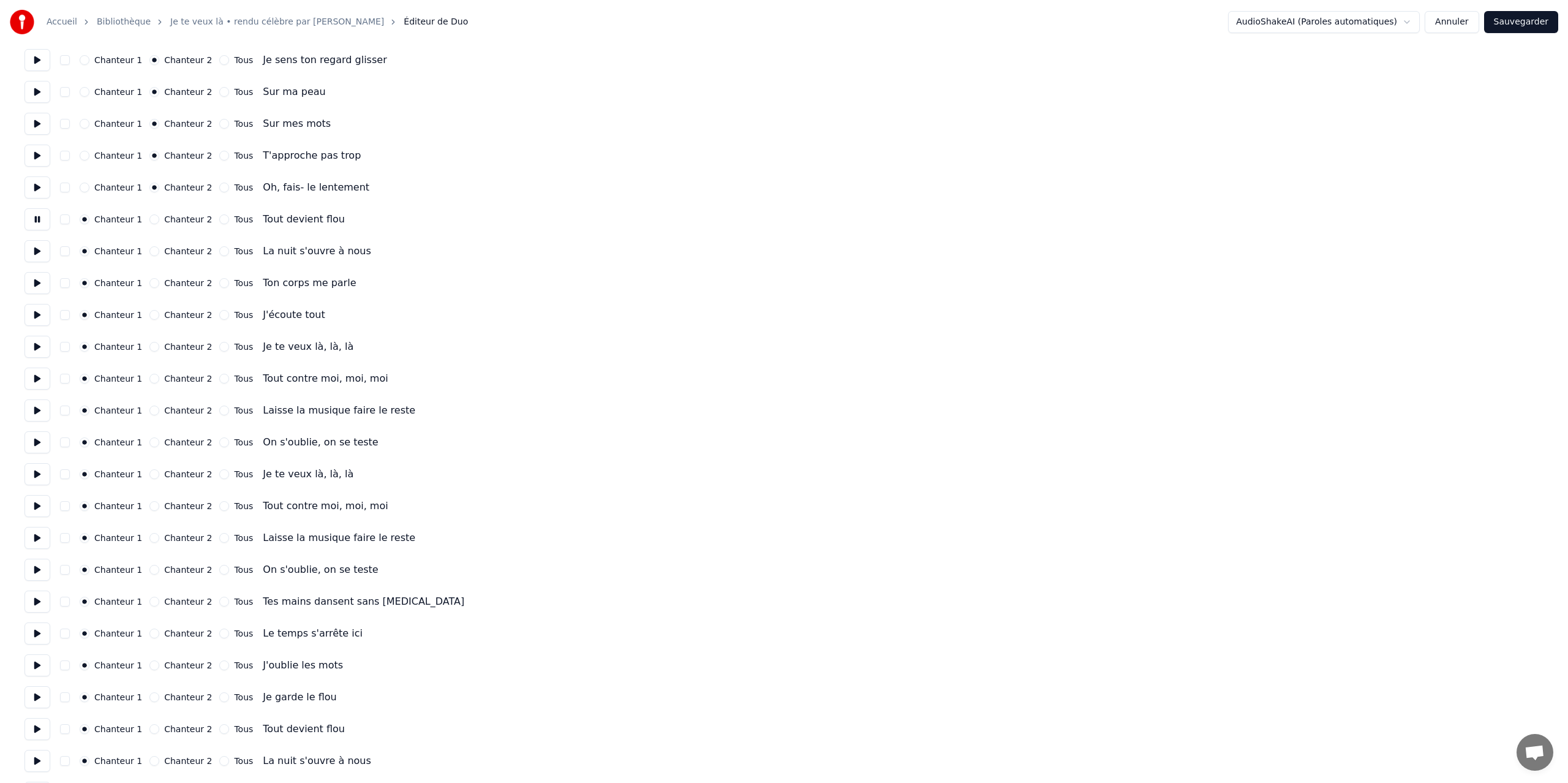
click at [149, 219] on button "Chanteur 2" at bounding box center [154, 219] width 10 height 10
click at [38, 249] on button at bounding box center [38, 251] width 26 height 22
click at [149, 249] on button "Chanteur 2" at bounding box center [154, 251] width 10 height 10
click at [38, 284] on button at bounding box center [38, 283] width 26 height 22
click at [149, 282] on button "Chanteur 2" at bounding box center [154, 283] width 10 height 10
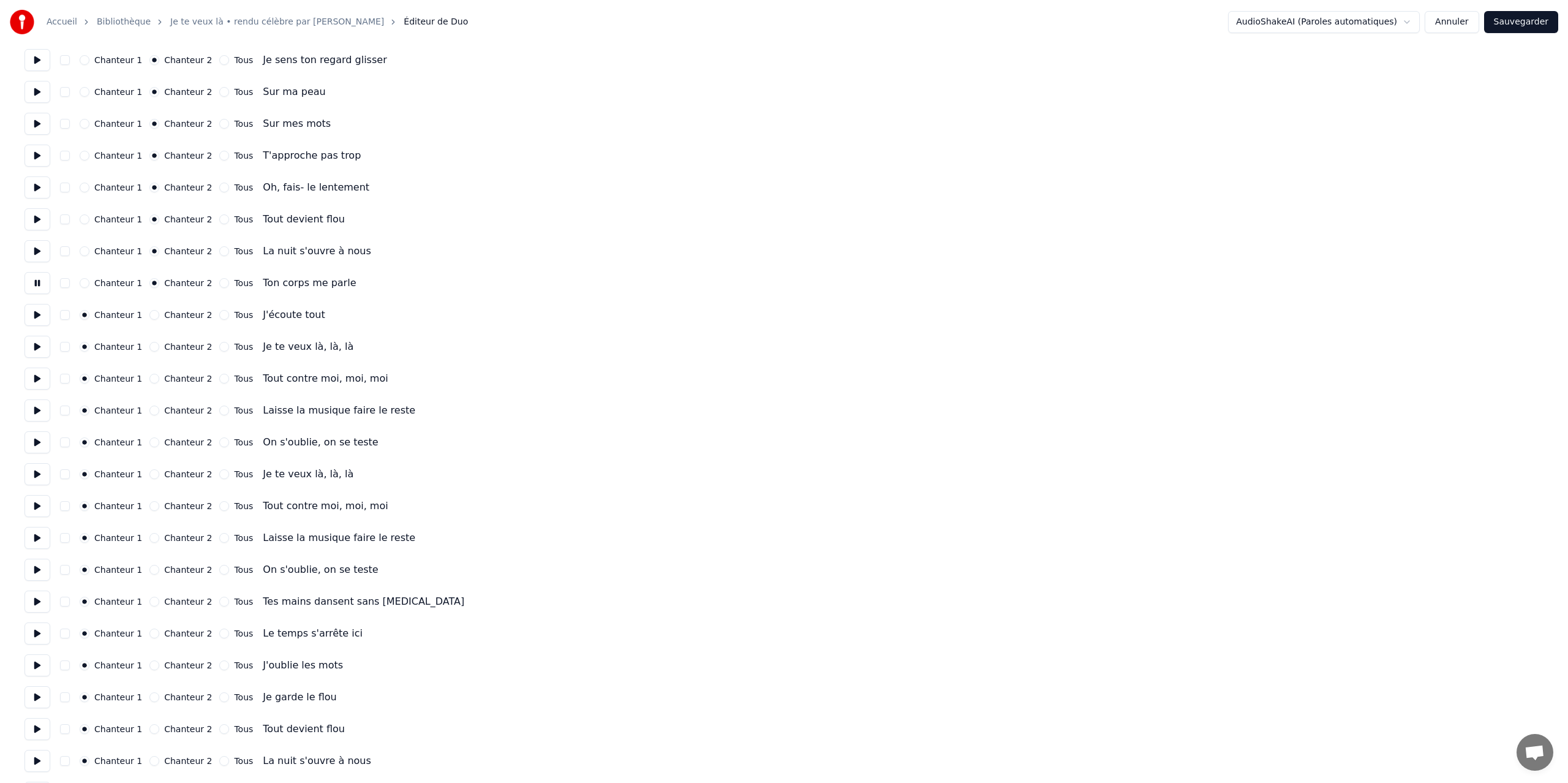
click at [39, 316] on button at bounding box center [38, 315] width 26 height 22
click at [35, 314] on button at bounding box center [38, 315] width 26 height 22
click at [151, 314] on button "Chanteur 2" at bounding box center [154, 314] width 10 height 10
click at [36, 345] on button at bounding box center [38, 347] width 26 height 22
click at [151, 347] on button "Chanteur 2" at bounding box center [154, 346] width 10 height 10
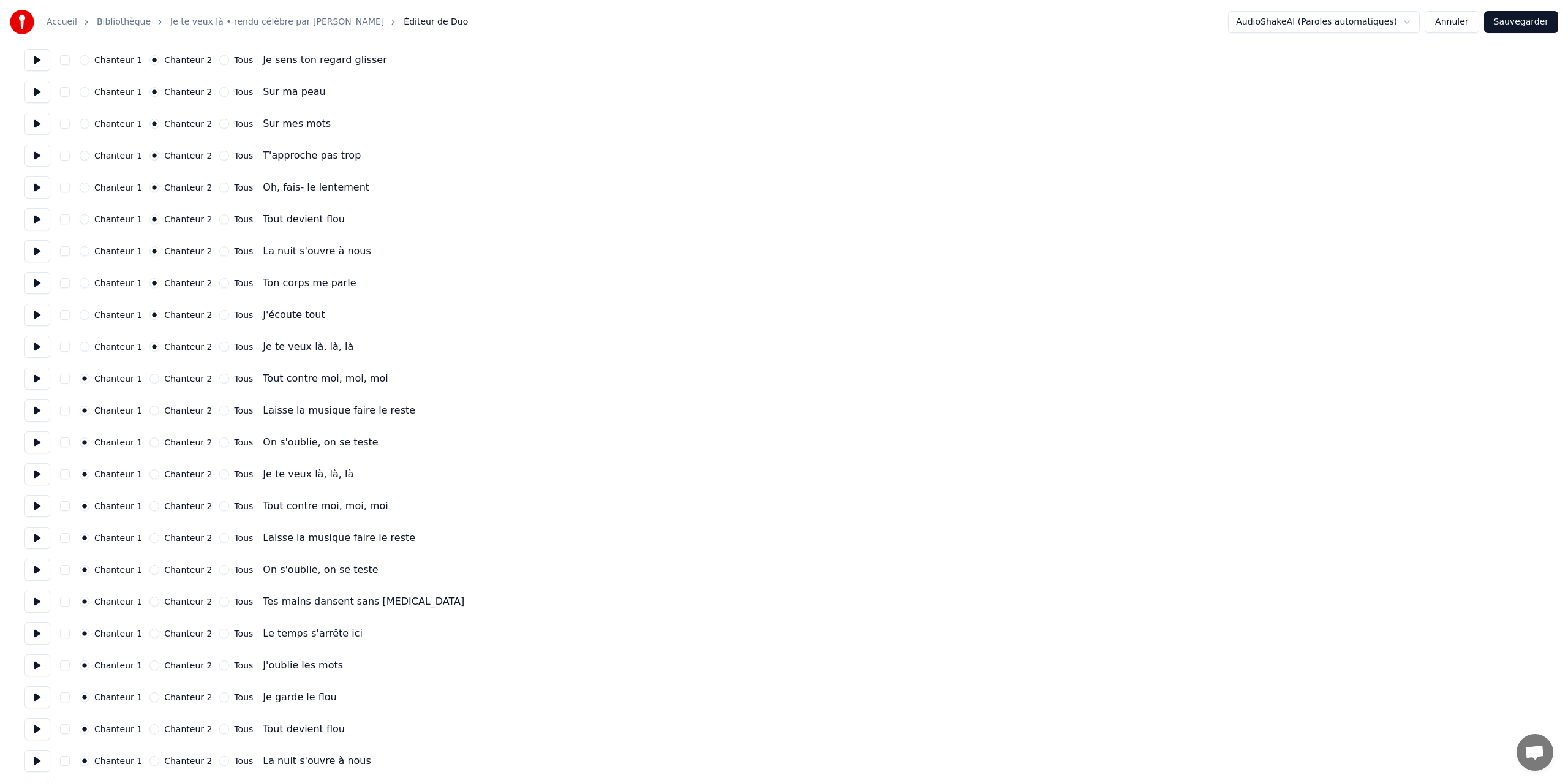
click at [40, 379] on button at bounding box center [38, 378] width 26 height 22
click at [151, 380] on button "Chanteur 2" at bounding box center [154, 378] width 10 height 10
click at [38, 412] on button at bounding box center [38, 410] width 26 height 22
click at [150, 410] on button "Chanteur 2" at bounding box center [154, 410] width 10 height 10
click at [31, 443] on button at bounding box center [38, 442] width 26 height 22
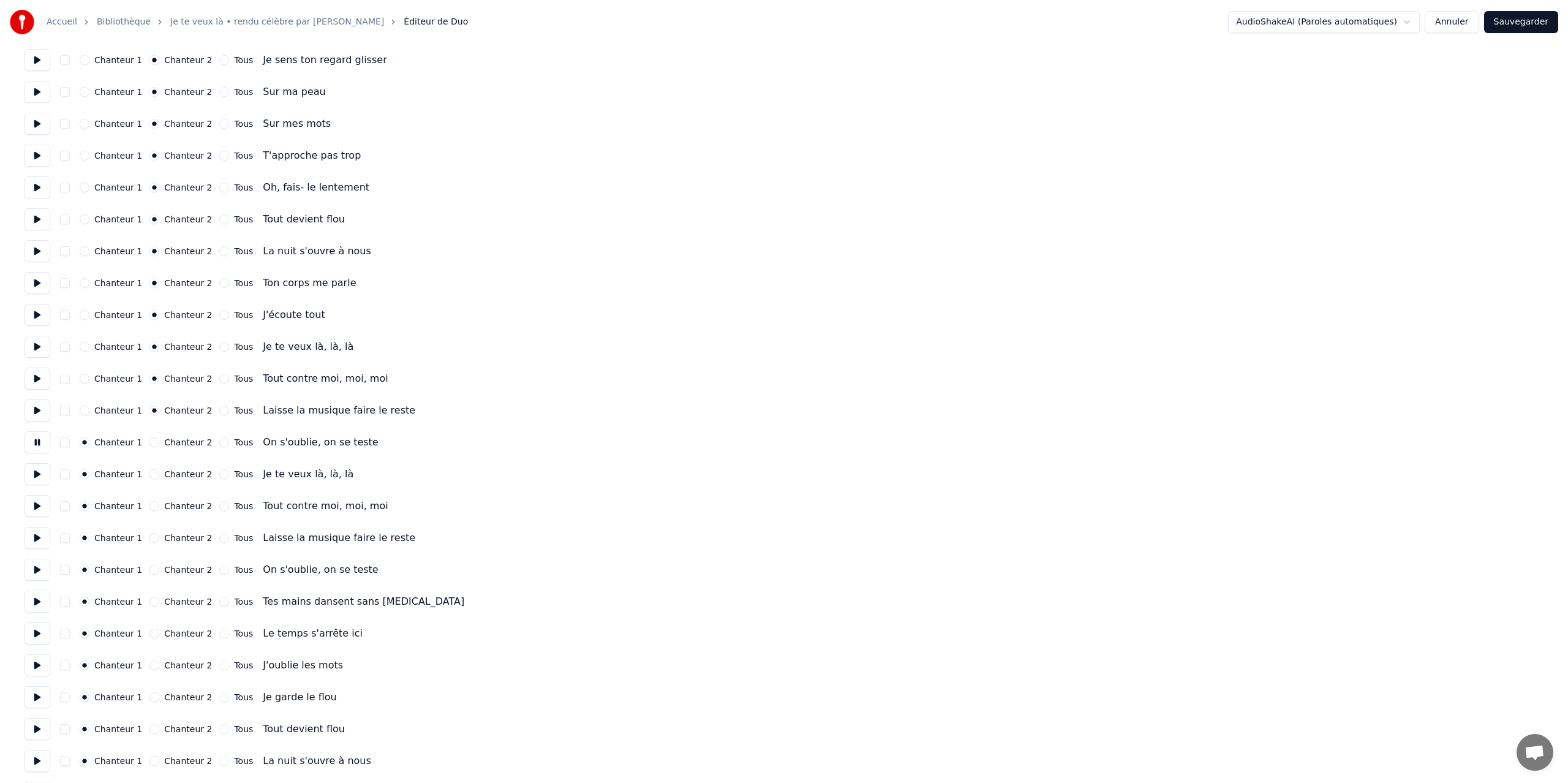
click at [149, 441] on button "Chanteur 2" at bounding box center [154, 442] width 10 height 10
click at [33, 476] on button at bounding box center [38, 474] width 26 height 22
click at [151, 474] on button "Chanteur 2" at bounding box center [154, 473] width 10 height 10
click at [32, 503] on button at bounding box center [38, 506] width 26 height 22
click at [151, 507] on button "Chanteur 2" at bounding box center [154, 506] width 10 height 10
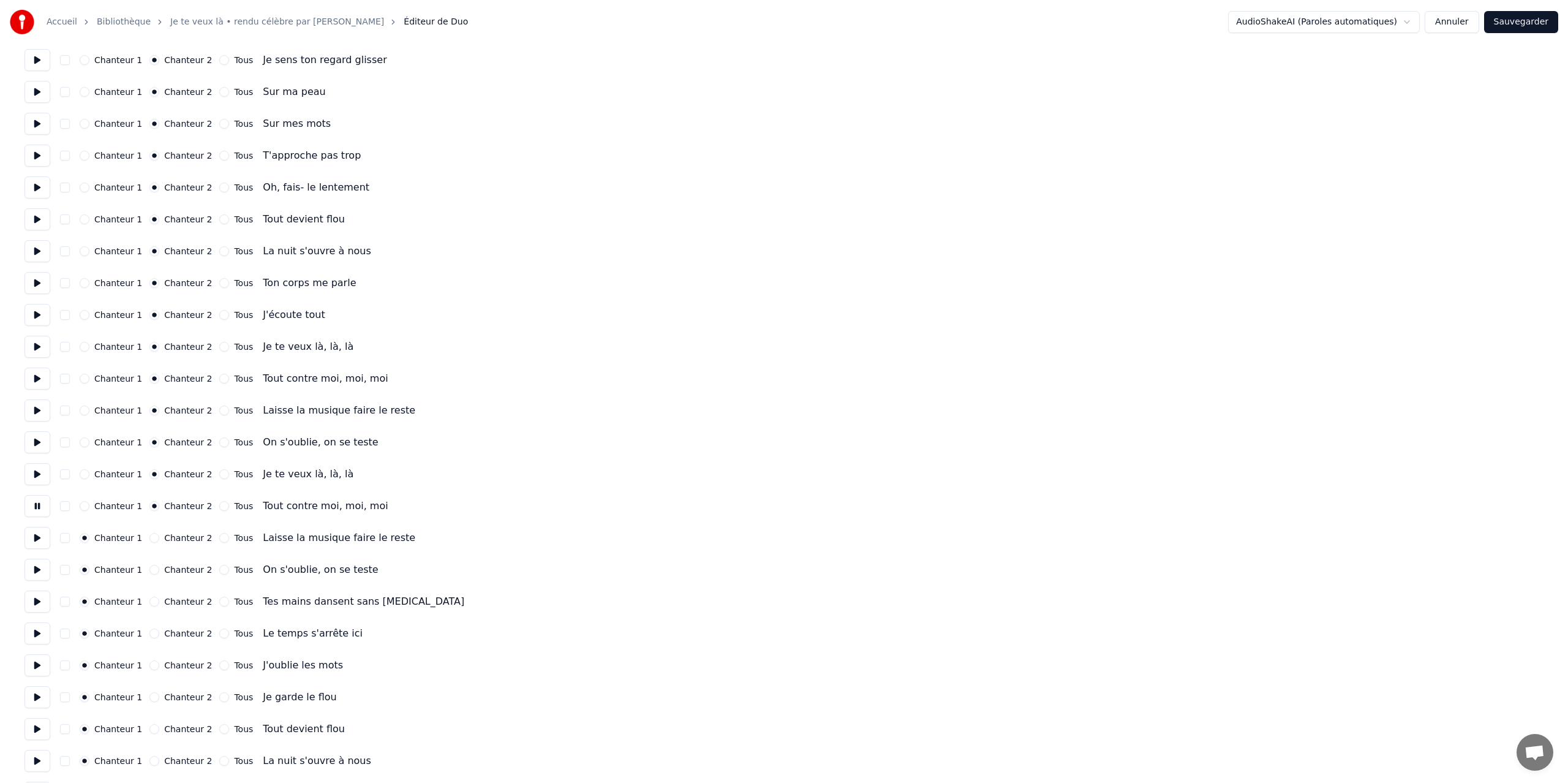
click at [38, 538] on button at bounding box center [38, 538] width 26 height 22
click at [150, 538] on button "Chanteur 2" at bounding box center [154, 538] width 10 height 10
click at [35, 571] on button at bounding box center [38, 570] width 26 height 22
click at [149, 571] on button "Chanteur 2" at bounding box center [154, 570] width 10 height 10
click at [38, 601] on button at bounding box center [38, 602] width 26 height 22
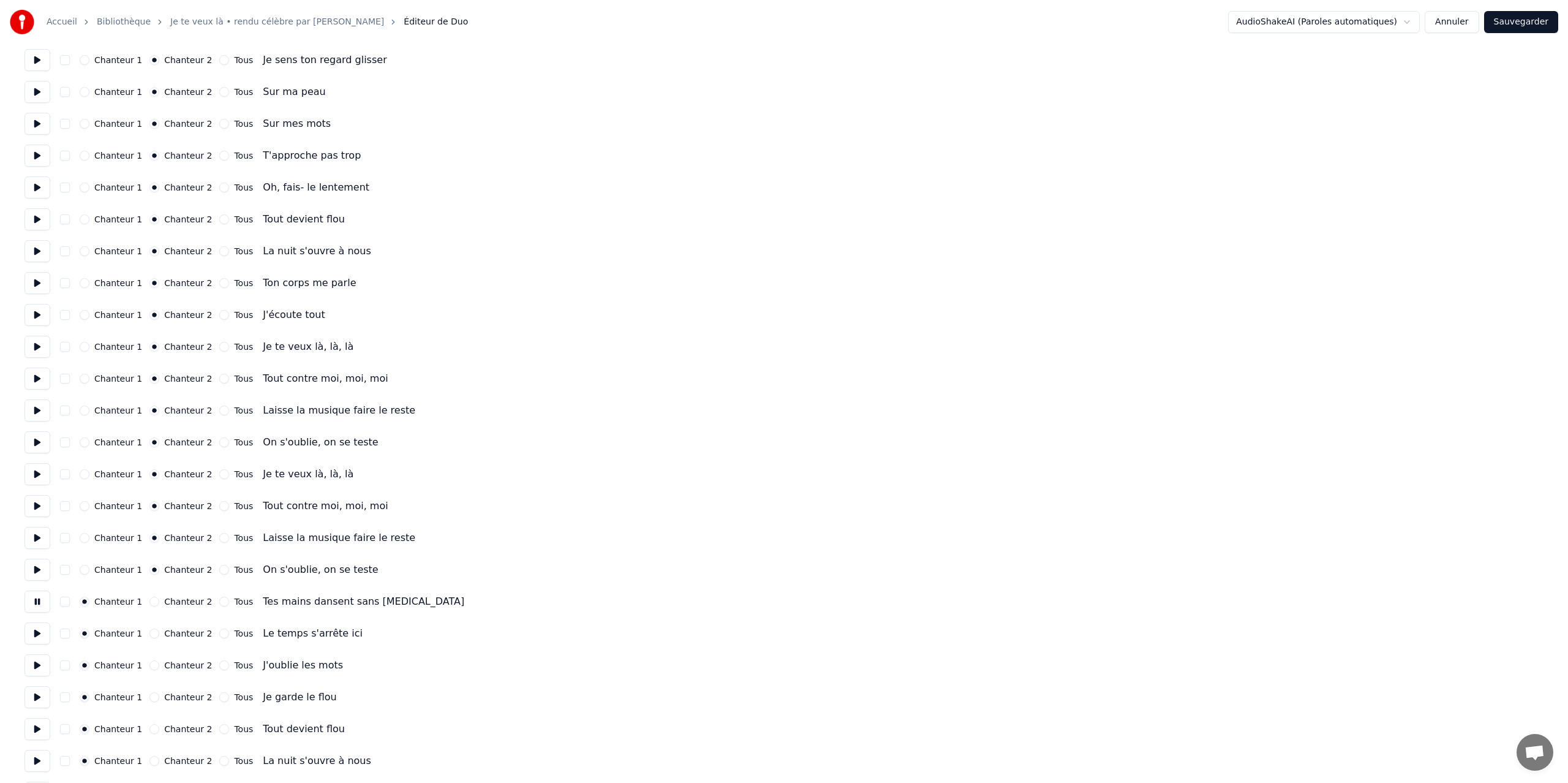
click at [149, 601] on button "Chanteur 2" at bounding box center [154, 602] width 10 height 10
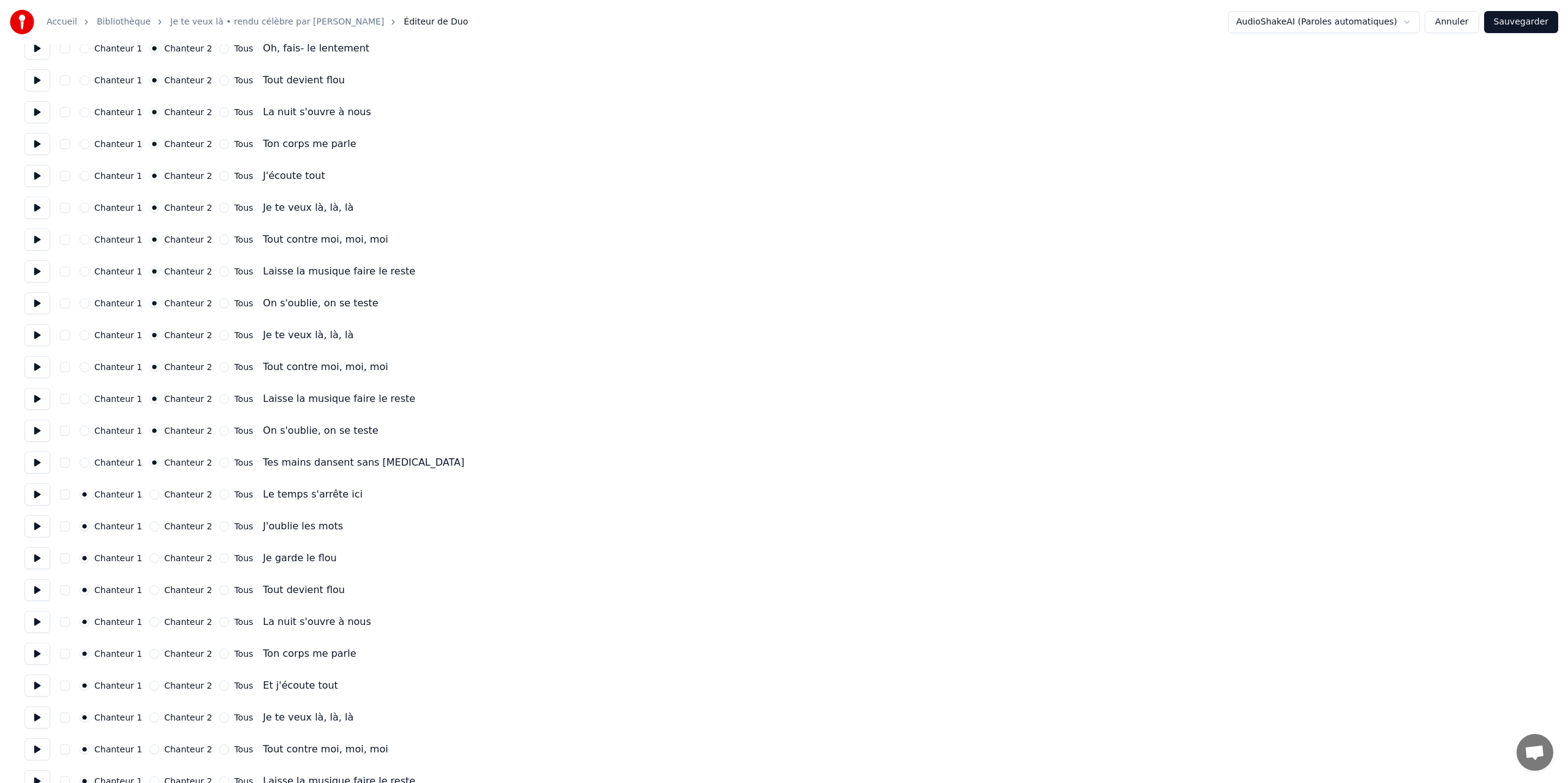
scroll to position [377, 0]
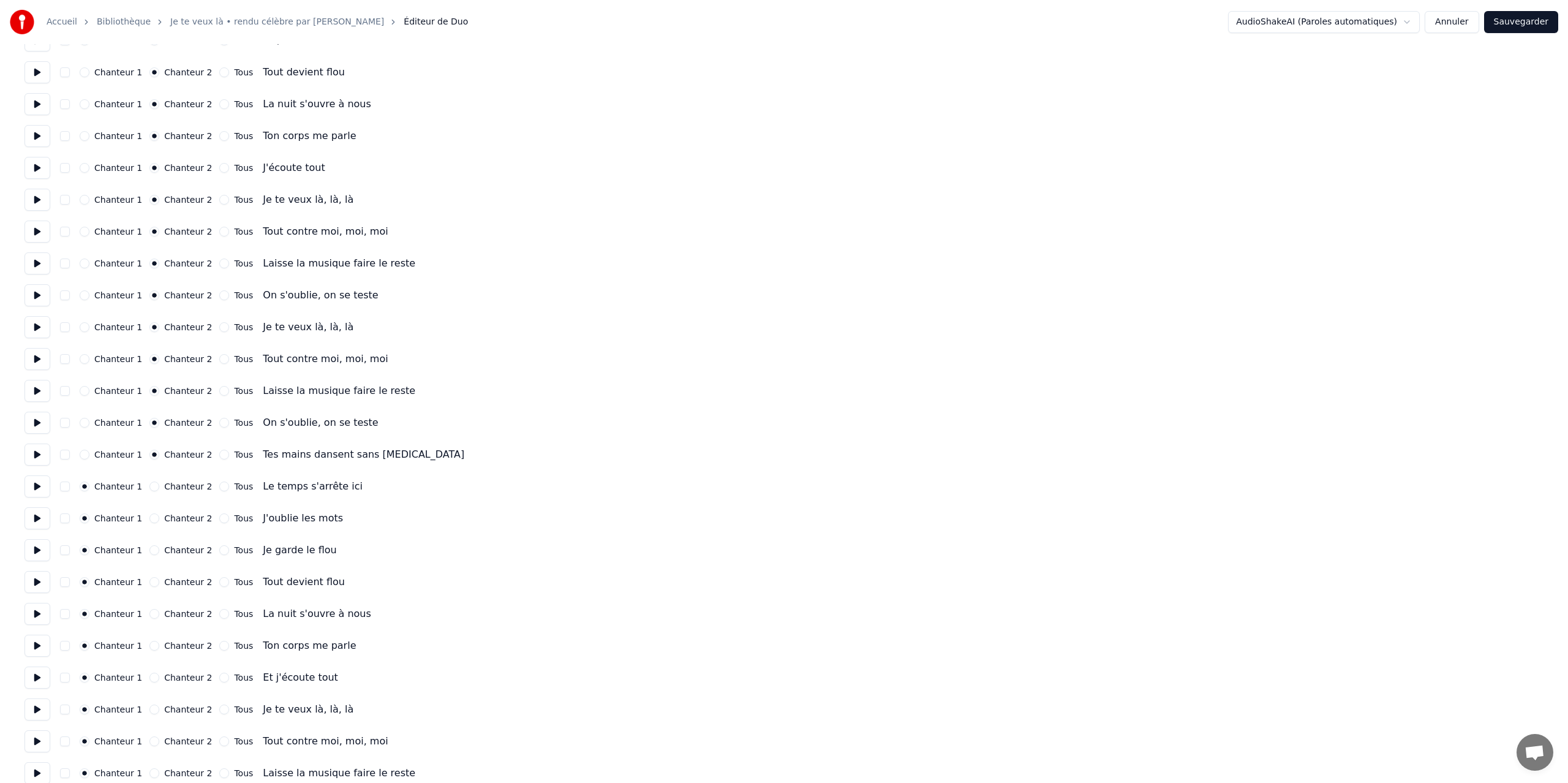
click at [36, 421] on button at bounding box center [38, 423] width 26 height 22
click at [38, 390] on button at bounding box center [38, 391] width 26 height 22
click at [37, 358] on button at bounding box center [38, 359] width 26 height 22
click at [36, 328] on button at bounding box center [38, 327] width 26 height 22
click at [38, 490] on button at bounding box center [38, 486] width 26 height 22
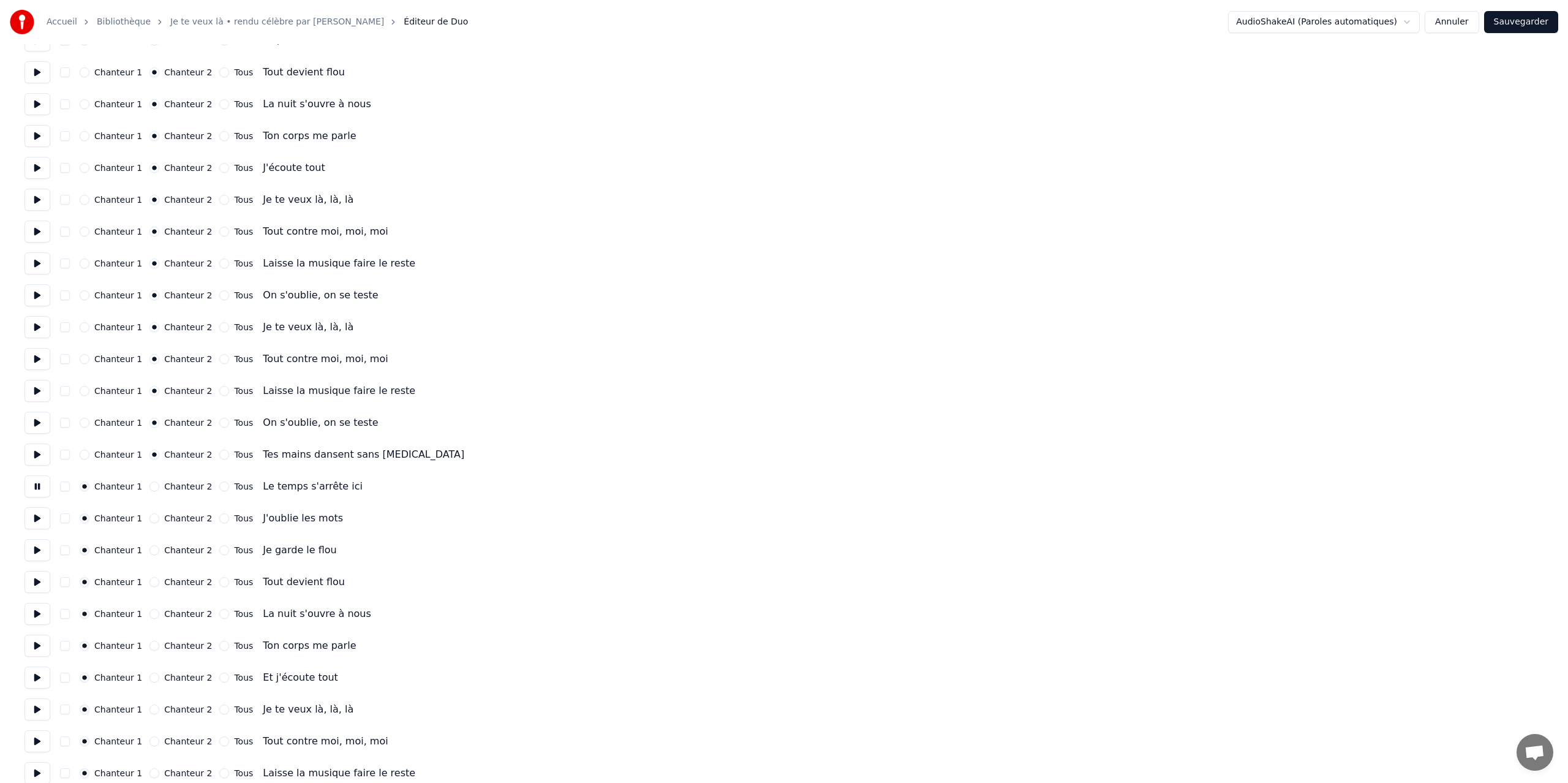
click at [151, 487] on button "Chanteur 2" at bounding box center [154, 486] width 10 height 10
click at [34, 520] on button at bounding box center [38, 518] width 26 height 22
click at [152, 521] on button "Chanteur 2" at bounding box center [154, 518] width 10 height 10
click at [38, 549] on button at bounding box center [38, 550] width 26 height 22
click at [149, 550] on button "Chanteur 2" at bounding box center [154, 549] width 10 height 10
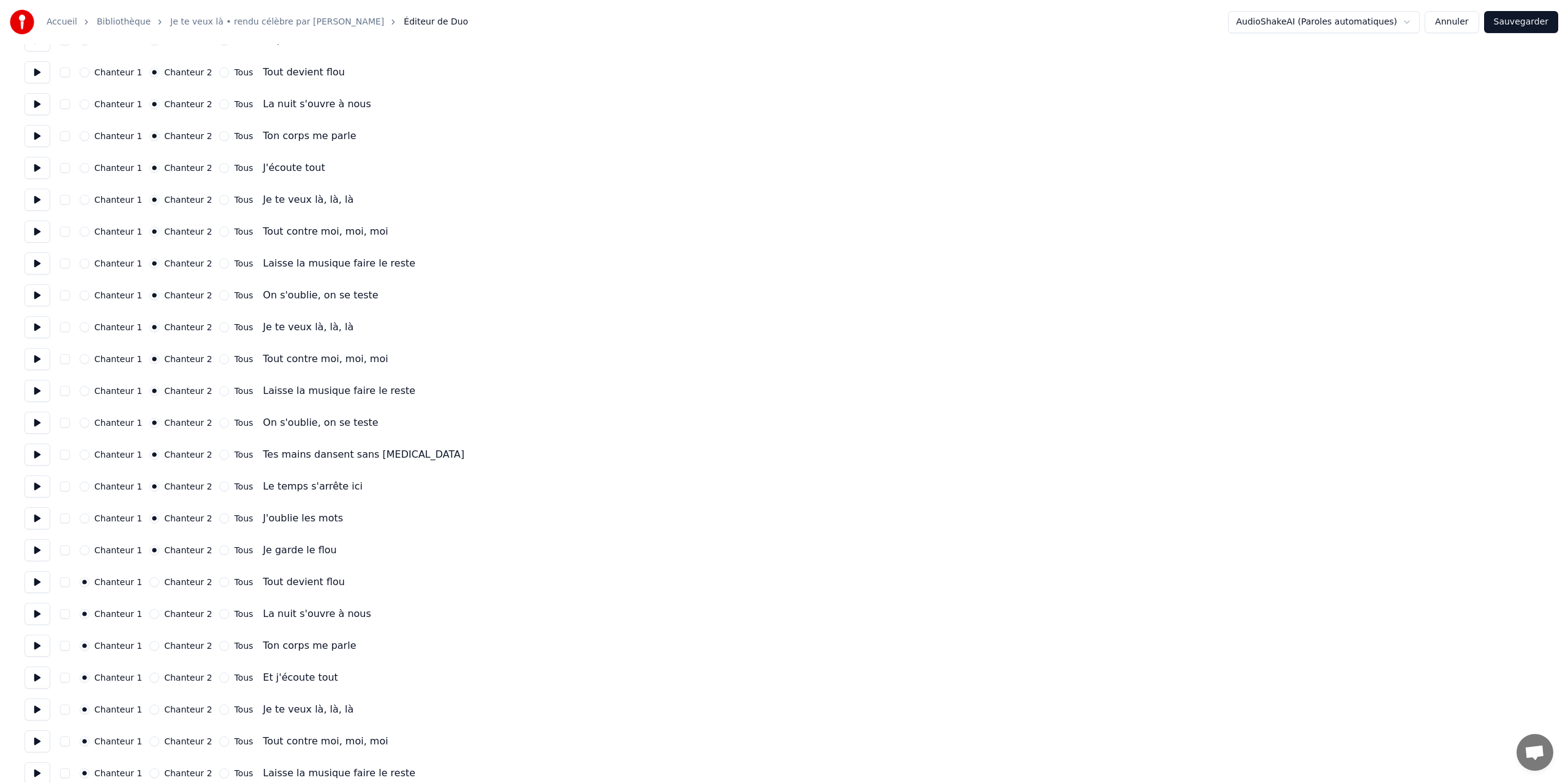
click at [38, 581] on button at bounding box center [38, 582] width 26 height 22
click at [38, 614] on button at bounding box center [38, 614] width 26 height 22
click at [34, 645] on button at bounding box center [38, 646] width 26 height 22
drag, startPoint x: 36, startPoint y: 680, endPoint x: 48, endPoint y: 675, distance: 13.0
click at [36, 680] on button at bounding box center [38, 678] width 26 height 22
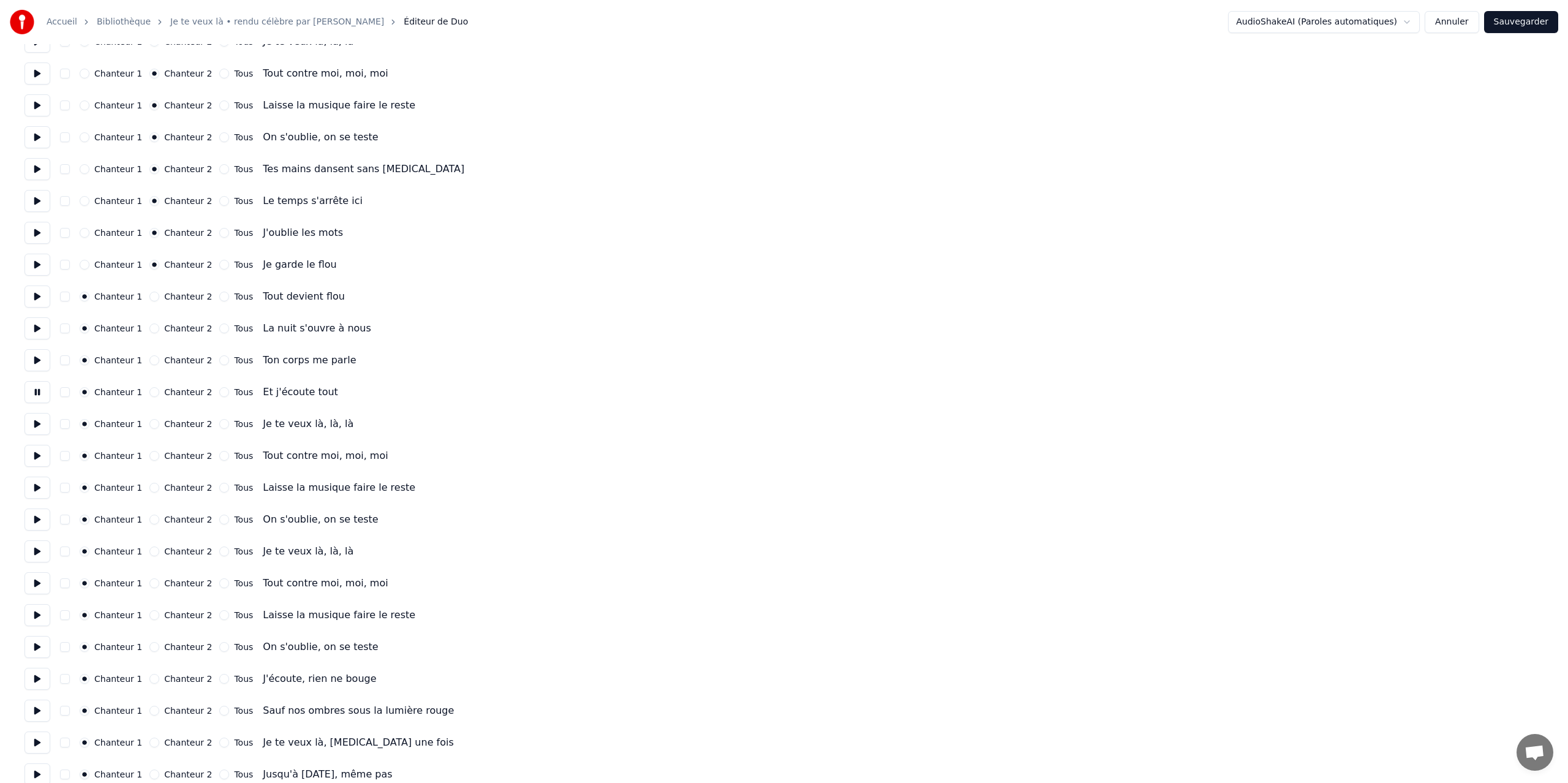
scroll to position [678, 0]
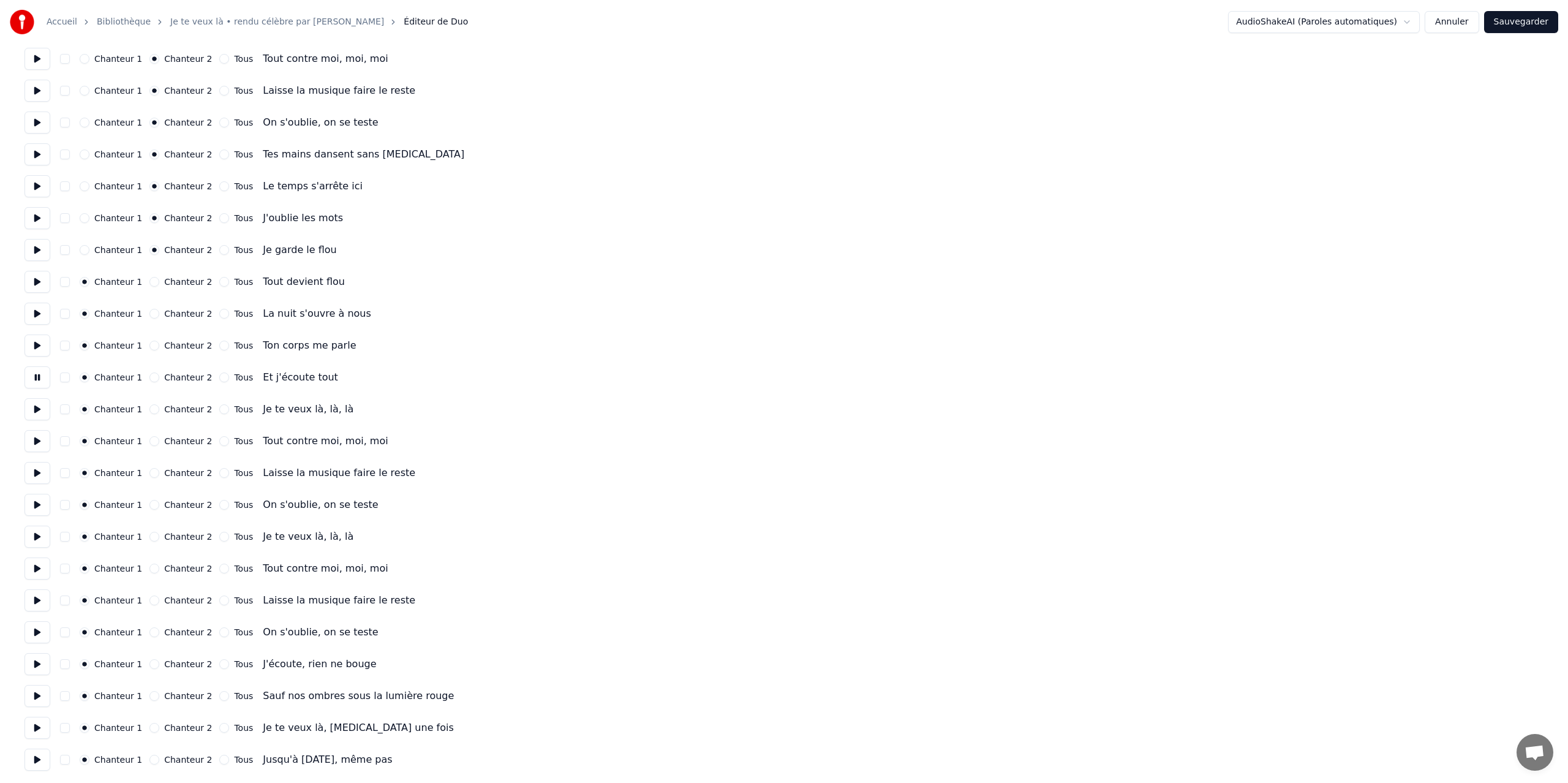
click at [36, 407] on button at bounding box center [38, 409] width 26 height 22
click at [149, 408] on button "Chanteur 2" at bounding box center [154, 409] width 10 height 10
click at [38, 408] on button at bounding box center [38, 409] width 26 height 22
click at [84, 408] on button "Chanteur 1" at bounding box center [84, 409] width 10 height 10
click at [36, 440] on button at bounding box center [38, 441] width 26 height 22
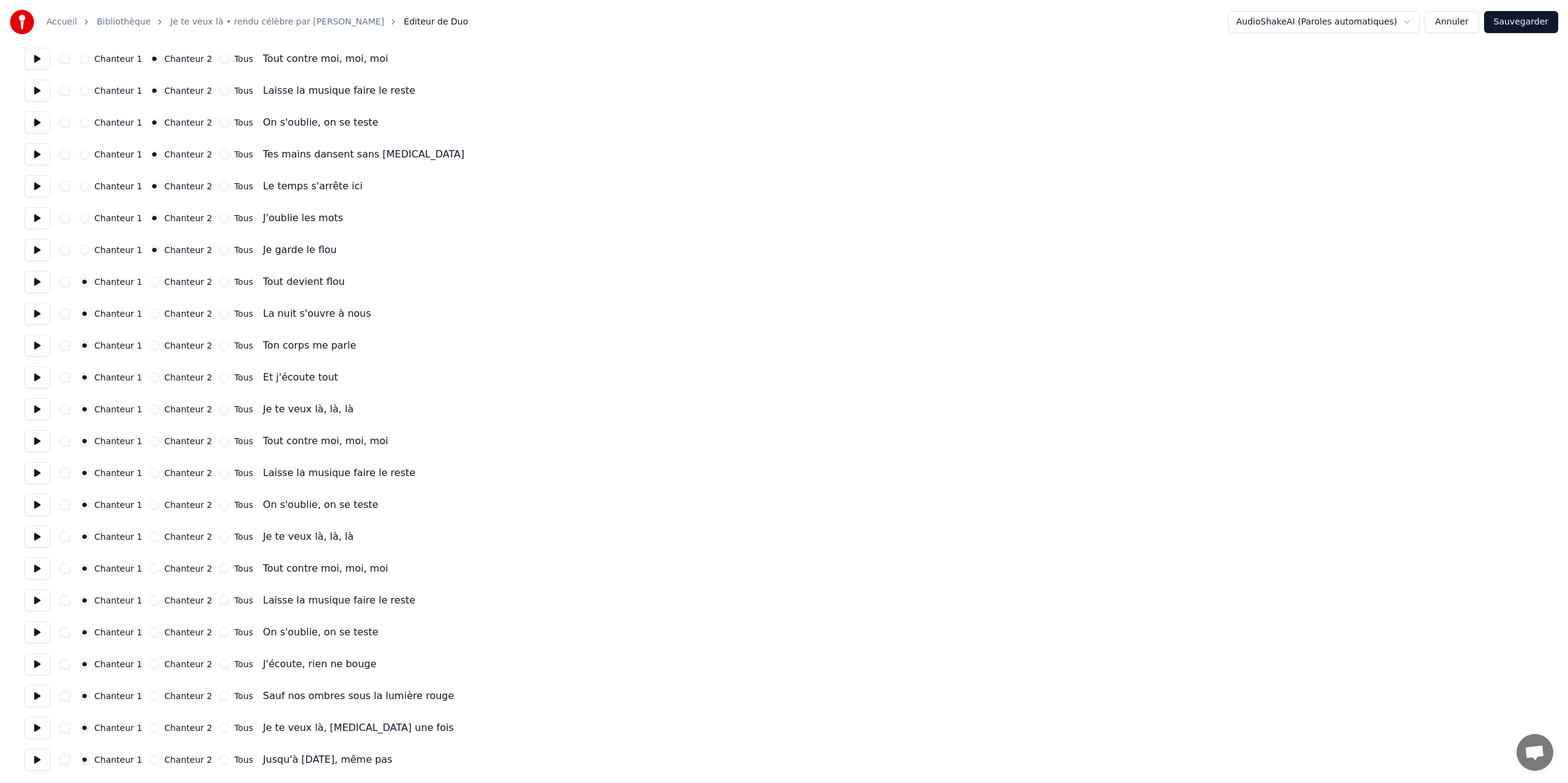
click at [38, 408] on button at bounding box center [38, 409] width 26 height 22
click at [151, 409] on button "Chanteur 2" at bounding box center [154, 409] width 10 height 10
click at [35, 375] on button at bounding box center [38, 377] width 26 height 22
click at [32, 408] on button at bounding box center [38, 409] width 26 height 22
click at [34, 441] on button at bounding box center [38, 441] width 26 height 22
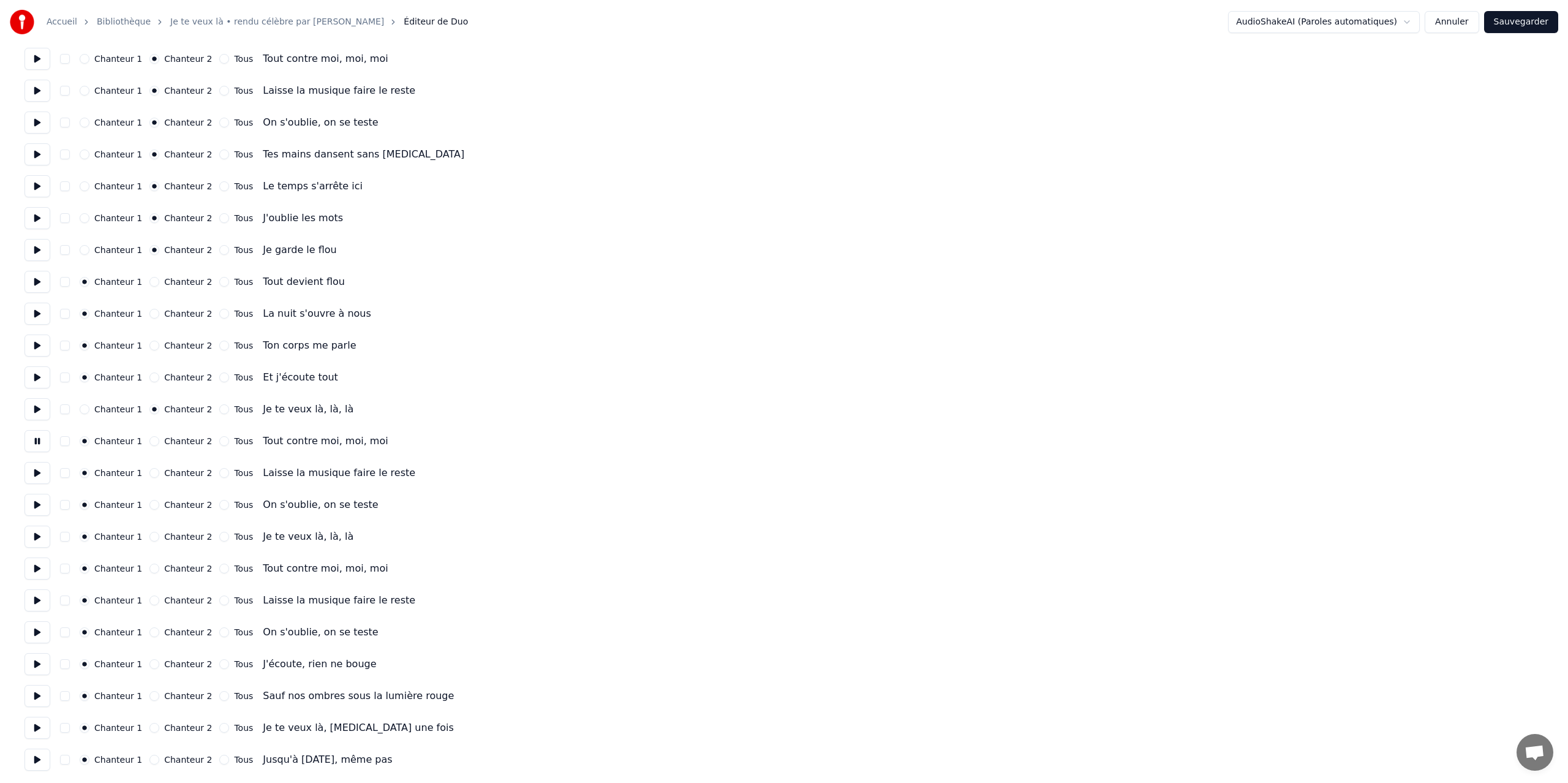
click at [149, 441] on button "Chanteur 2" at bounding box center [154, 440] width 10 height 10
click at [87, 438] on button "Chanteur 1" at bounding box center [84, 440] width 10 height 10
click at [37, 474] on button at bounding box center [38, 473] width 26 height 22
click at [36, 507] on button at bounding box center [38, 505] width 26 height 22
click at [34, 536] on button at bounding box center [38, 537] width 26 height 22
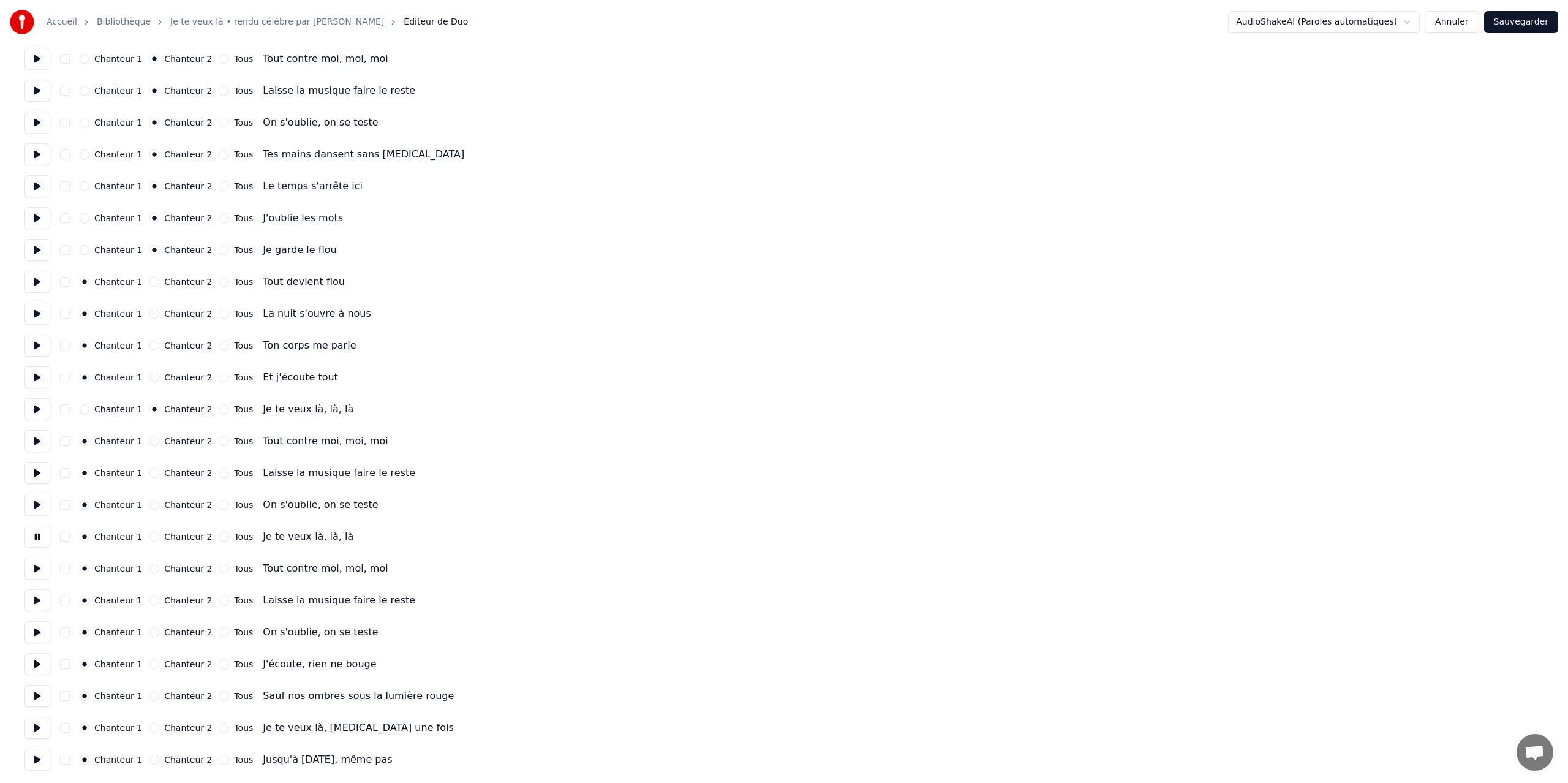
click at [153, 536] on button "Chanteur 2" at bounding box center [154, 537] width 10 height 10
click at [66, 536] on button "button" at bounding box center [65, 537] width 10 height 10
click at [153, 536] on circle "button" at bounding box center [155, 537] width 5 height 5
click at [38, 538] on button at bounding box center [38, 537] width 26 height 22
click at [84, 538] on button "Chanteur 1" at bounding box center [84, 537] width 10 height 10
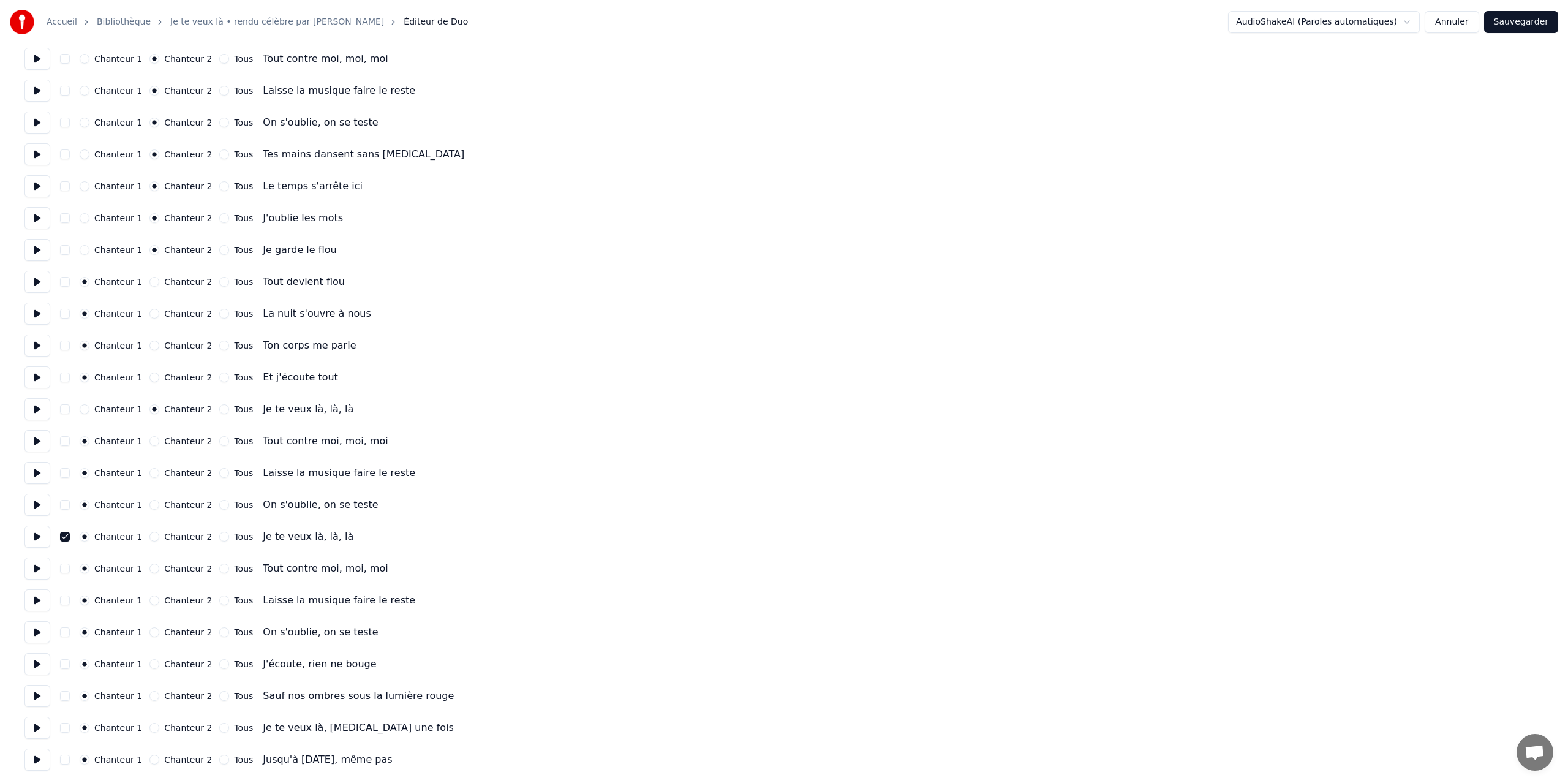
click at [153, 536] on button "Chanteur 2" at bounding box center [154, 537] width 10 height 10
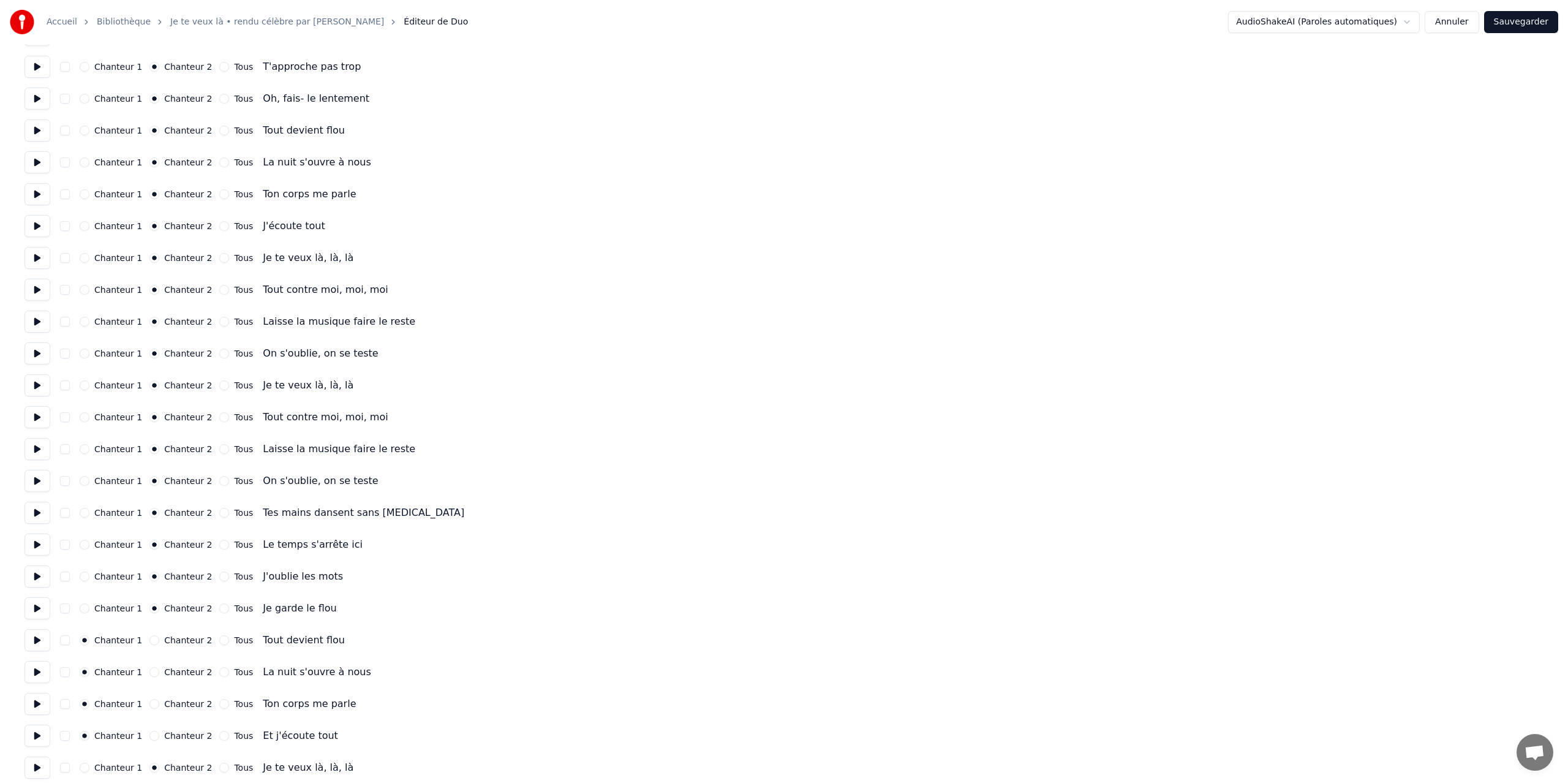
scroll to position [274, 0]
